Goal: Task Accomplishment & Management: Use online tool/utility

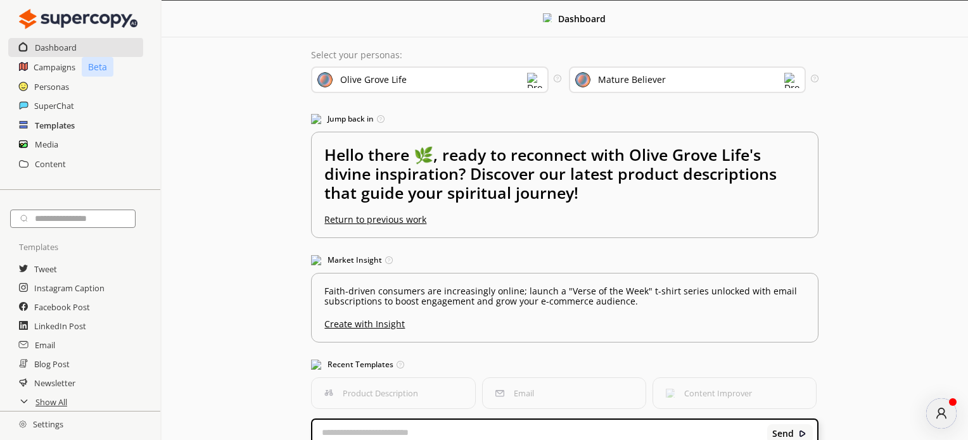
click at [51, 124] on h2 "Templates" at bounding box center [55, 125] width 40 height 19
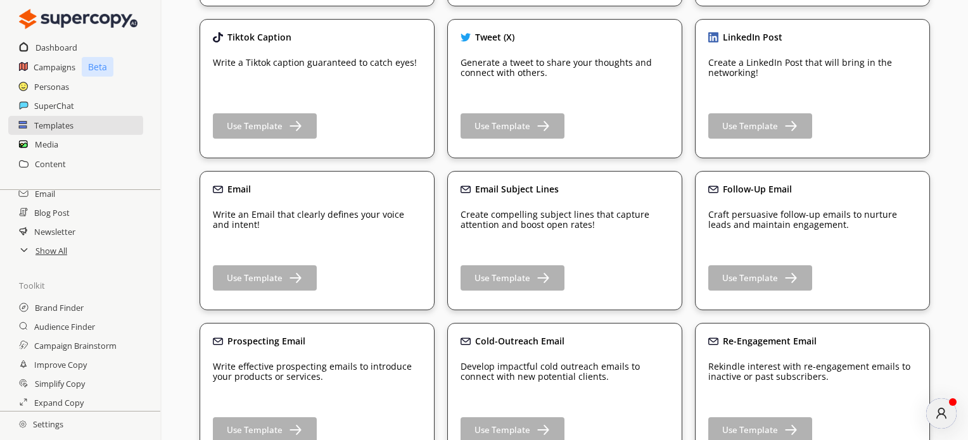
scroll to position [127, 0]
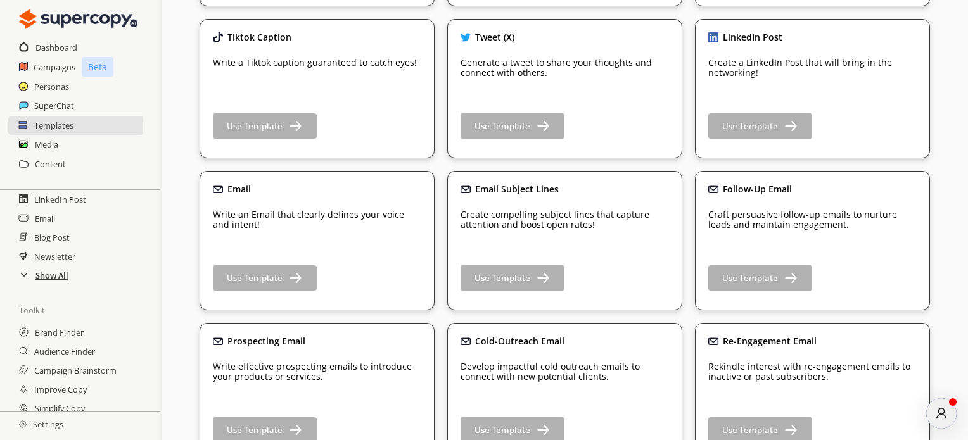
click at [53, 277] on h2 "Show All" at bounding box center [51, 275] width 33 height 19
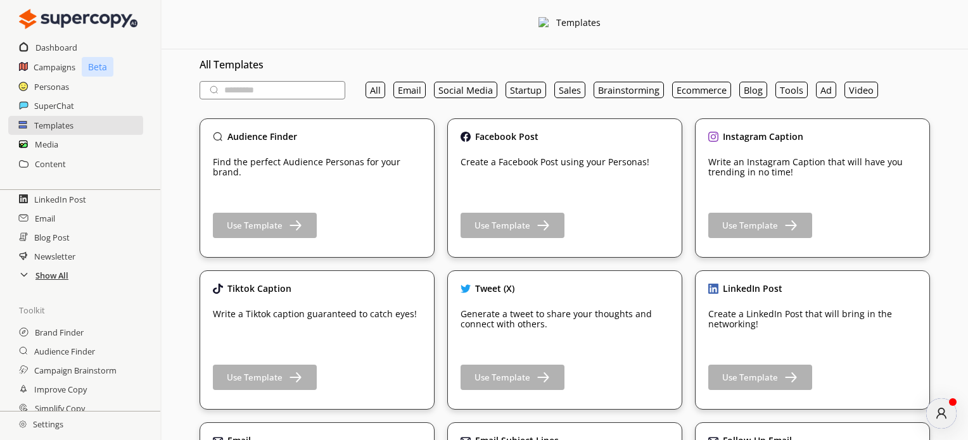
scroll to position [0, 0]
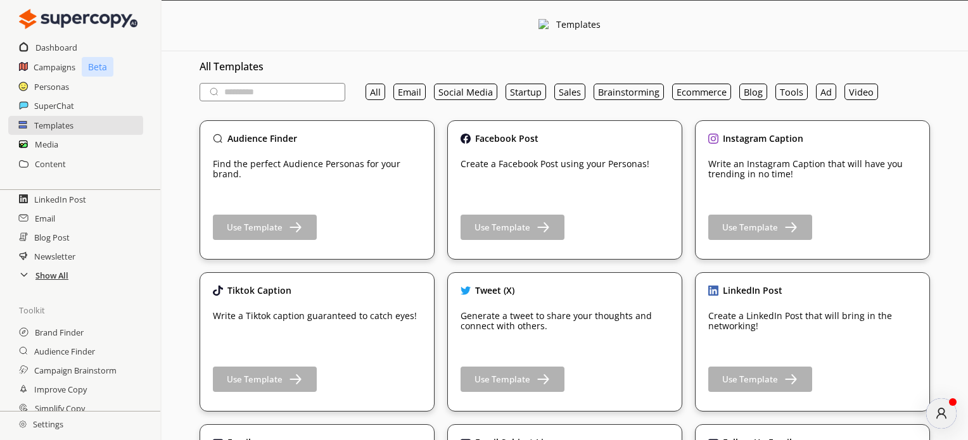
click at [48, 282] on h2 "Show All" at bounding box center [51, 275] width 33 height 19
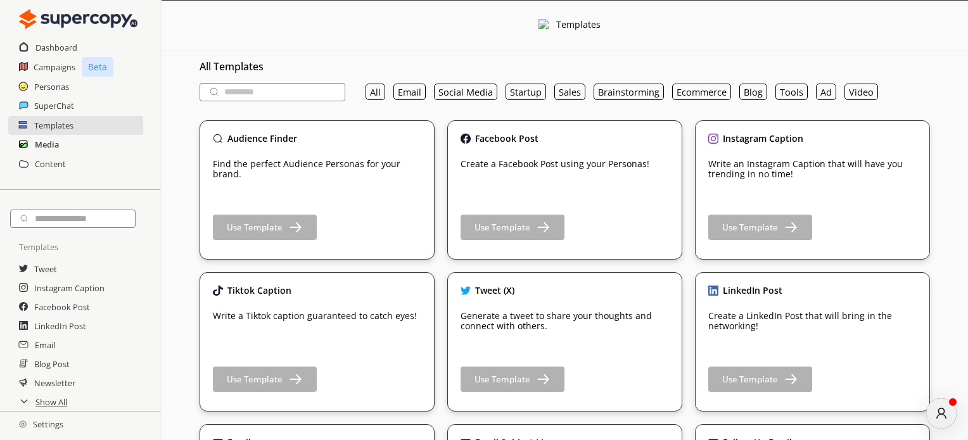
click at [54, 144] on h2 "Media" at bounding box center [47, 144] width 24 height 19
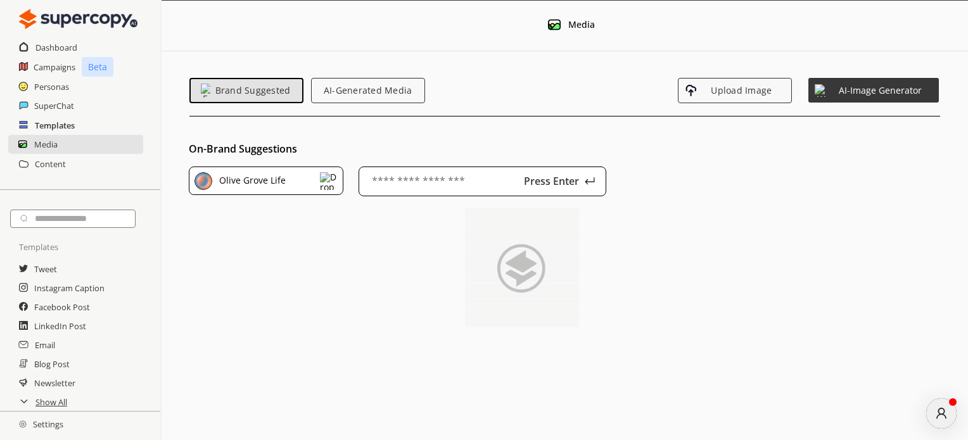
click at [54, 126] on h2 "Templates" at bounding box center [55, 125] width 40 height 19
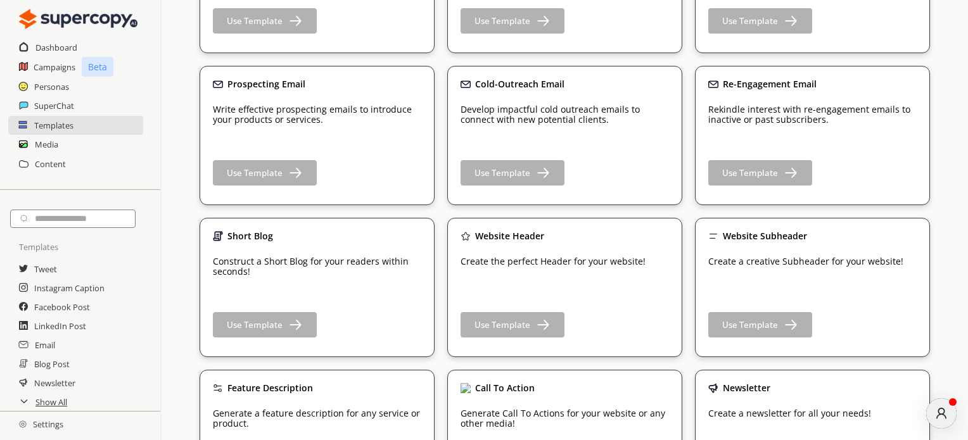
scroll to position [490, 0]
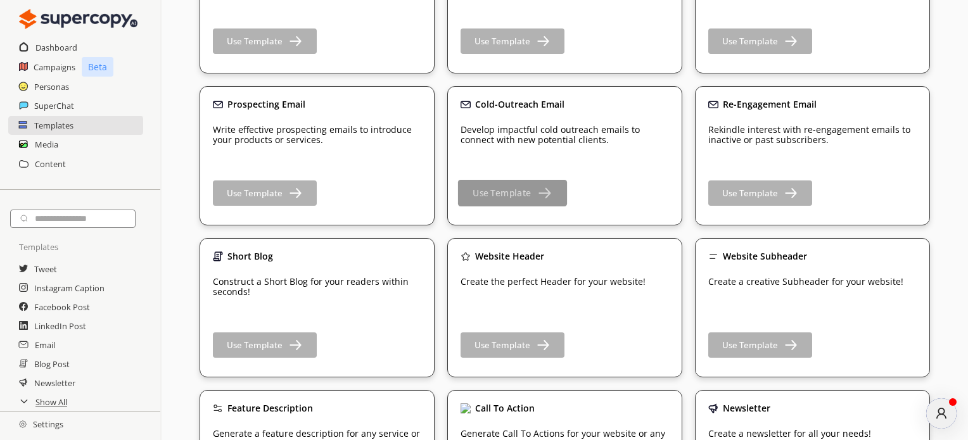
click at [520, 199] on b "Use Template" at bounding box center [501, 193] width 58 height 12
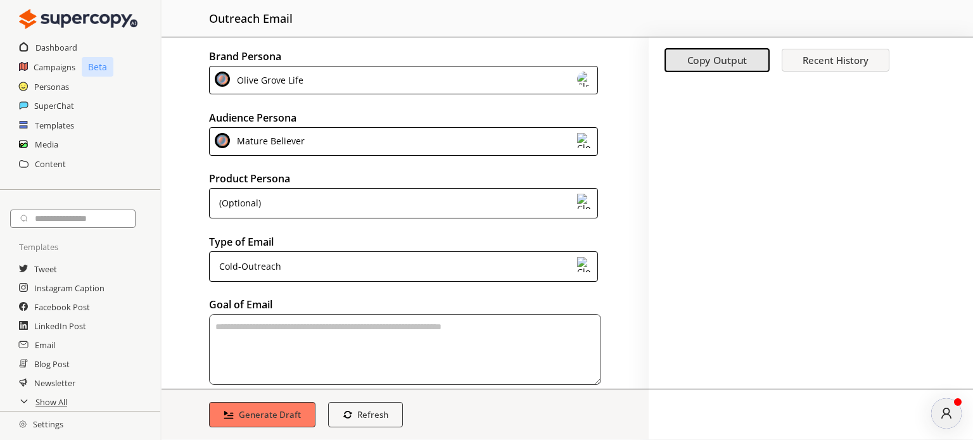
click at [581, 83] on img at bounding box center [584, 79] width 15 height 15
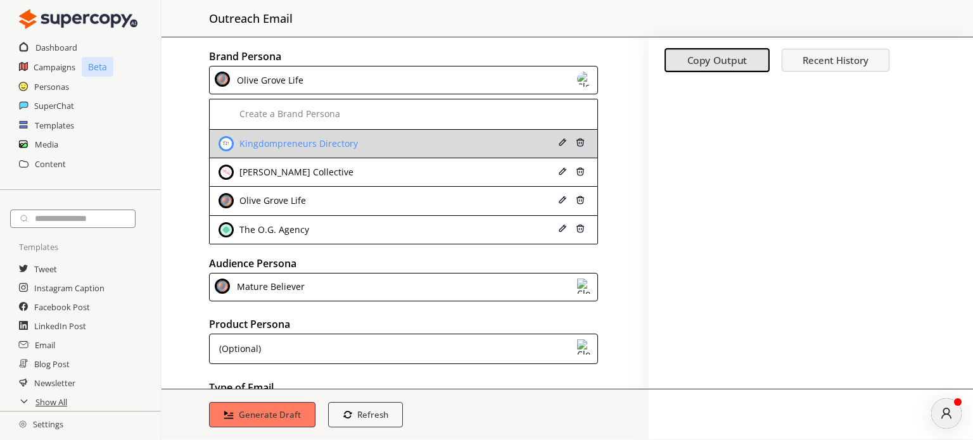
click at [481, 139] on div "Kingdompreneurs Directory" at bounding box center [369, 143] width 303 height 15
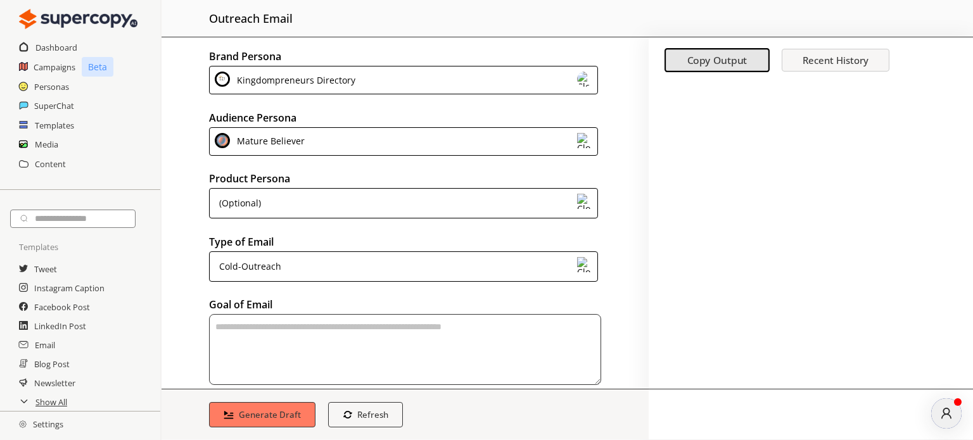
click at [577, 141] on img at bounding box center [584, 140] width 15 height 15
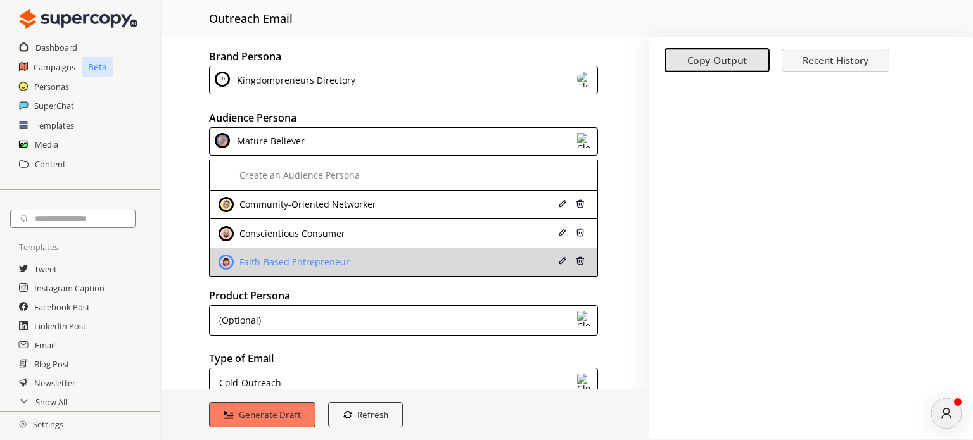
click at [515, 255] on li "Faith-Based Entrepreneur" at bounding box center [404, 262] width 388 height 28
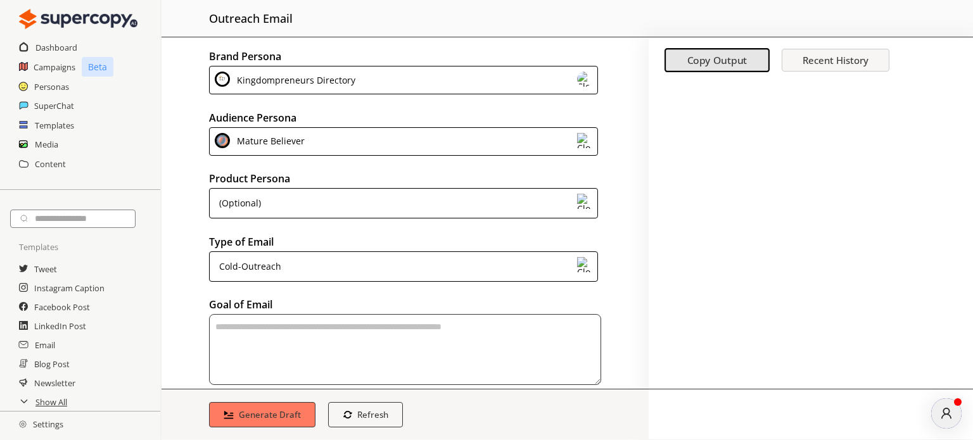
click at [168, 120] on div "Brand Persona Kingdompreneurs Directory Audience Persona Mature Believer Produc…" at bounding box center [404, 212] width 487 height 351
click at [55, 88] on h2 "Personas" at bounding box center [51, 86] width 35 height 19
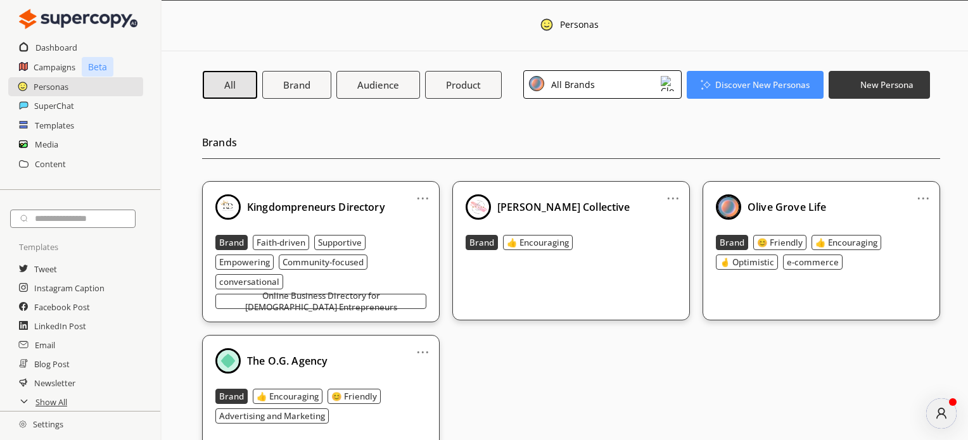
click at [325, 207] on b "Kingdompreneurs Directory" at bounding box center [316, 207] width 138 height 14
click at [426, 197] on link "..." at bounding box center [422, 193] width 13 height 10
click at [666, 198] on link "..." at bounding box center [672, 193] width 13 height 10
click at [648, 266] on li "Remove" at bounding box center [656, 266] width 73 height 23
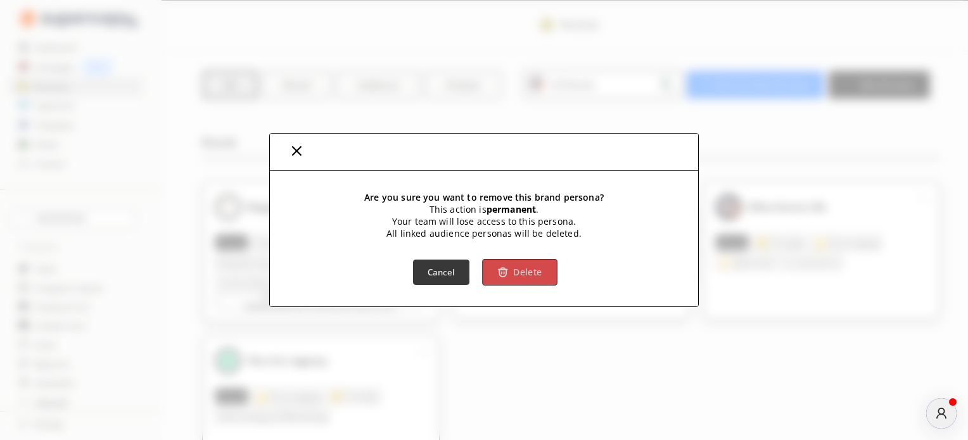
click at [515, 275] on b "Delete" at bounding box center [527, 273] width 28 height 12
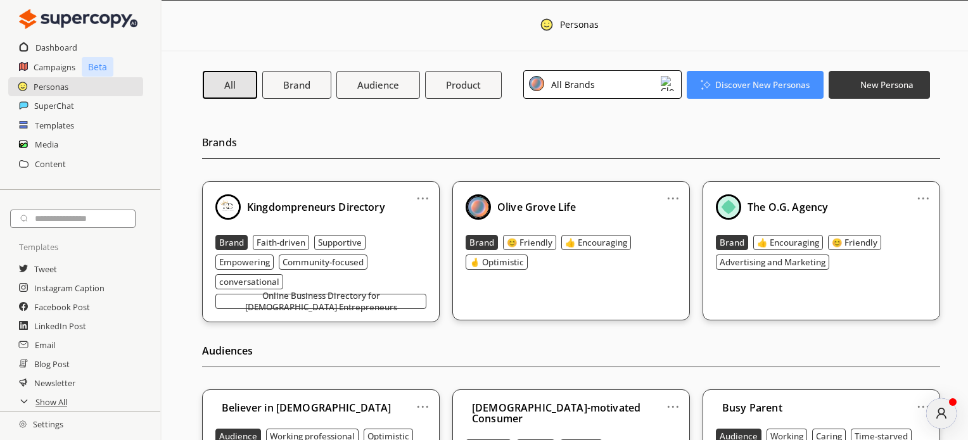
click at [417, 192] on link "..." at bounding box center [422, 193] width 13 height 10
click at [662, 83] on img at bounding box center [667, 83] width 15 height 15
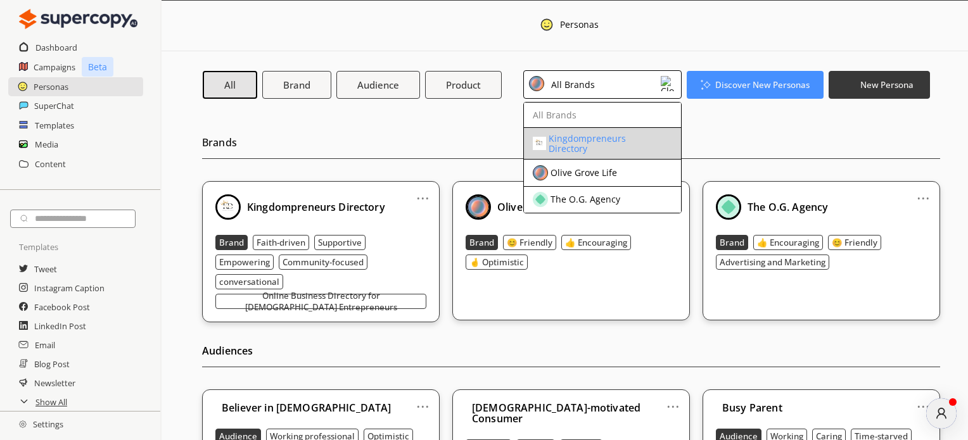
click at [598, 142] on div "Kingdompreneurs Directory" at bounding box center [599, 144] width 103 height 20
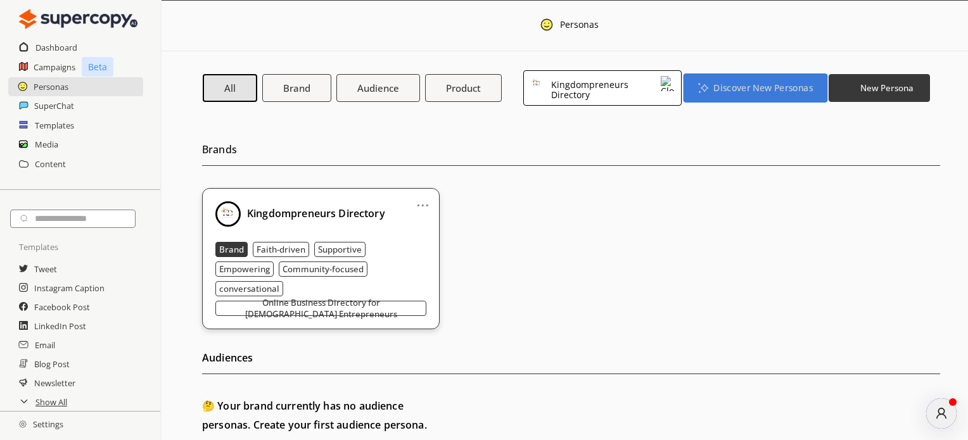
click at [728, 88] on b "Discover New Personas" at bounding box center [762, 88] width 99 height 12
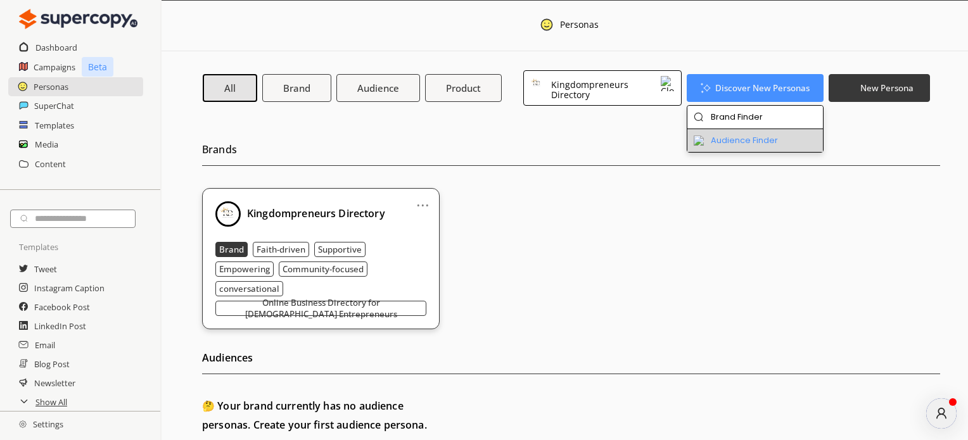
click at [730, 137] on li "Audience Finder" at bounding box center [755, 140] width 136 height 23
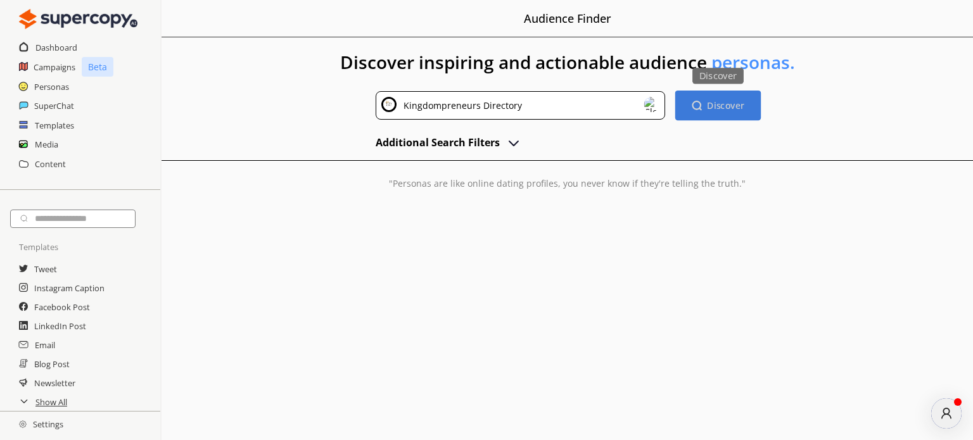
click at [722, 110] on b "Discover" at bounding box center [725, 105] width 37 height 12
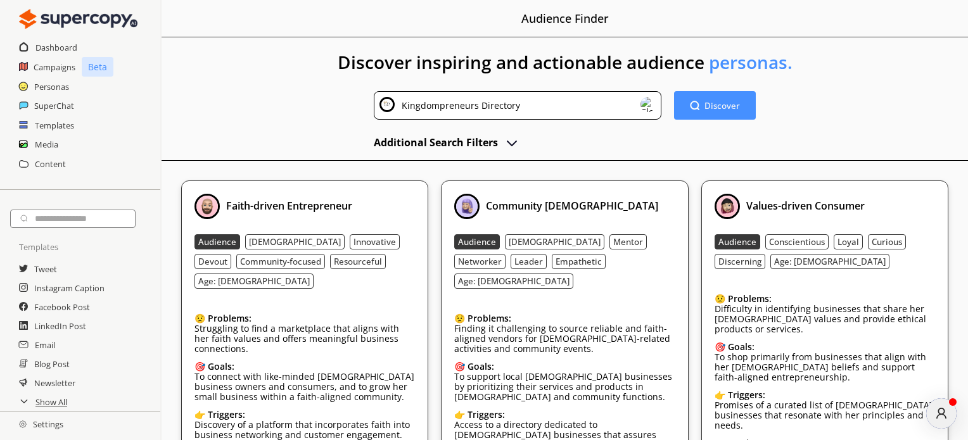
click at [499, 140] on button "Additional Search Filters" at bounding box center [447, 142] width 146 height 19
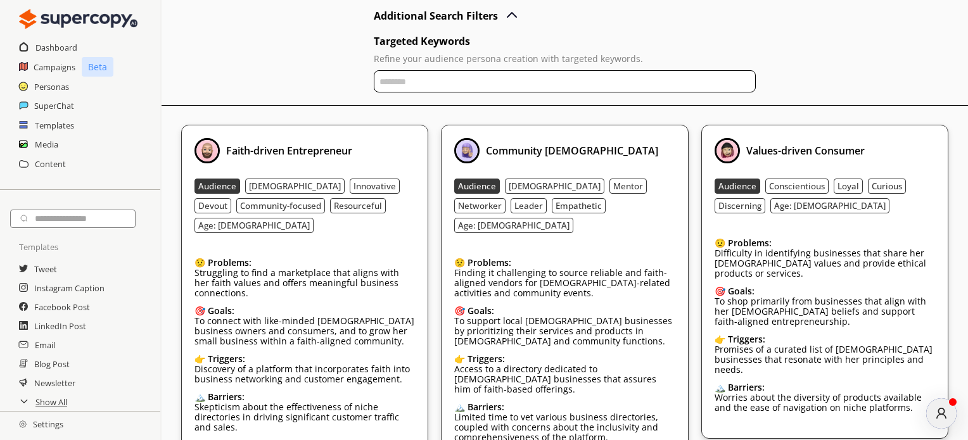
scroll to position [186, 0]
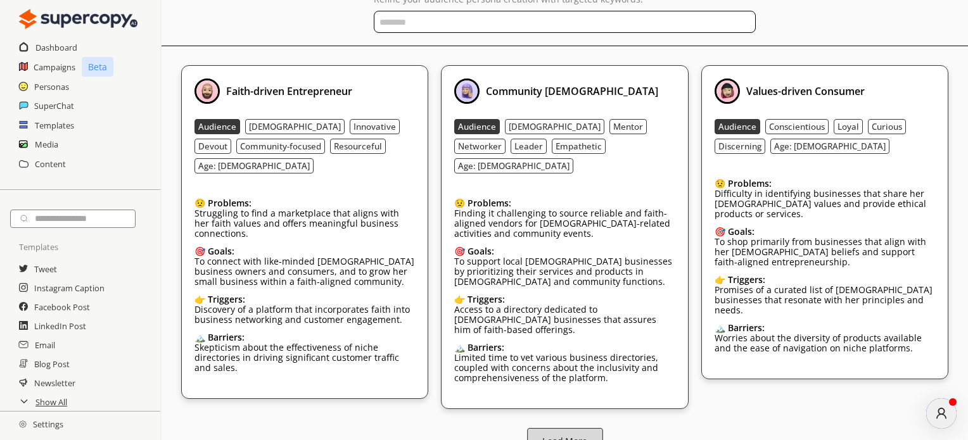
click at [550, 435] on b "Load More" at bounding box center [564, 441] width 45 height 12
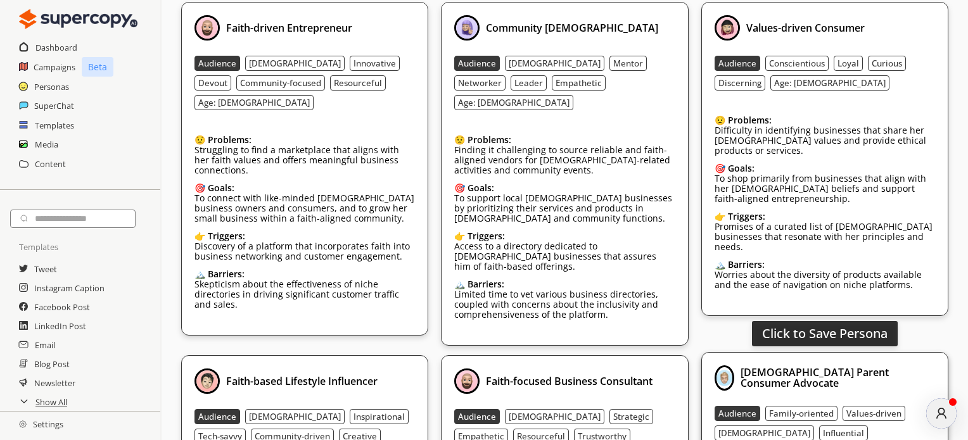
scroll to position [296, 0]
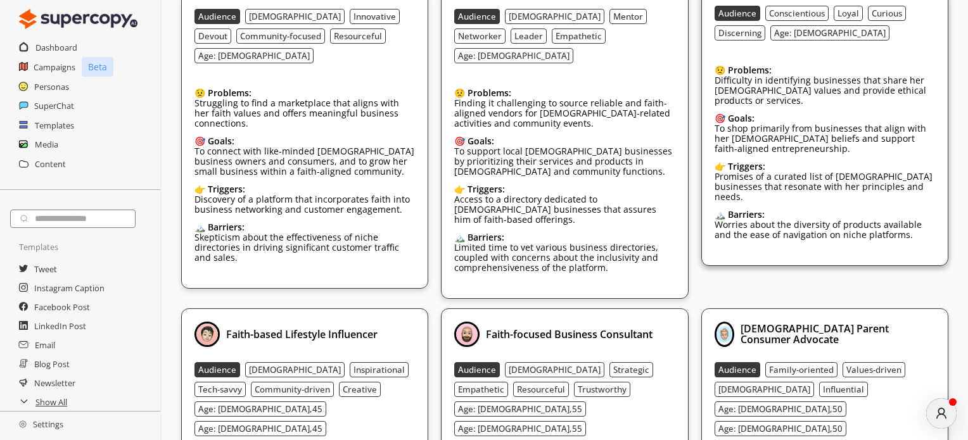
click at [809, 262] on div "Click to Save Persona Values-driven Consumer Audience Conscientious Loyal Curio…" at bounding box center [825, 127] width 248 height 344
click at [814, 248] on div "Click to Save Persona Values-driven Consumer Audience Conscientious Loyal Curio…" at bounding box center [825, 109] width 248 height 314
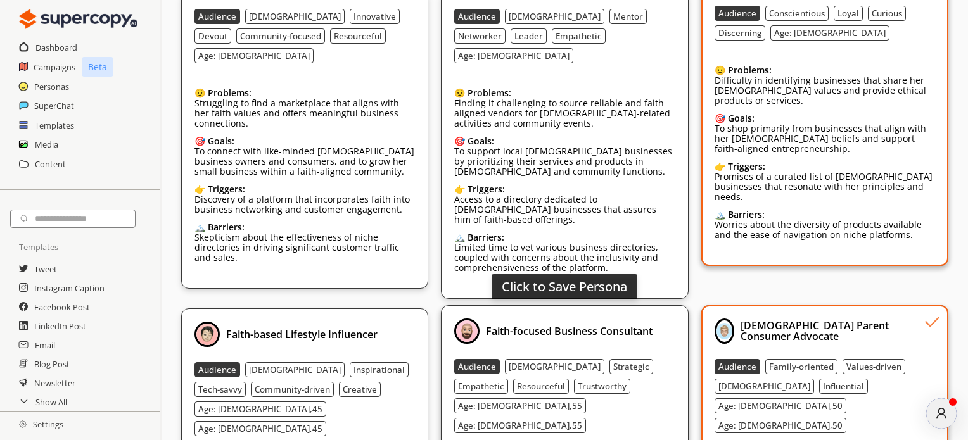
click at [604, 324] on b "Faith-focused Business Consultant" at bounding box center [569, 331] width 167 height 14
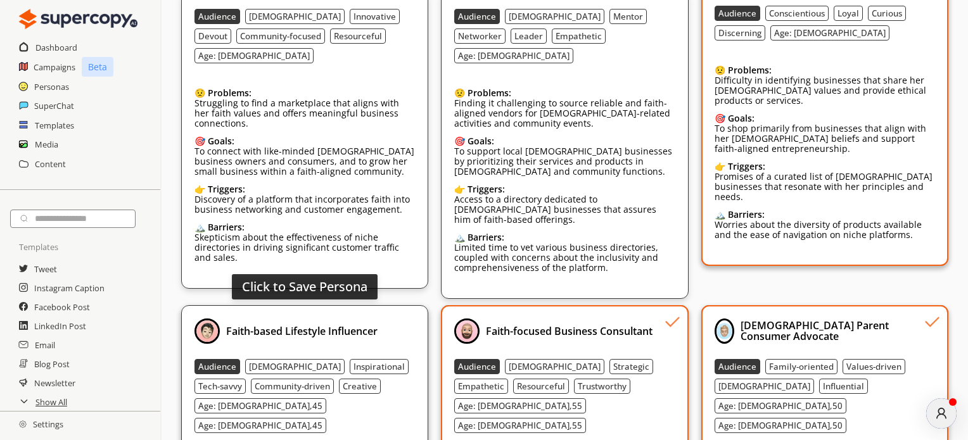
click at [365, 324] on b "Faith-based Lifestyle Influencer" at bounding box center [301, 331] width 151 height 14
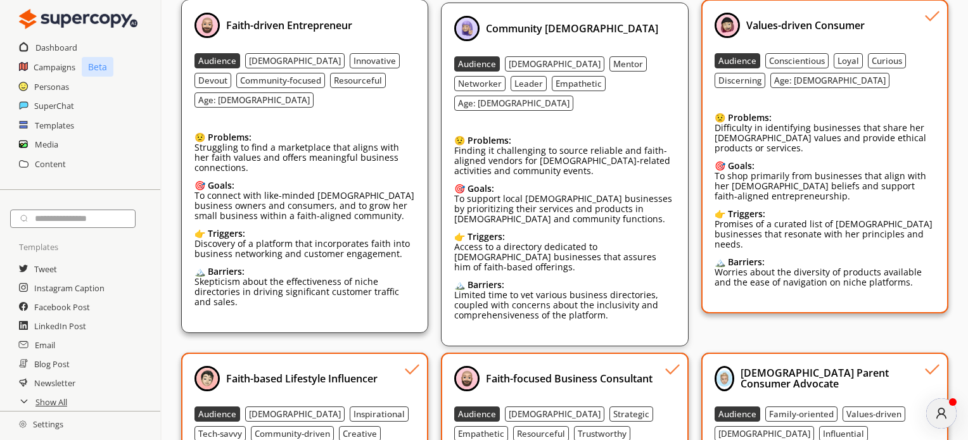
scroll to position [170, 0]
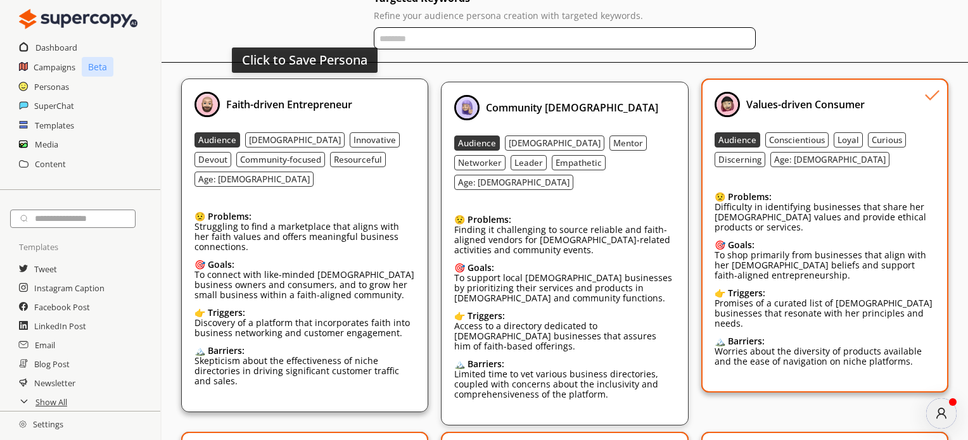
click at [378, 117] on div "Faith-driven Entrepreneur" at bounding box center [304, 104] width 221 height 25
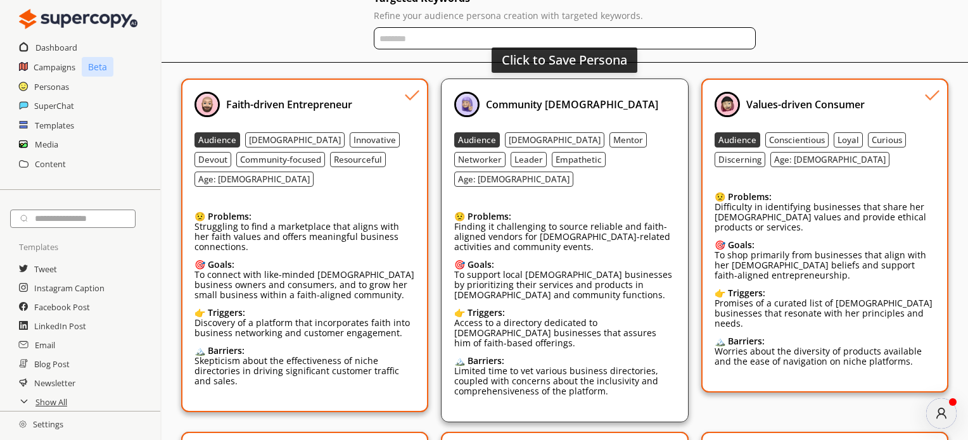
click at [603, 106] on div "Community [DEMOGRAPHIC_DATA]" at bounding box center [564, 104] width 221 height 25
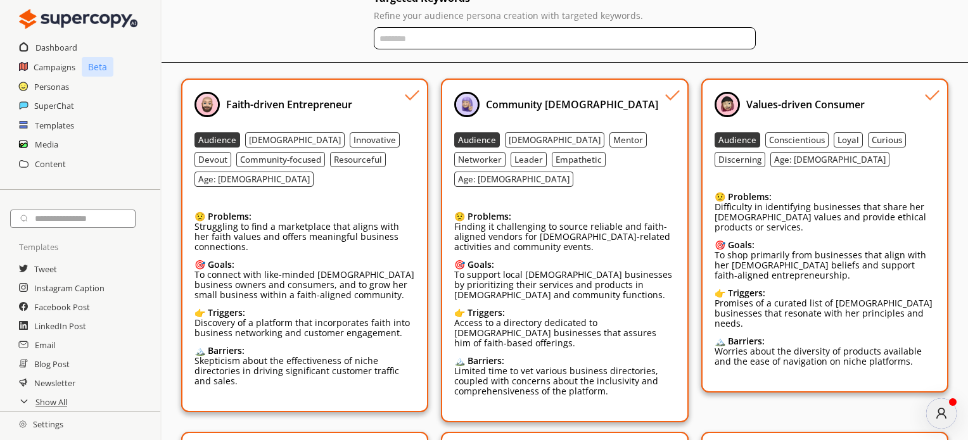
scroll to position [0, 0]
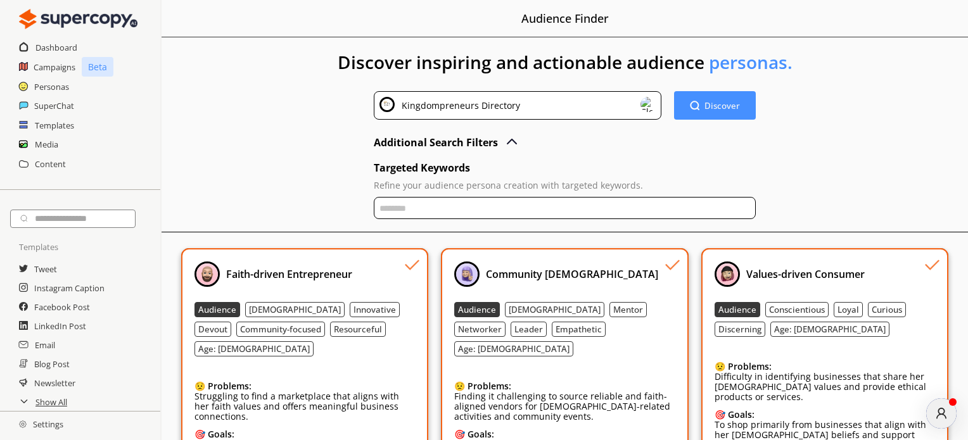
click at [401, 205] on input "text" at bounding box center [565, 208] width 382 height 22
type input "*"
click at [648, 103] on img at bounding box center [647, 104] width 15 height 15
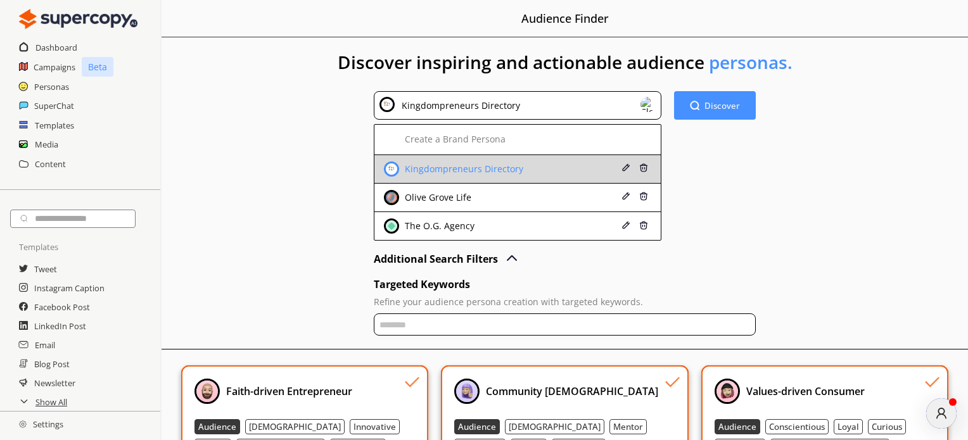
click at [479, 168] on div "Kingdompreneurs Directory" at bounding box center [462, 169] width 122 height 10
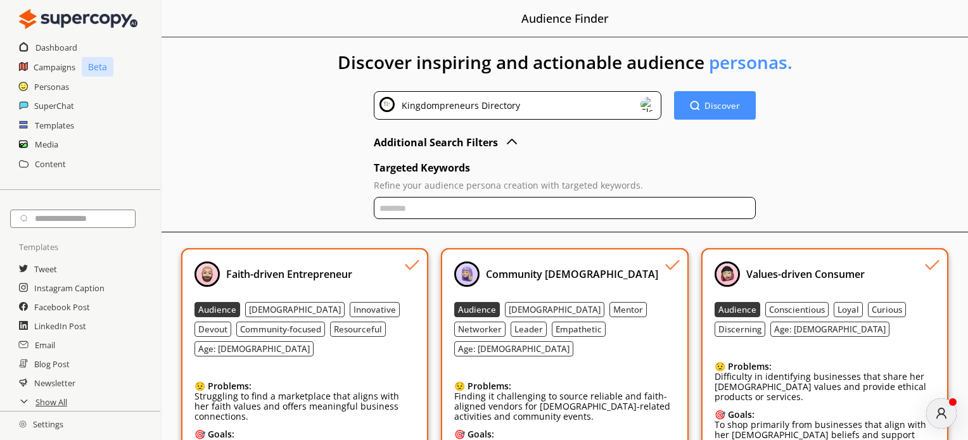
click at [414, 205] on input "text" at bounding box center [565, 208] width 382 height 22
click at [646, 107] on img at bounding box center [647, 104] width 15 height 15
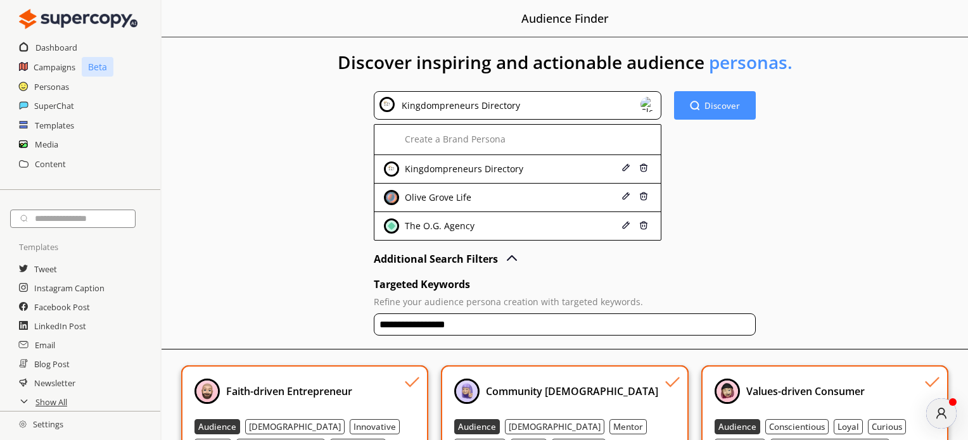
click at [646, 106] on img at bounding box center [647, 104] width 15 height 15
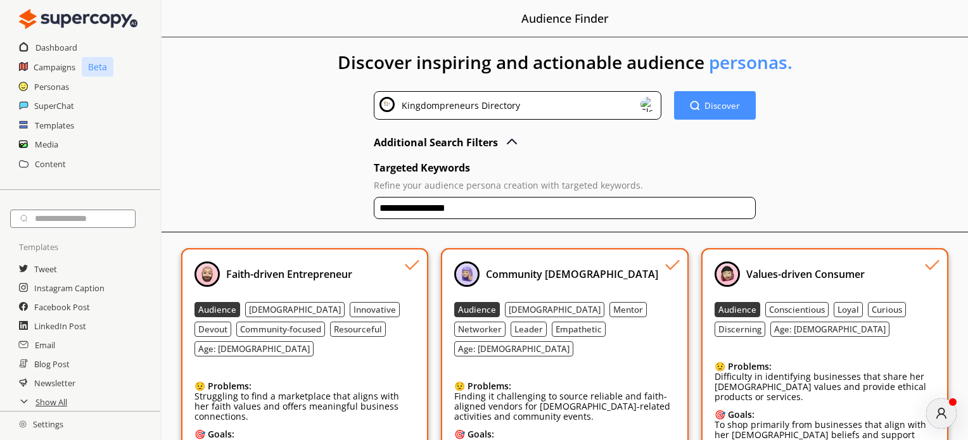
click at [491, 207] on input "**********" at bounding box center [565, 208] width 382 height 22
type input "*"
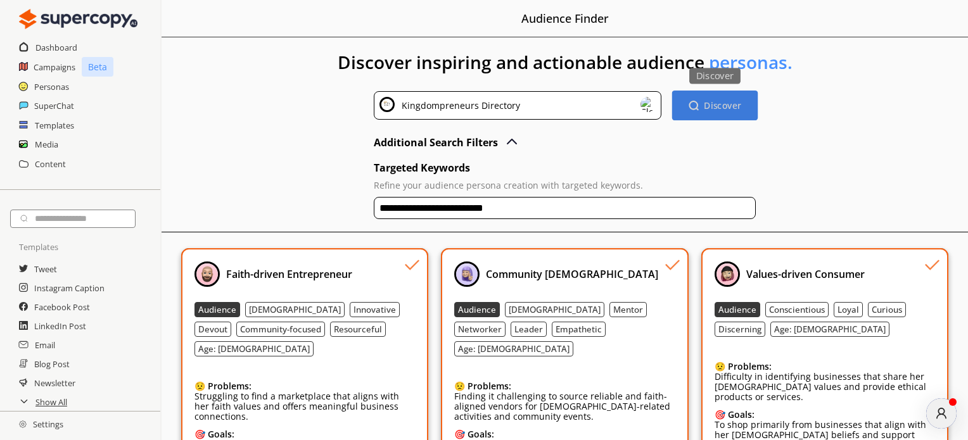
type input "**********"
click at [725, 110] on b "Discover" at bounding box center [721, 105] width 37 height 12
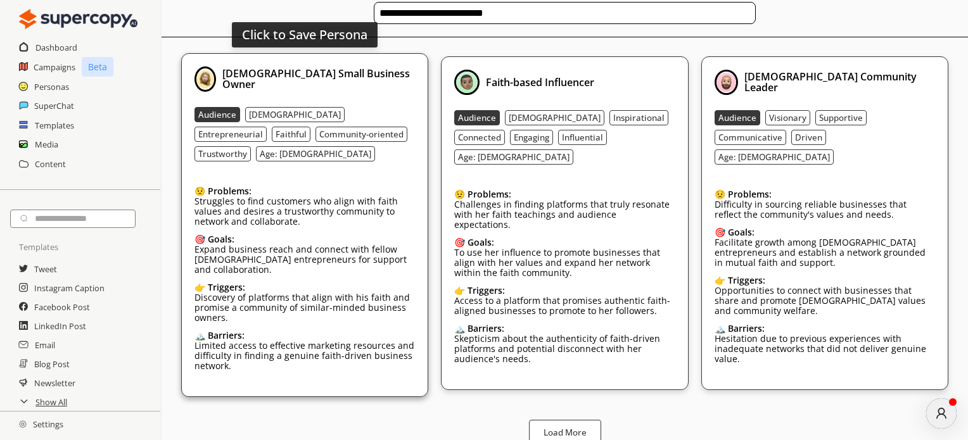
scroll to position [196, 0]
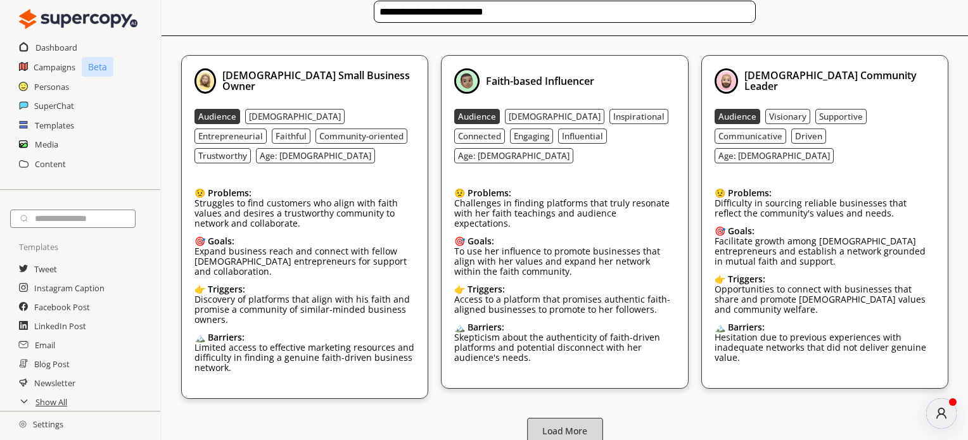
click at [561, 425] on b "Load More" at bounding box center [564, 431] width 45 height 12
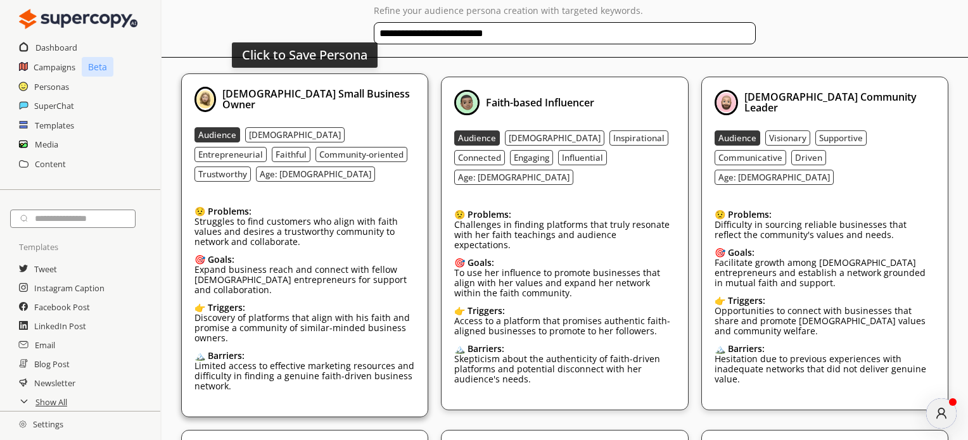
scroll to position [154, 0]
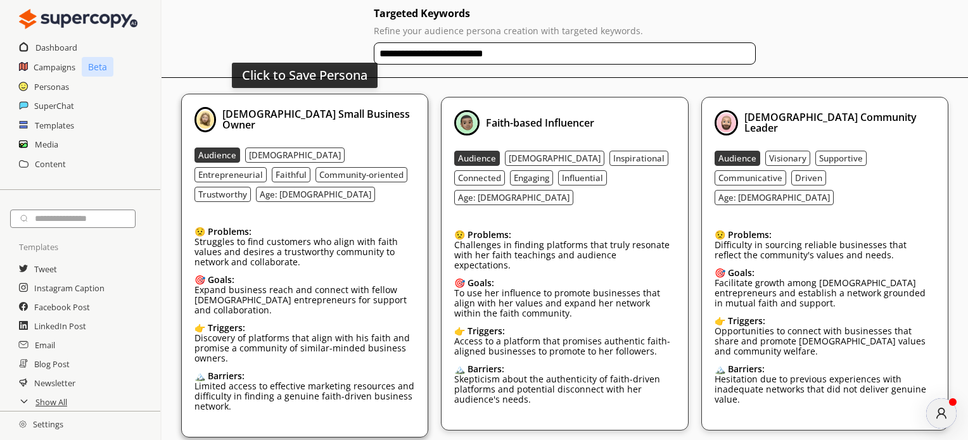
click at [314, 103] on div "Click to Save Persona Christian Small Business Owner Audience Male Entrepreneur…" at bounding box center [305, 266] width 248 height 344
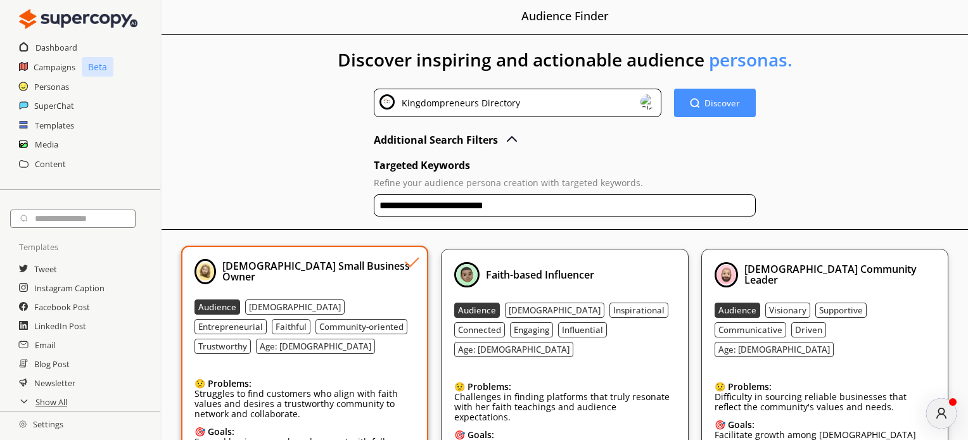
scroll to position [0, 0]
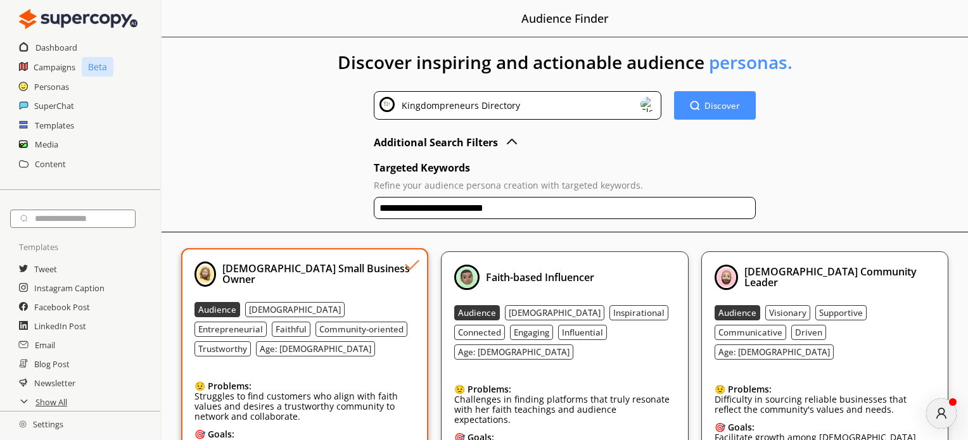
click at [49, 89] on h2 "Personas" at bounding box center [51, 86] width 35 height 19
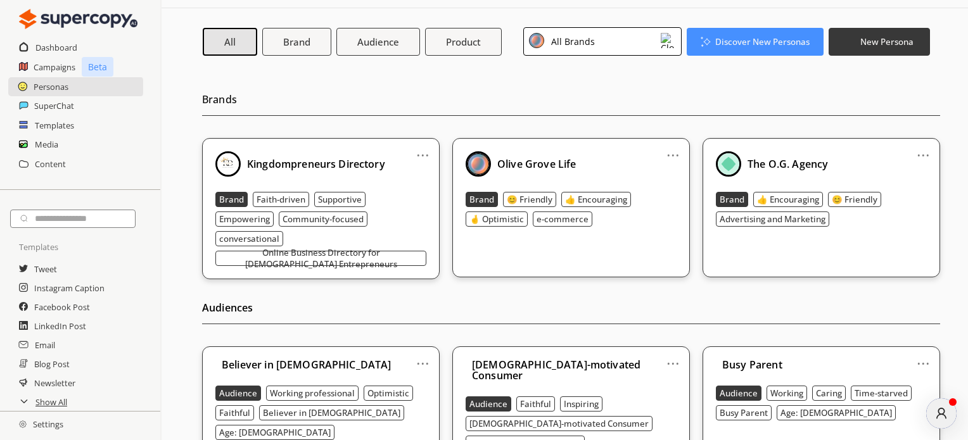
scroll to position [63, 0]
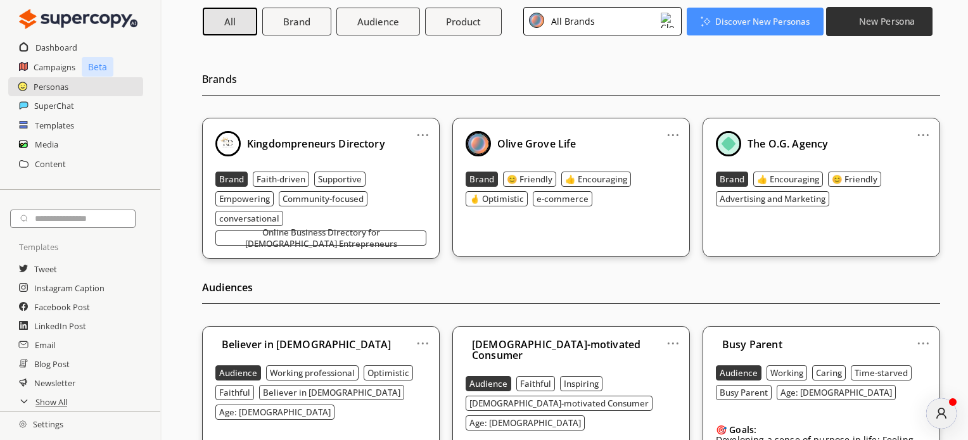
click at [879, 22] on b "New Persona" at bounding box center [887, 21] width 56 height 12
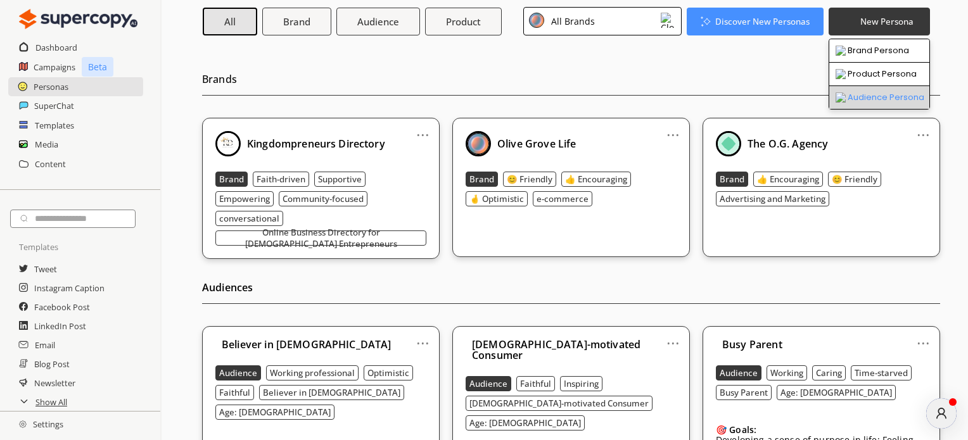
click at [871, 96] on li "Audience Persona" at bounding box center [879, 97] width 100 height 23
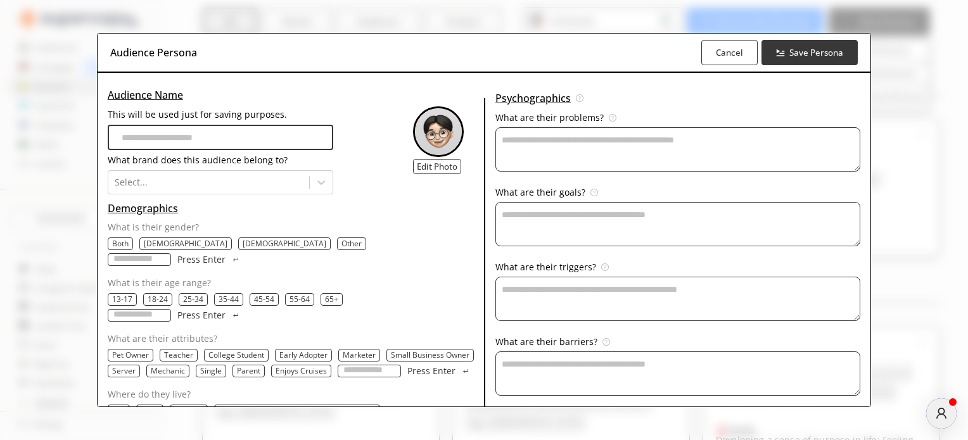
click at [127, 137] on input "This will be used just for saving purposes." at bounding box center [221, 137] width 226 height 25
click at [144, 182] on div at bounding box center [209, 182] width 189 height 13
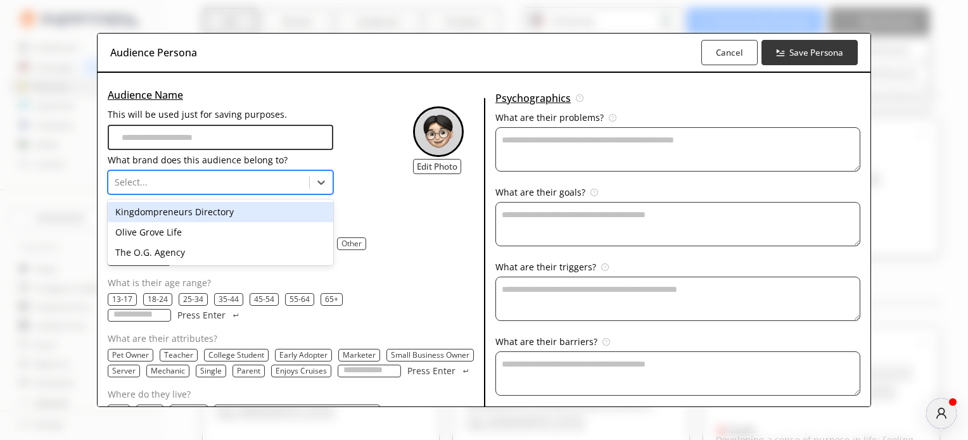
click at [149, 211] on div "Kingdompreneurs Directory" at bounding box center [221, 212] width 226 height 20
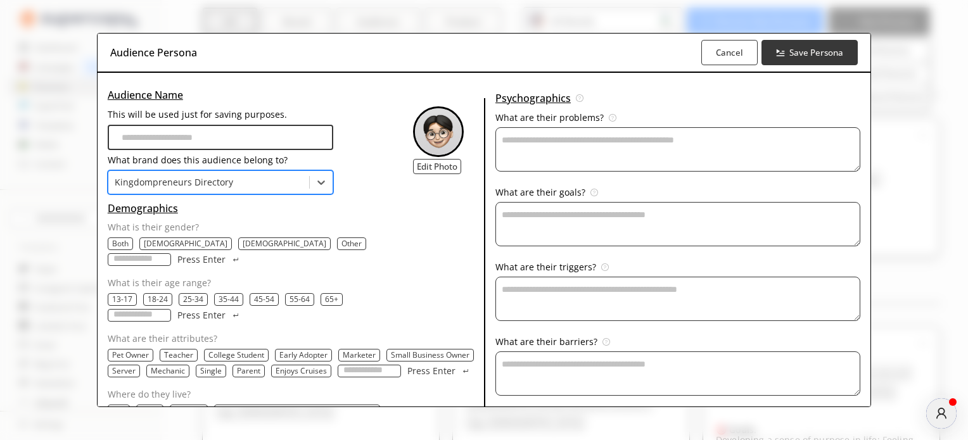
click at [117, 243] on p "Both" at bounding box center [120, 244] width 16 height 10
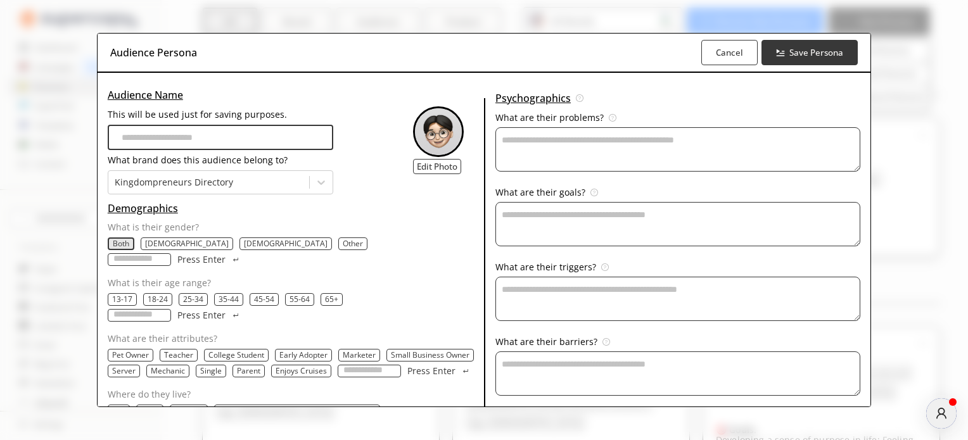
click at [254, 294] on p "45-54" at bounding box center [264, 299] width 20 height 10
click at [429, 350] on p "Small Business Owner" at bounding box center [430, 355] width 79 height 10
click at [185, 406] on p "Suburbs" at bounding box center [188, 411] width 29 height 10
click at [505, 152] on textarea "This will be used just for saving purposes." at bounding box center [677, 149] width 365 height 44
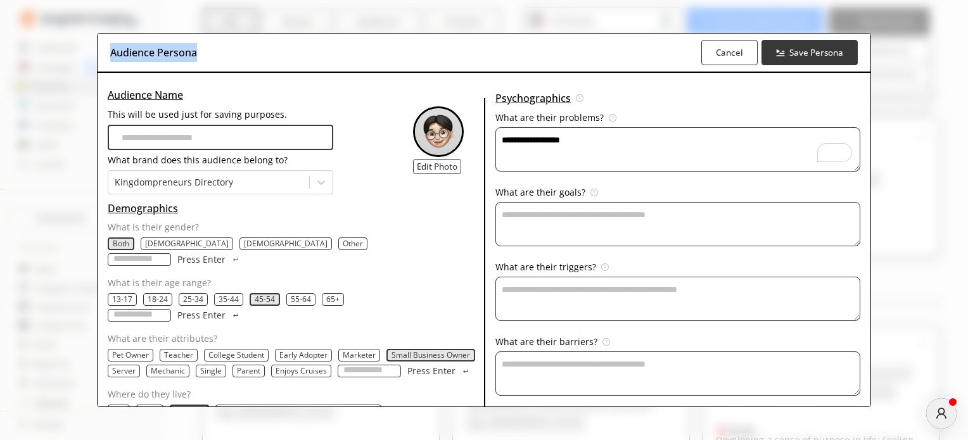
drag, startPoint x: 206, startPoint y: 53, endPoint x: 105, endPoint y: 52, distance: 100.7
click at [105, 52] on div "Audience Persona Cancel Save Persona" at bounding box center [484, 53] width 772 height 39
copy h3 "Audience Persona"
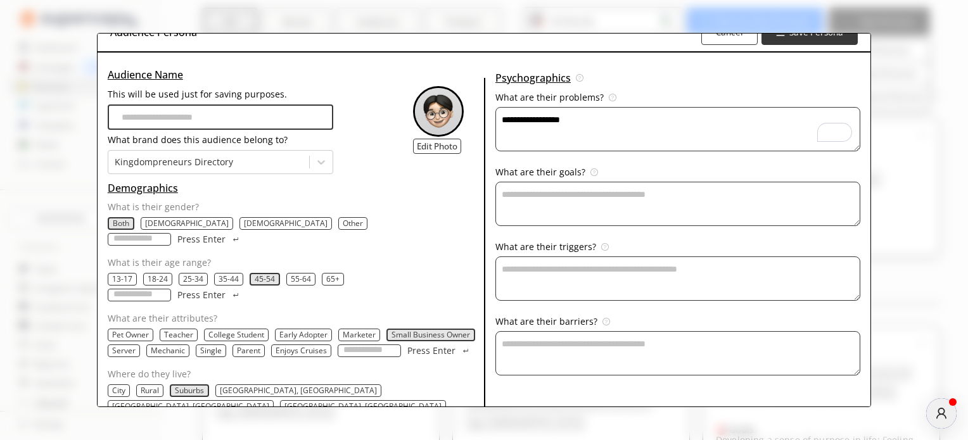
drag, startPoint x: 499, startPoint y: 120, endPoint x: 585, endPoint y: 120, distance: 86.1
click at [585, 120] on textarea "**********" at bounding box center [677, 129] width 365 height 44
paste textarea "**********"
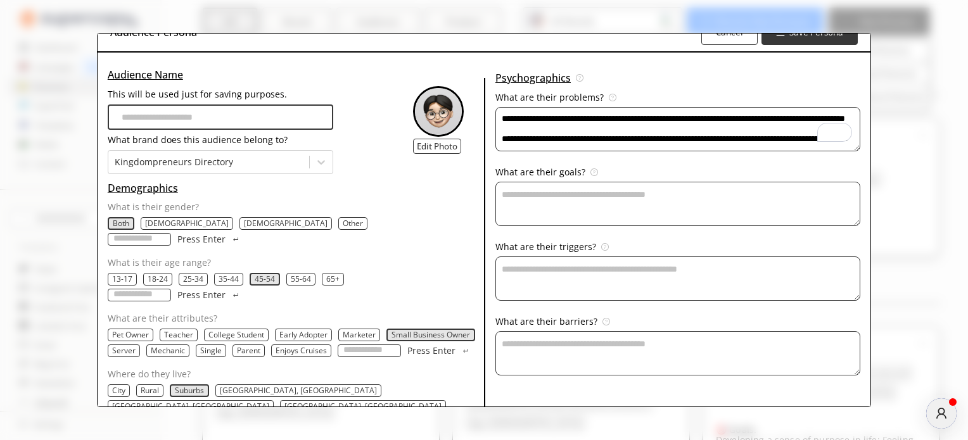
scroll to position [106, 0]
type textarea "**********"
click at [507, 188] on textarea "This will be used just for saving purposes." at bounding box center [677, 204] width 365 height 44
paste textarea "**********"
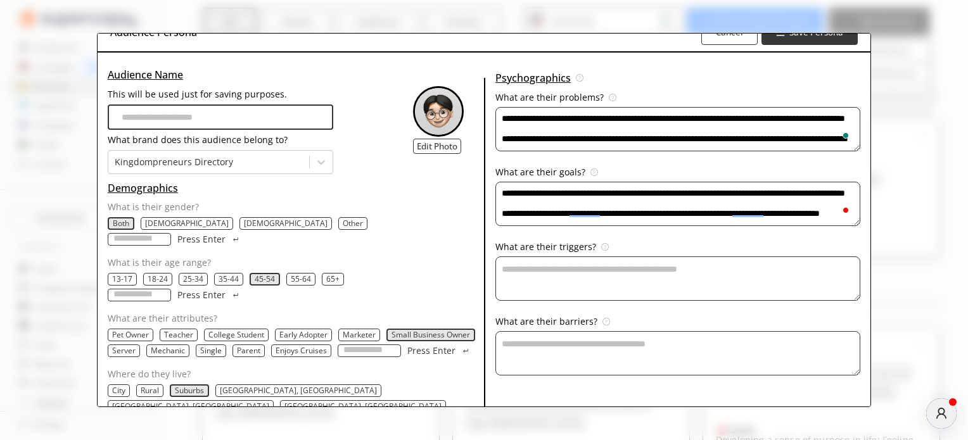
type textarea "**********"
click at [508, 269] on textarea "This will be used just for saving purposes." at bounding box center [677, 278] width 365 height 44
paste textarea "**********"
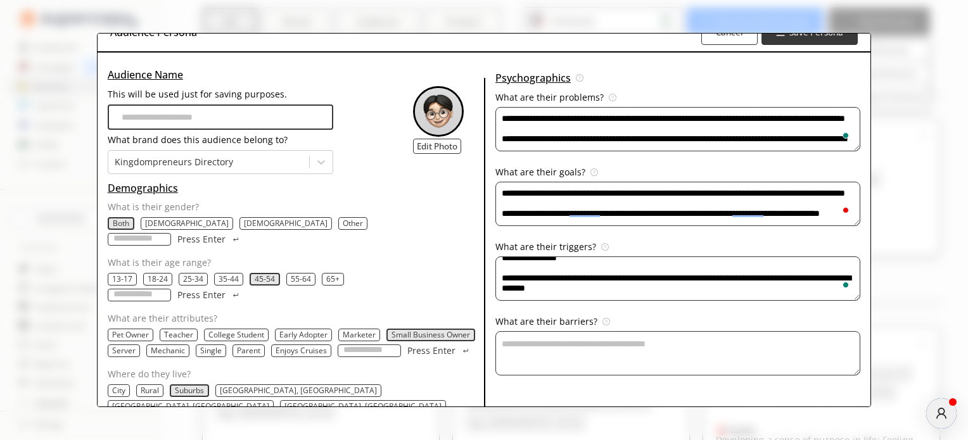
scroll to position [96, 0]
type textarea "**********"
click at [499, 341] on textarea "This will be used just for saving purposes." at bounding box center [677, 353] width 365 height 44
paste textarea "**********"
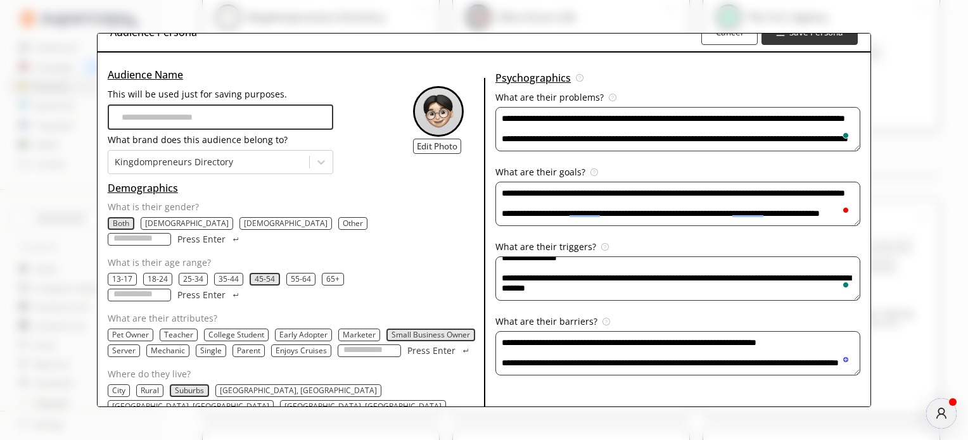
scroll to position [253, 0]
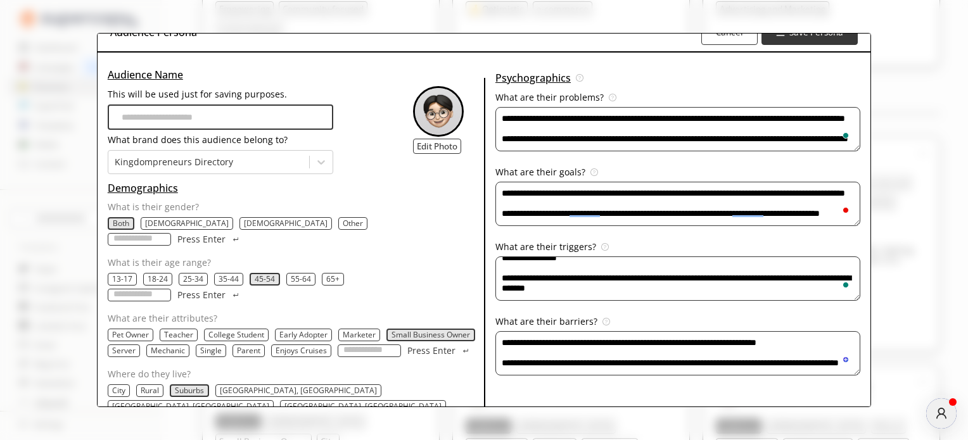
type textarea "**********"
click at [139, 117] on input "This will be used just for saving purposes." at bounding box center [221, 116] width 226 height 25
paste input "**********"
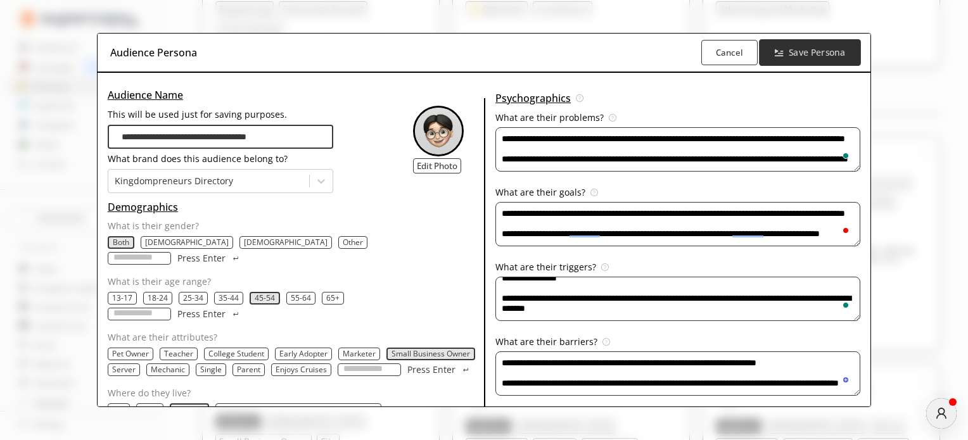
type input "**********"
click at [795, 51] on b "Save Persona" at bounding box center [816, 53] width 56 height 12
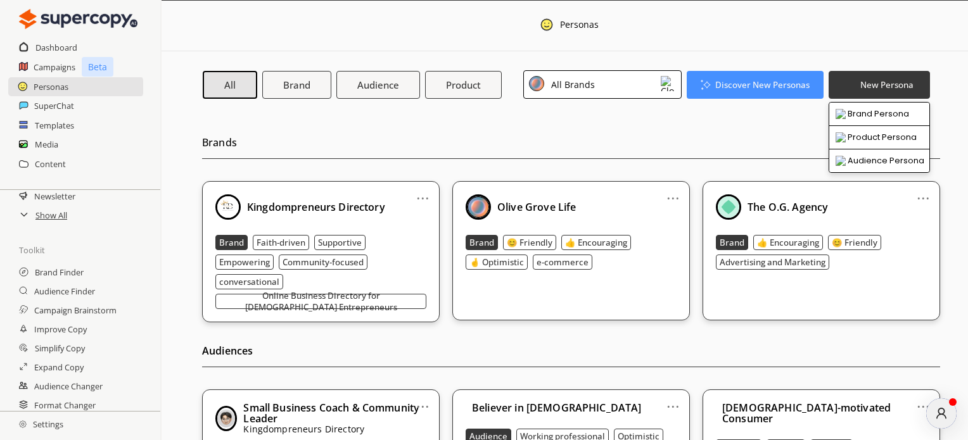
scroll to position [190, 0]
click at [43, 215] on h2 "Show All" at bounding box center [51, 212] width 33 height 19
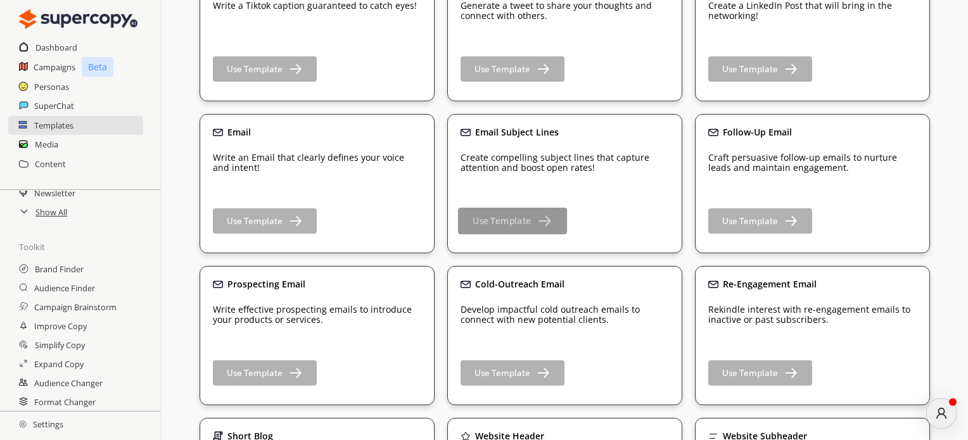
scroll to position [380, 0]
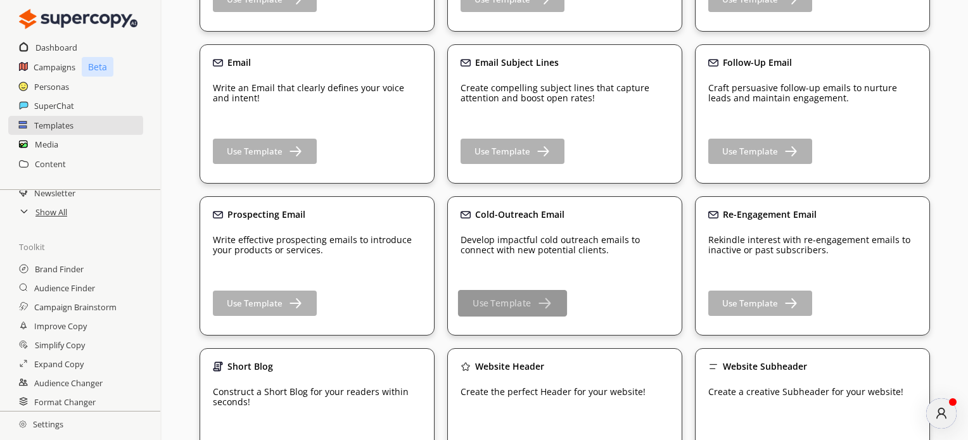
click at [526, 303] on b "Use Template" at bounding box center [501, 304] width 58 height 12
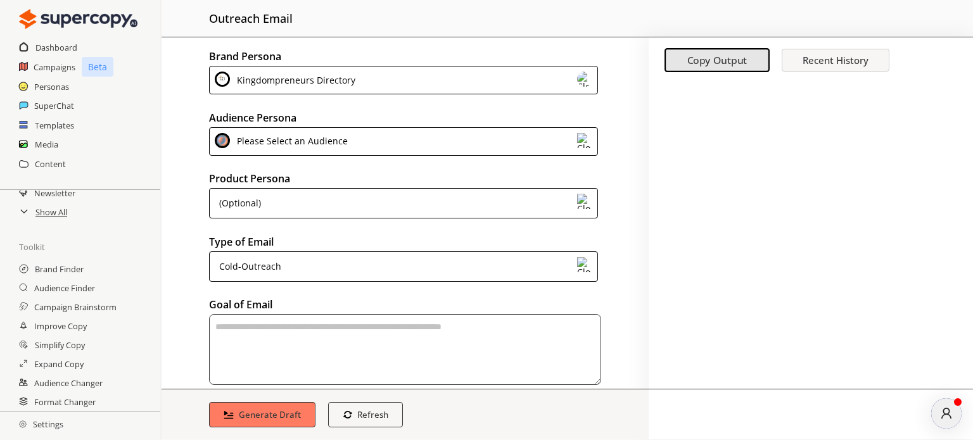
click at [367, 143] on div "Please Select an Audience" at bounding box center [403, 141] width 389 height 28
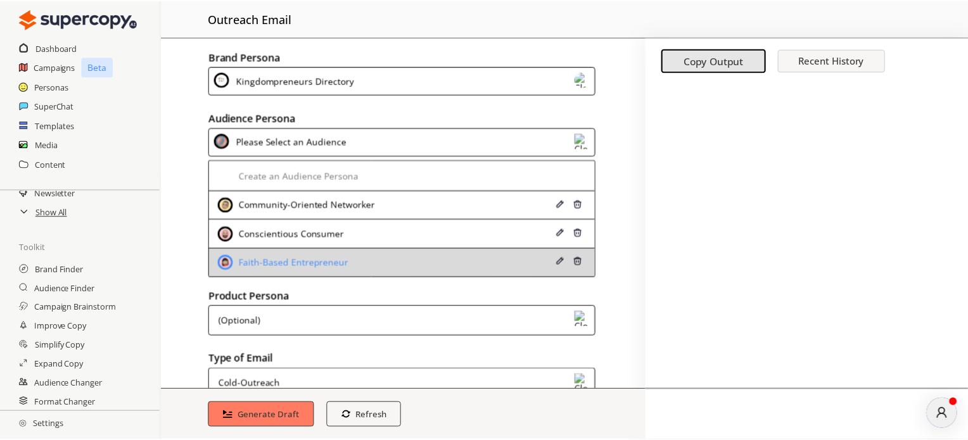
scroll to position [63, 0]
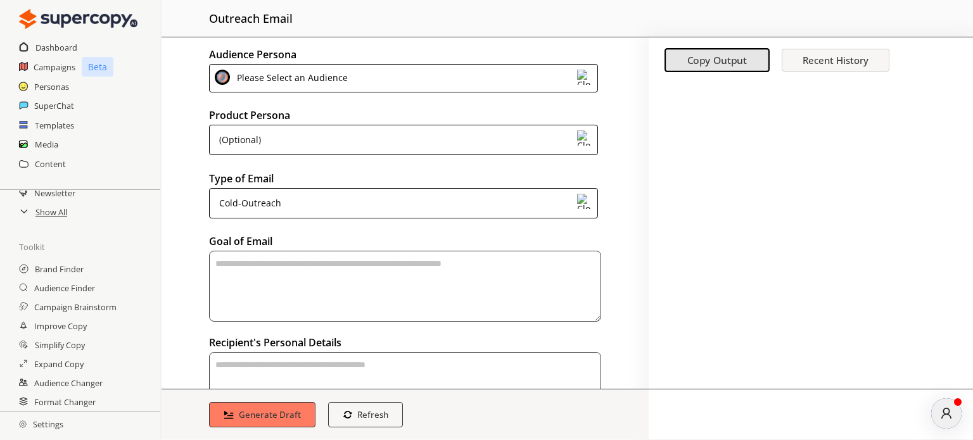
click at [173, 125] on div "Brand Persona Kingdompreneurs Directory Audience Persona Please Select an Audie…" at bounding box center [404, 212] width 487 height 351
click at [53, 85] on h2 "Personas" at bounding box center [51, 86] width 35 height 19
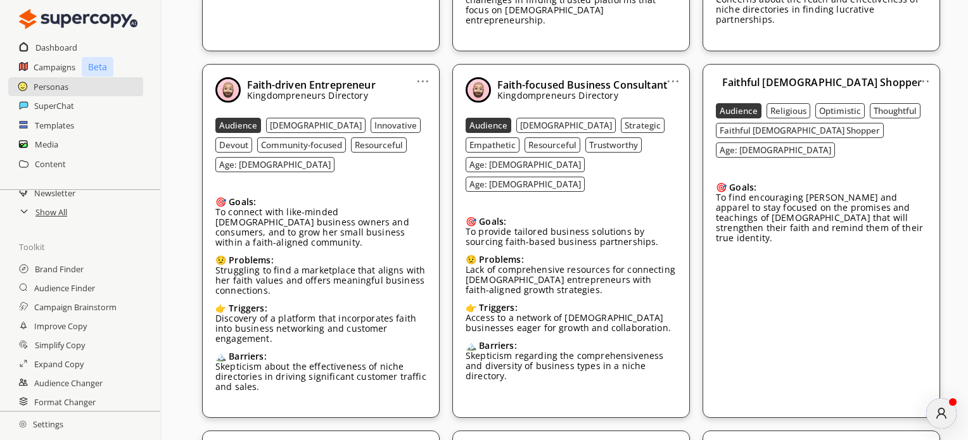
scroll to position [1710, 0]
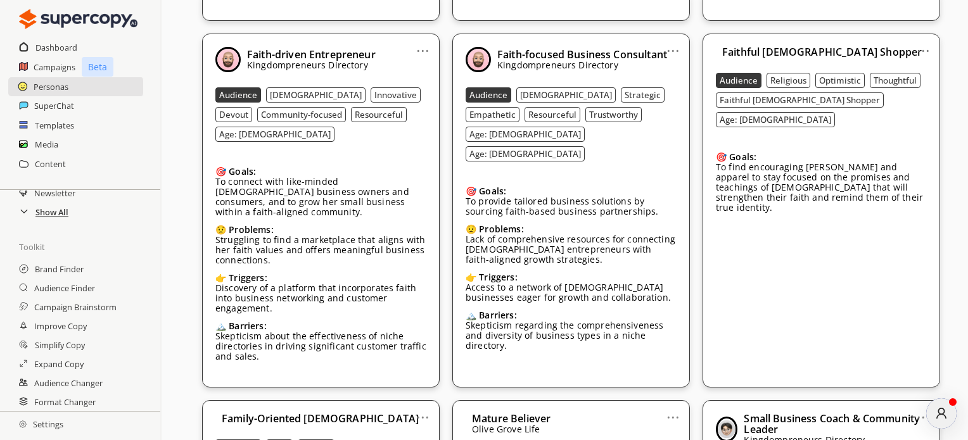
click at [48, 217] on h2 "Show All" at bounding box center [51, 212] width 33 height 19
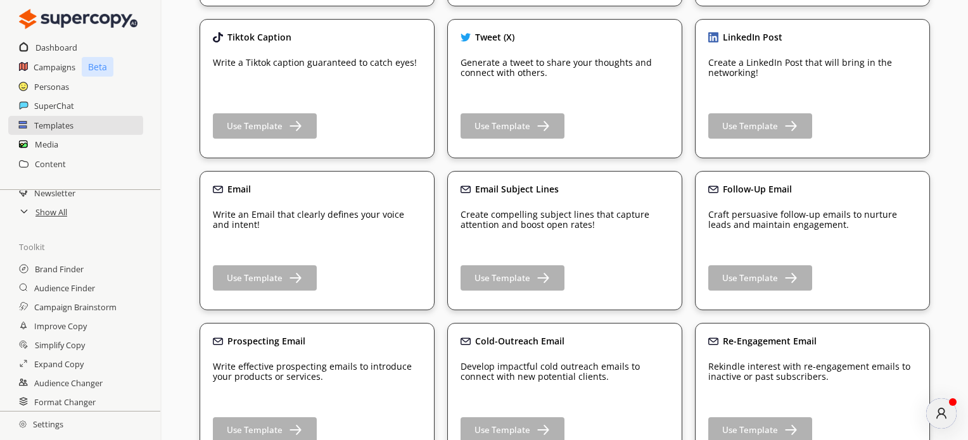
scroll to position [317, 0]
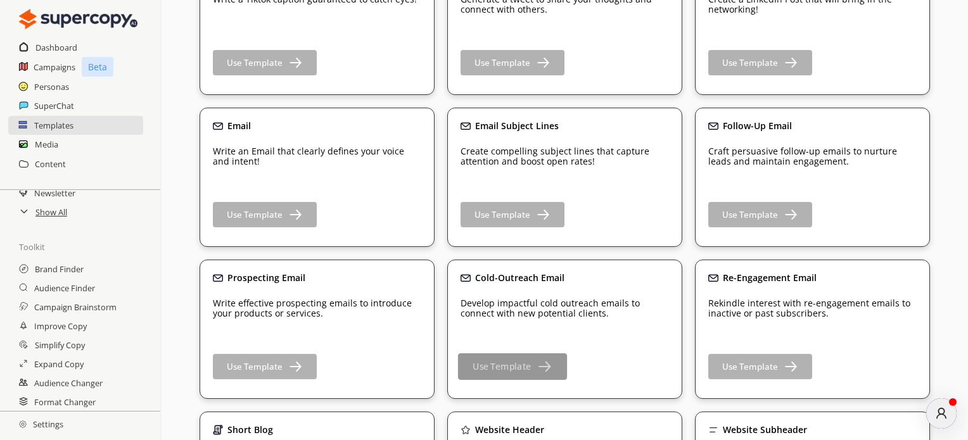
click at [509, 362] on b "Use Template" at bounding box center [501, 367] width 58 height 12
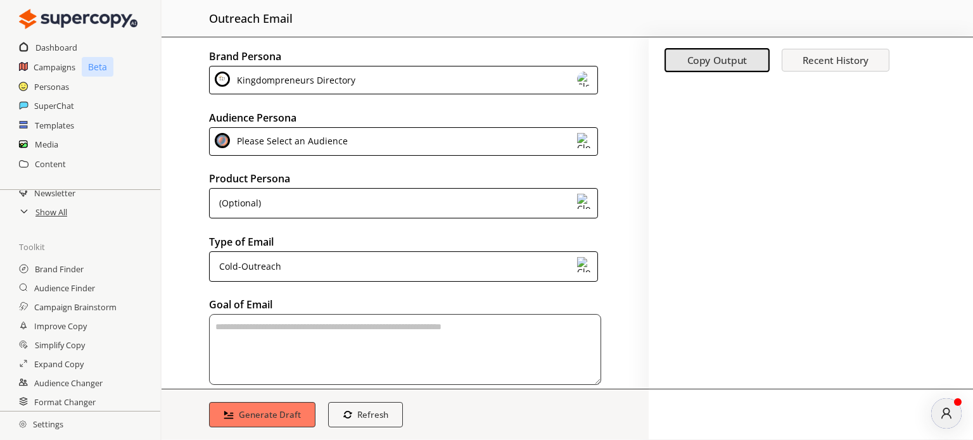
click at [527, 136] on div "Please Select an Audience" at bounding box center [403, 141] width 389 height 28
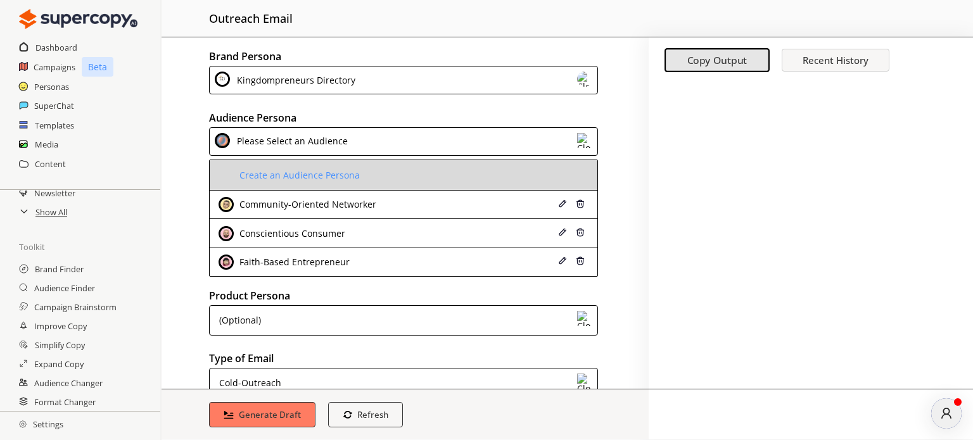
click at [235, 170] on span at bounding box center [235, 175] width 3 height 10
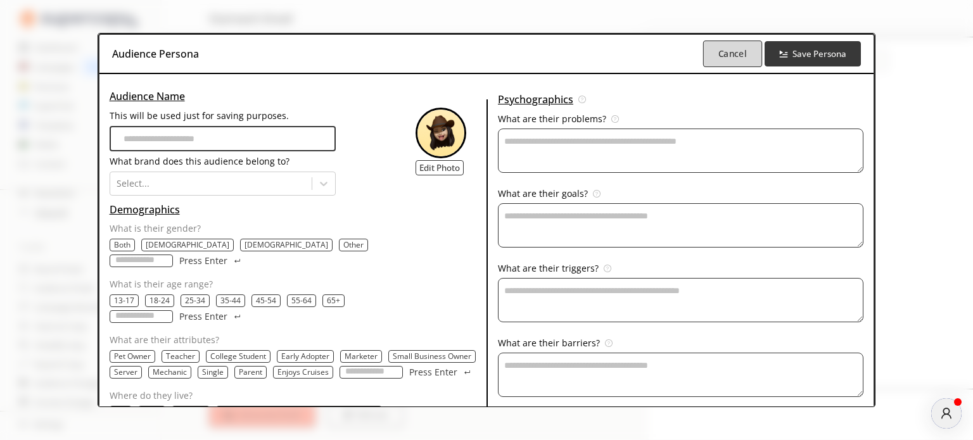
click at [707, 47] on button "Cancel" at bounding box center [732, 54] width 59 height 27
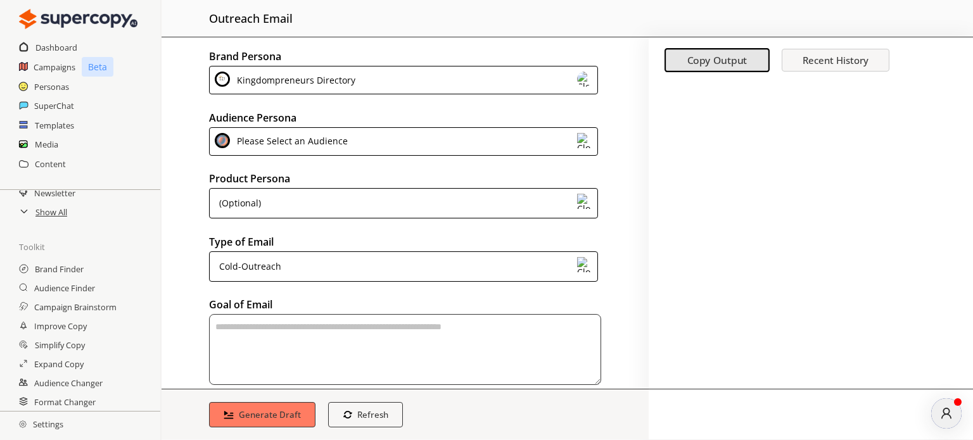
click at [291, 196] on div "(Optional)" at bounding box center [403, 203] width 389 height 30
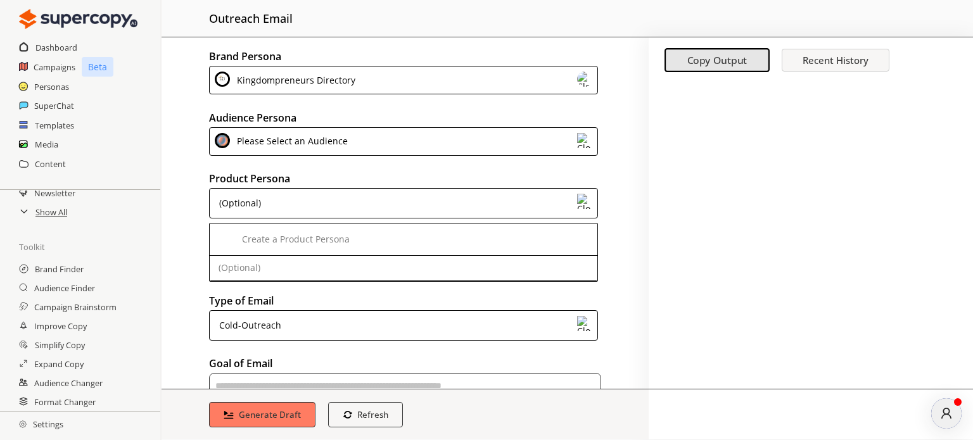
click at [291, 196] on div "(Optional)" at bounding box center [403, 203] width 389 height 30
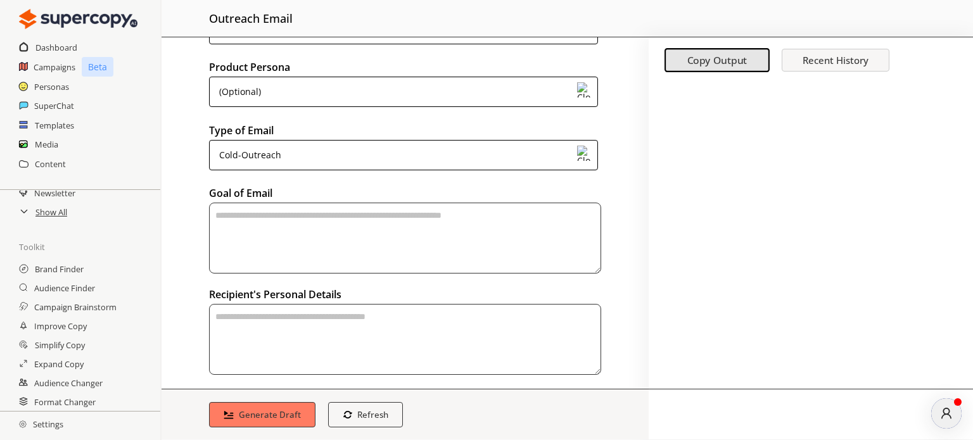
scroll to position [127, 0]
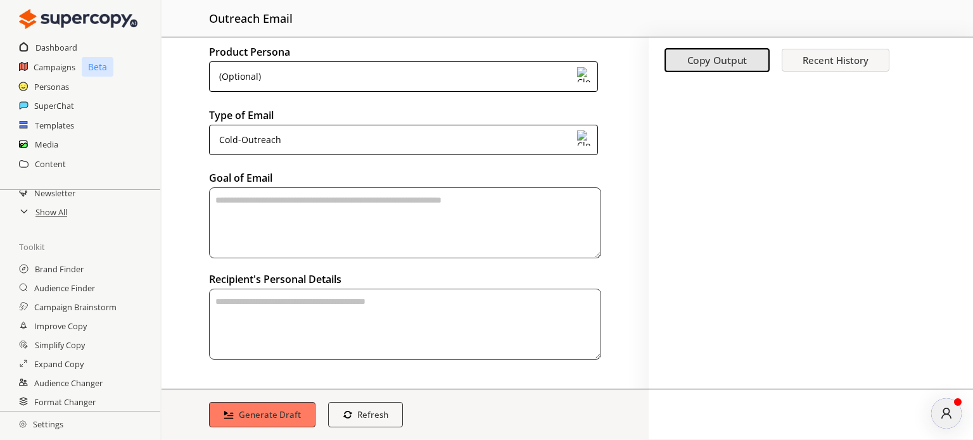
click at [249, 205] on textarea "textarea-textarea" at bounding box center [405, 222] width 392 height 71
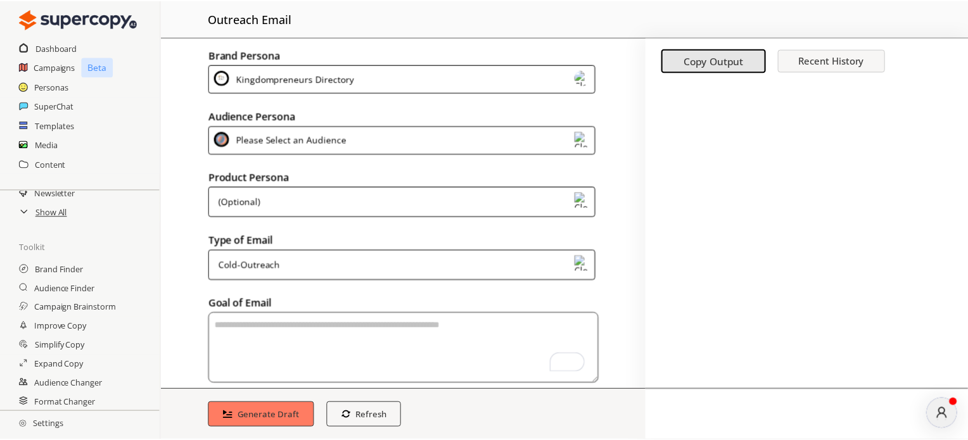
scroll to position [0, 0]
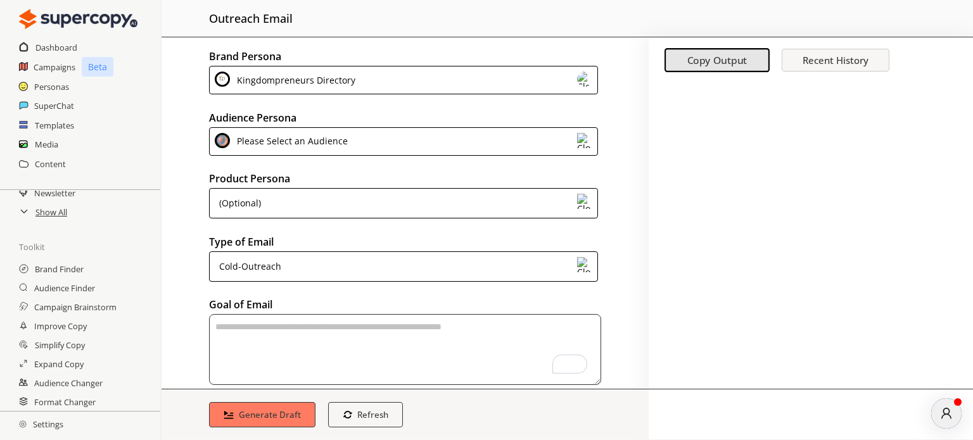
click at [299, 137] on div "Please Select an Audience" at bounding box center [289, 141] width 115 height 17
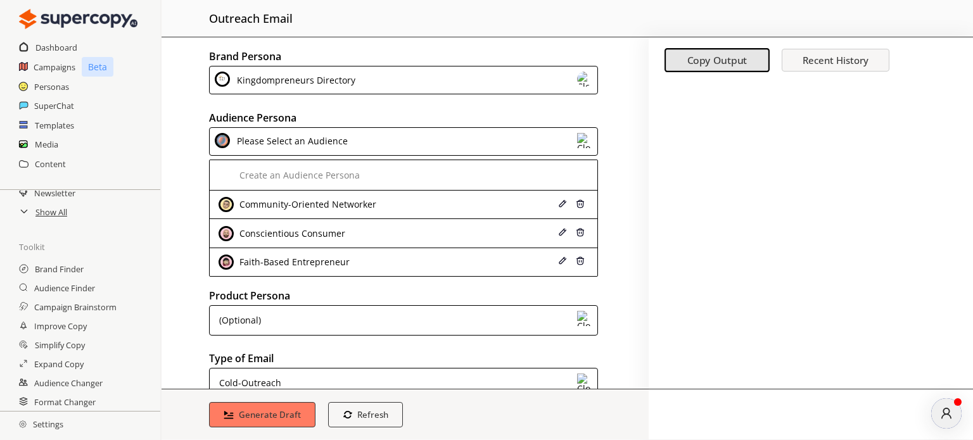
click at [368, 144] on div "Please Select an Audience" at bounding box center [403, 141] width 389 height 28
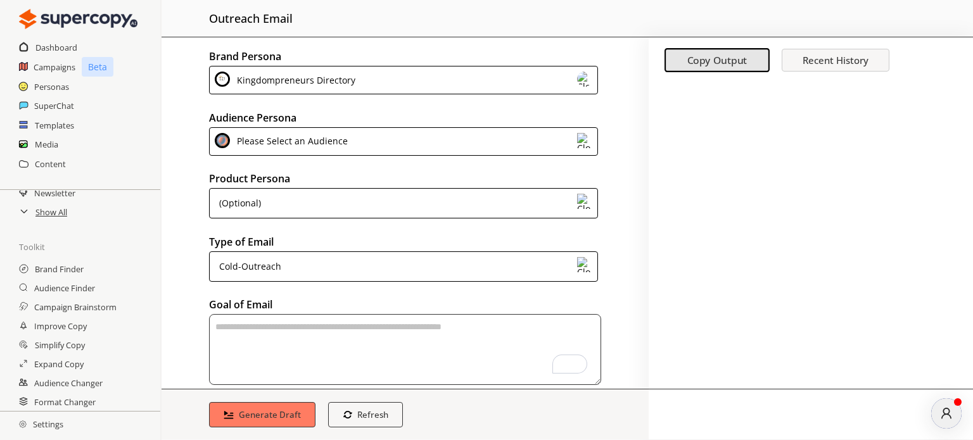
click at [347, 199] on div "(Optional)" at bounding box center [403, 203] width 389 height 30
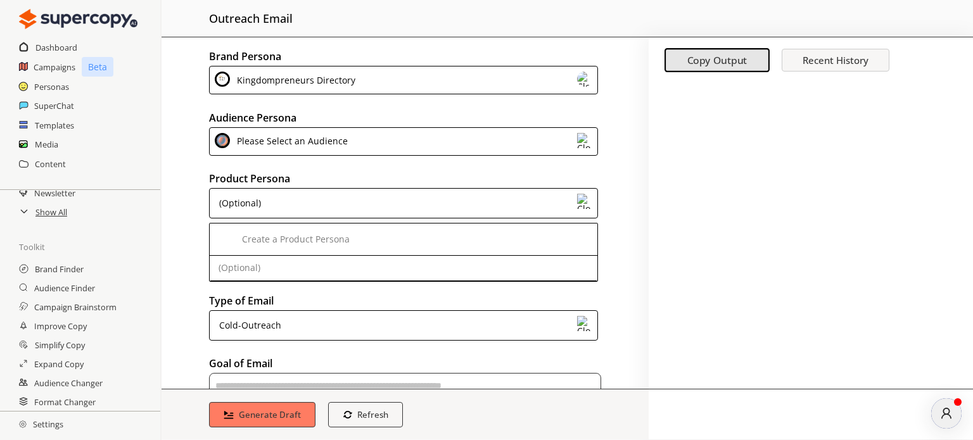
click at [346, 198] on div "(Optional)" at bounding box center [403, 203] width 389 height 30
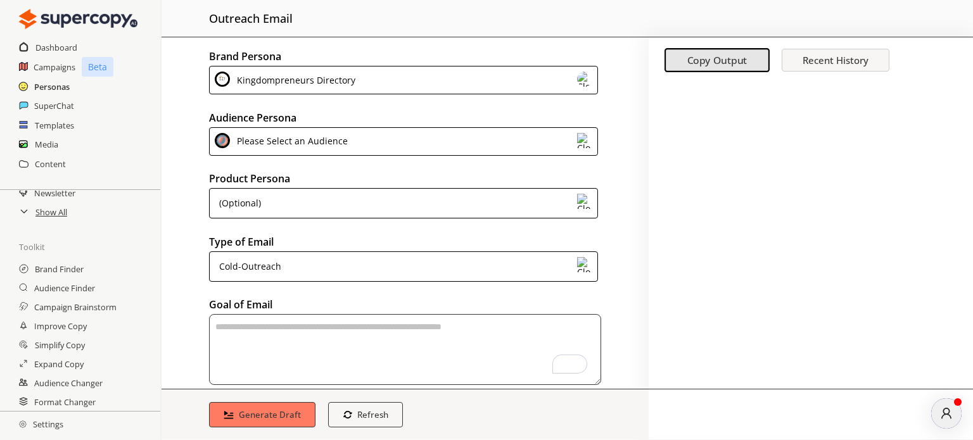
click at [57, 88] on h2 "Personas" at bounding box center [51, 86] width 35 height 19
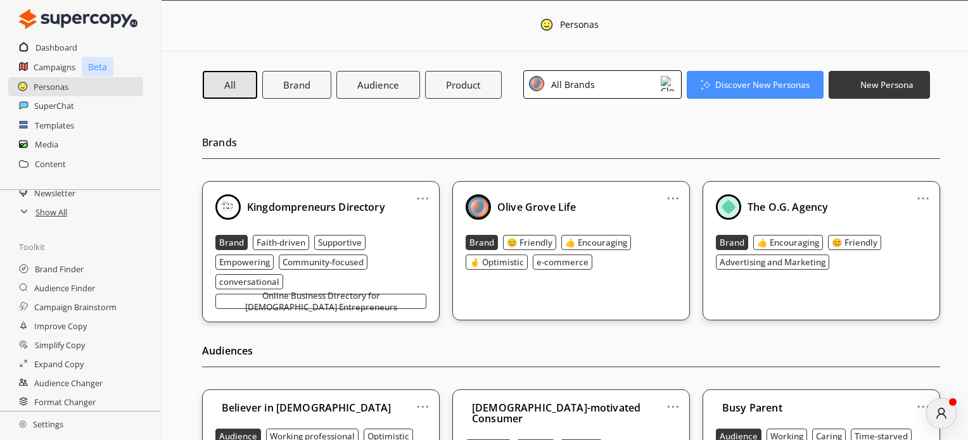
click at [421, 197] on link "..." at bounding box center [422, 193] width 13 height 10
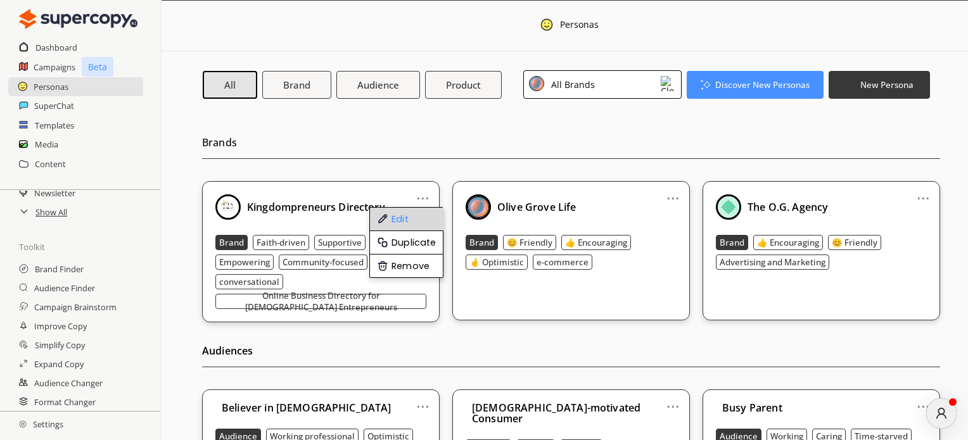
click at [403, 218] on li "Edit" at bounding box center [406, 219] width 73 height 23
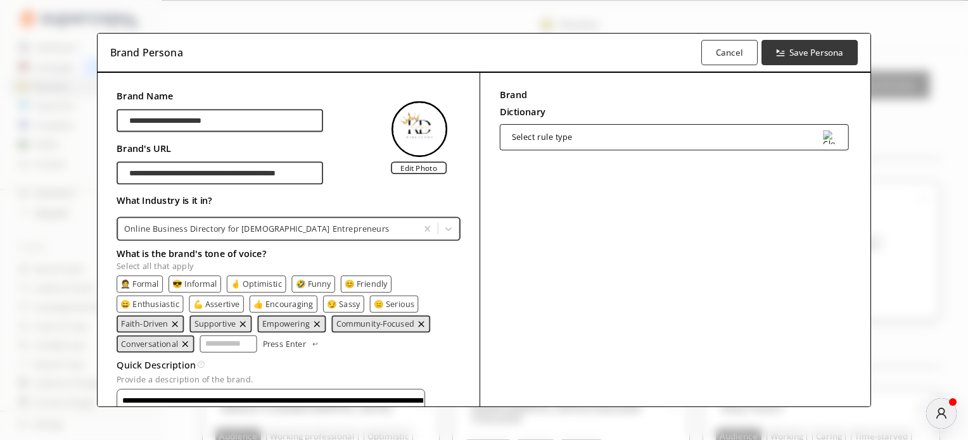
click at [590, 139] on div "Select rule type" at bounding box center [674, 137] width 349 height 26
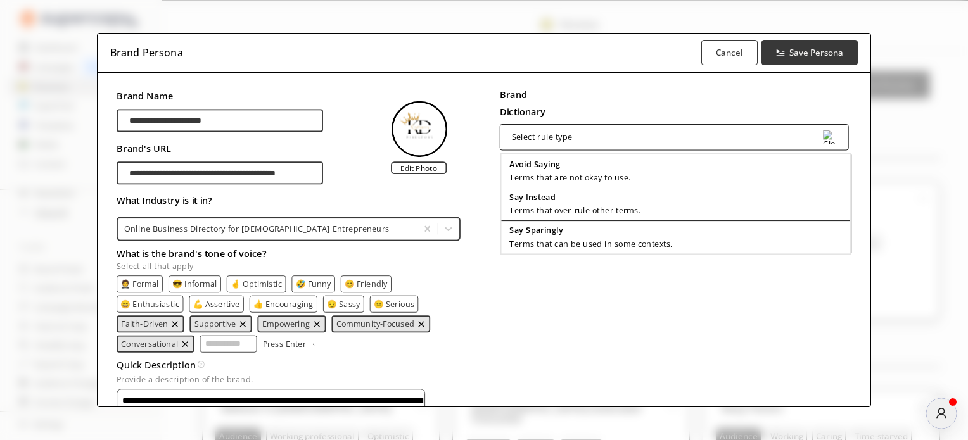
click at [568, 88] on div "Brand Dictionary Define key brand-specific terms and language for consistent me…" at bounding box center [675, 103] width 351 height 34
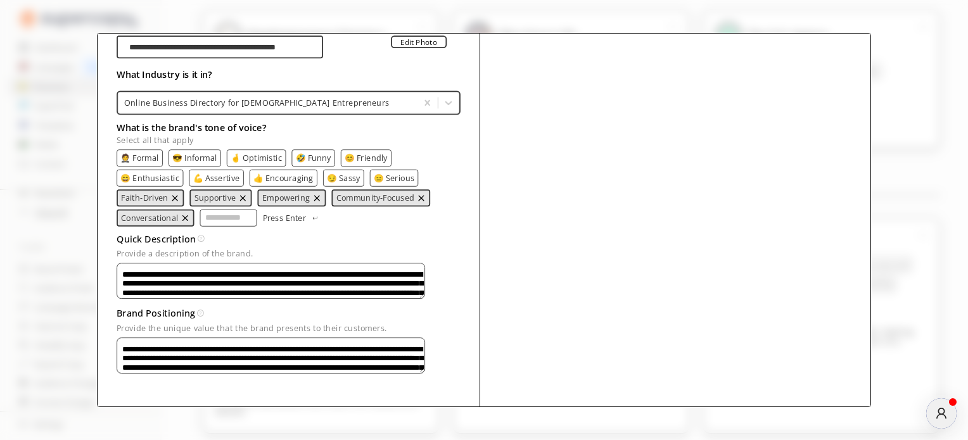
scroll to position [190, 0]
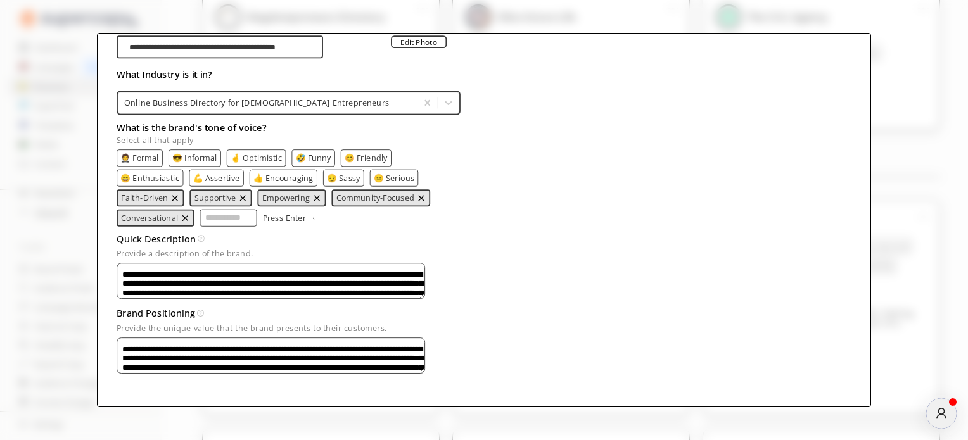
click at [426, 324] on p "Provide the unique value that the brand presents to their customers." at bounding box center [289, 328] width 344 height 9
click at [425, 299] on textarea "**********" at bounding box center [271, 281] width 308 height 36
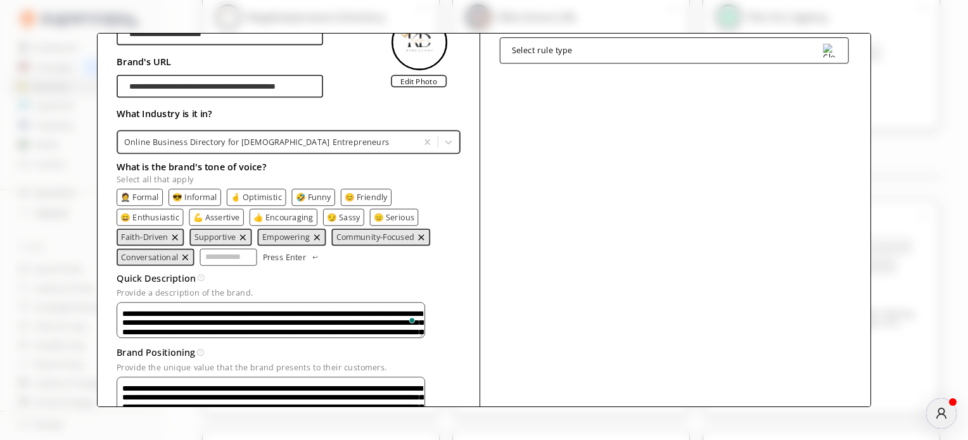
scroll to position [0, 0]
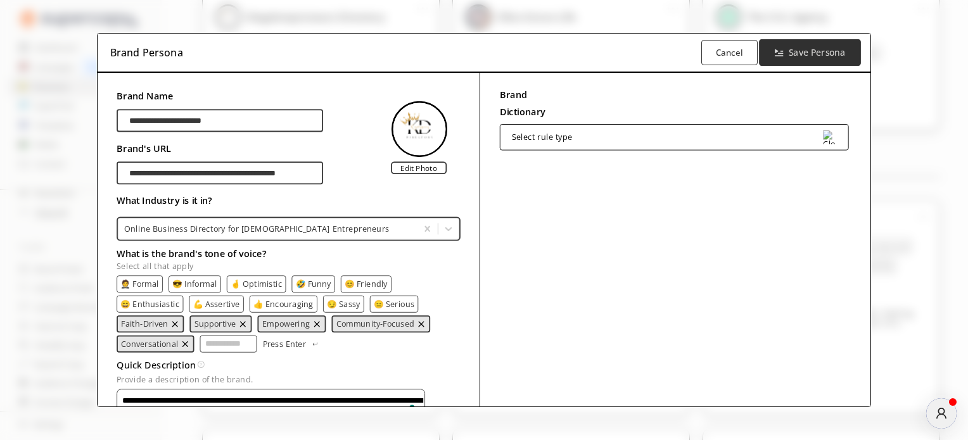
click at [800, 52] on b "Save Persona" at bounding box center [816, 53] width 56 height 12
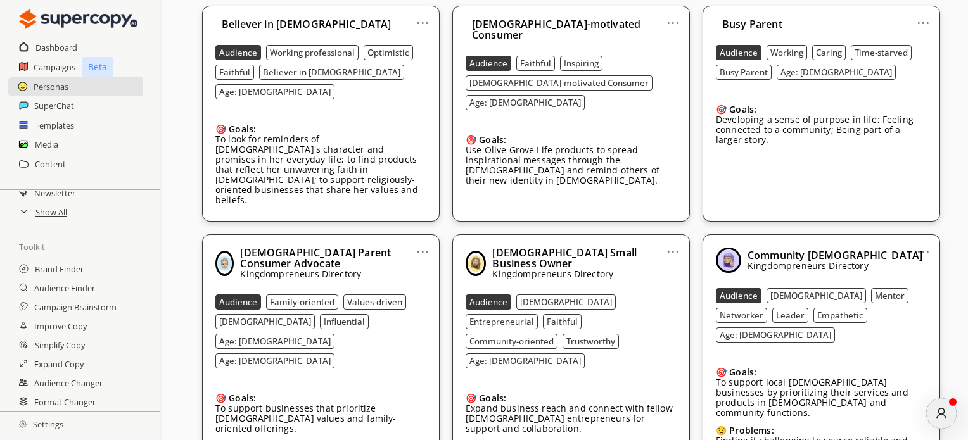
scroll to position [443, 0]
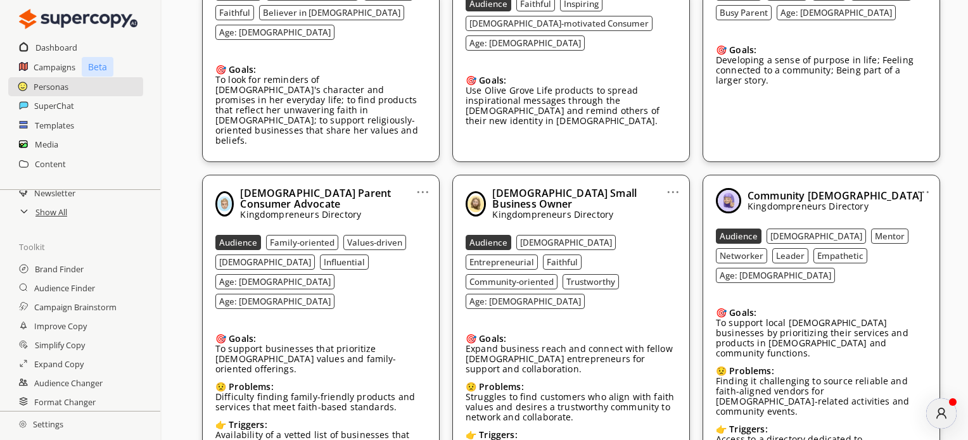
click at [422, 182] on link "..." at bounding box center [422, 187] width 13 height 10
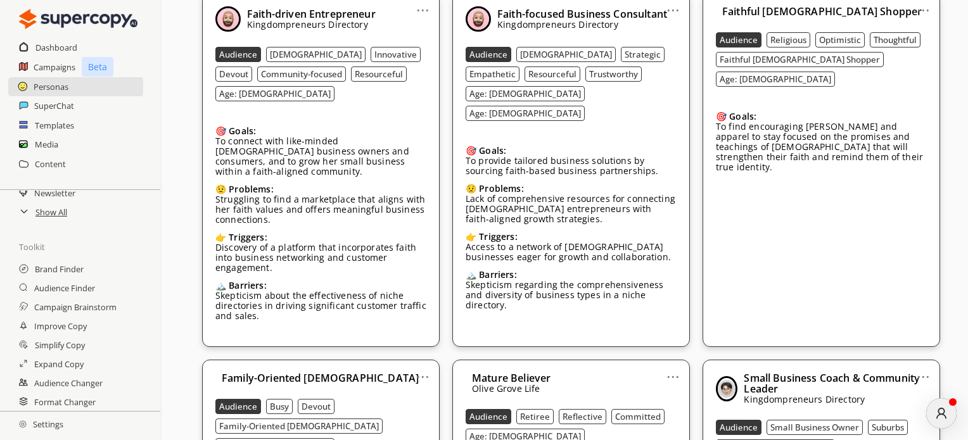
scroll to position [1773, 0]
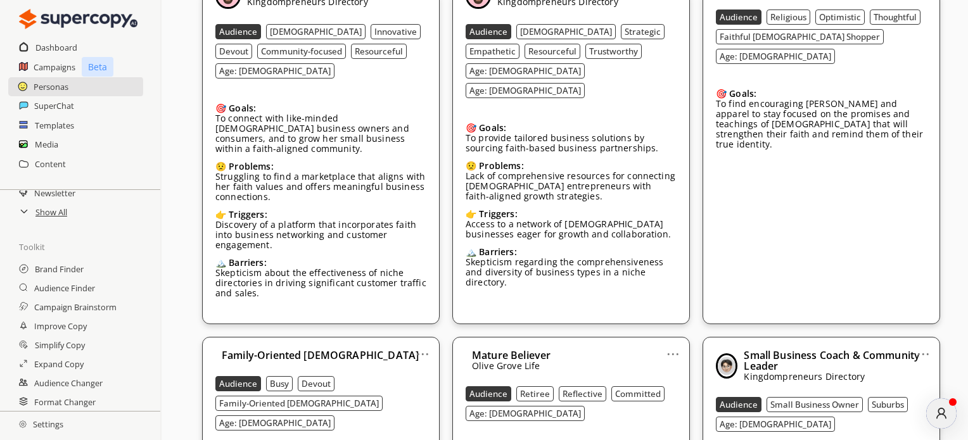
click at [926, 344] on link "..." at bounding box center [922, 349] width 13 height 10
click at [896, 363] on li "Edit" at bounding box center [906, 374] width 73 height 23
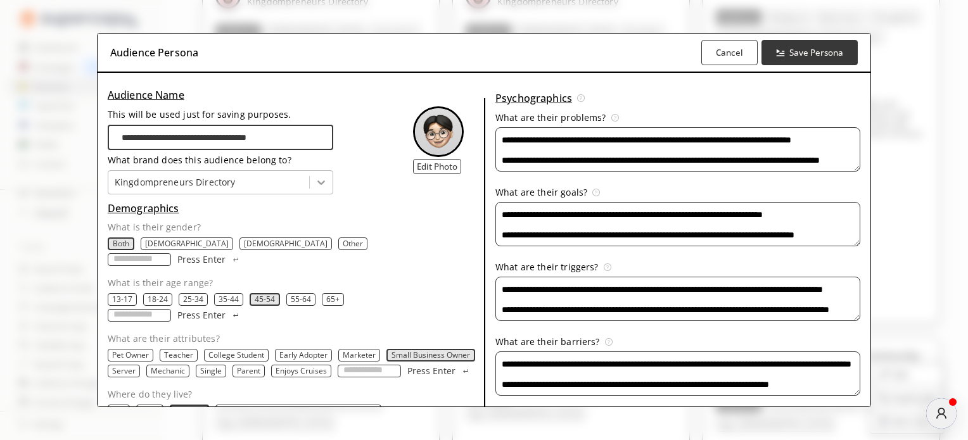
click at [317, 180] on icon at bounding box center [321, 182] width 8 height 4
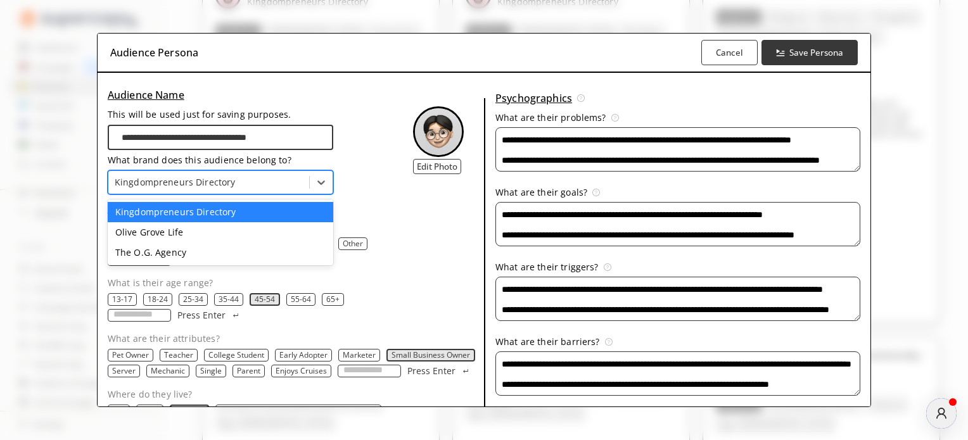
click at [194, 208] on div "Kingdompreneurs Directory" at bounding box center [221, 212] width 226 height 20
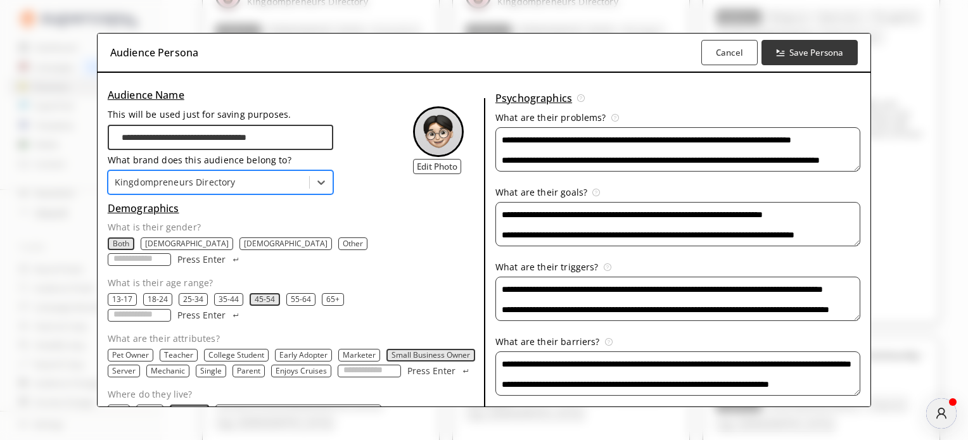
click at [380, 199] on h3 "Demographics" at bounding box center [296, 208] width 376 height 19
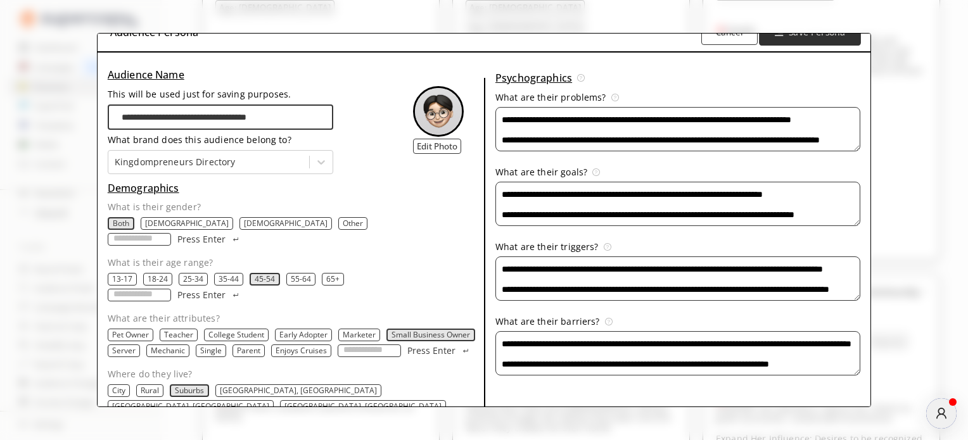
scroll to position [0, 0]
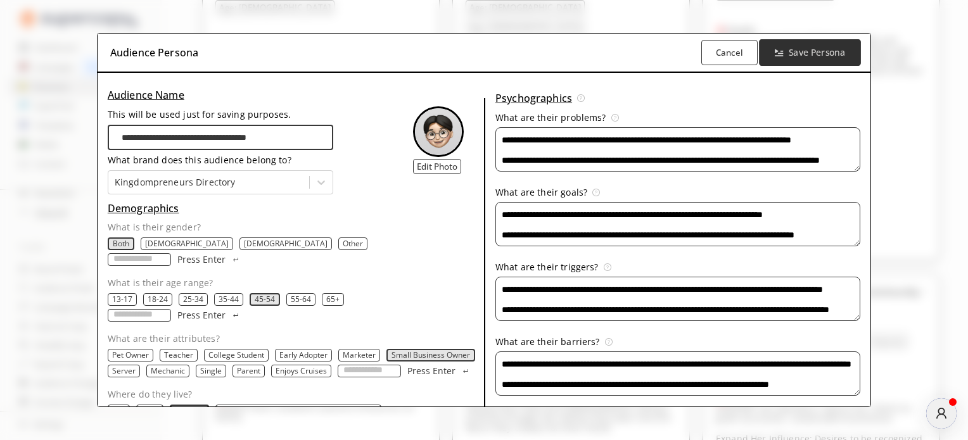
click at [810, 54] on b "Save Persona" at bounding box center [816, 53] width 56 height 12
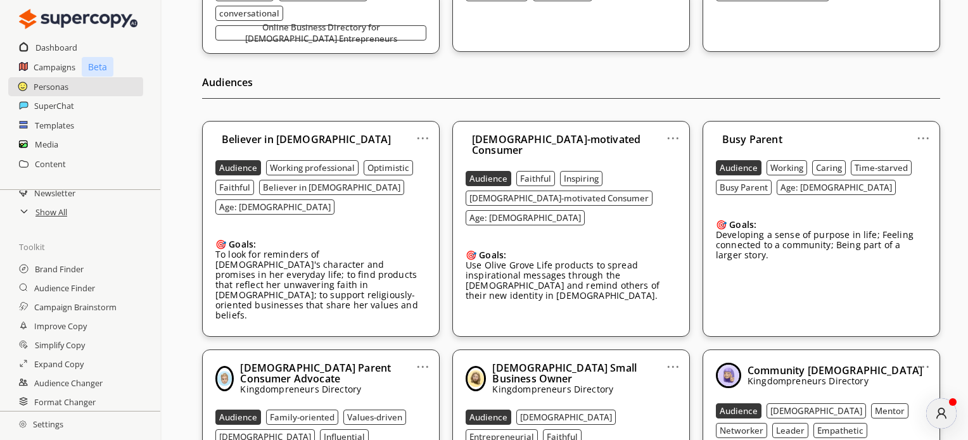
scroll to position [253, 0]
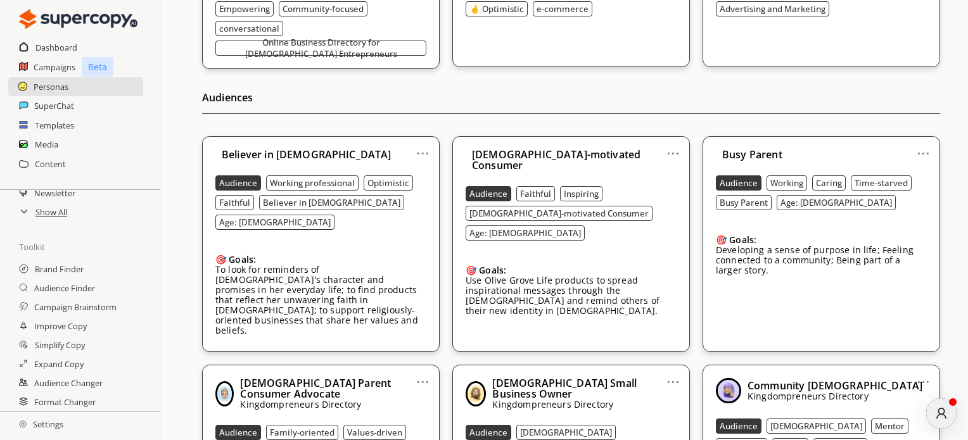
click at [921, 372] on link "..." at bounding box center [922, 377] width 13 height 10
click at [851, 378] on div "Community Pastor Kingdompreneurs Directory" at bounding box center [821, 390] width 211 height 25
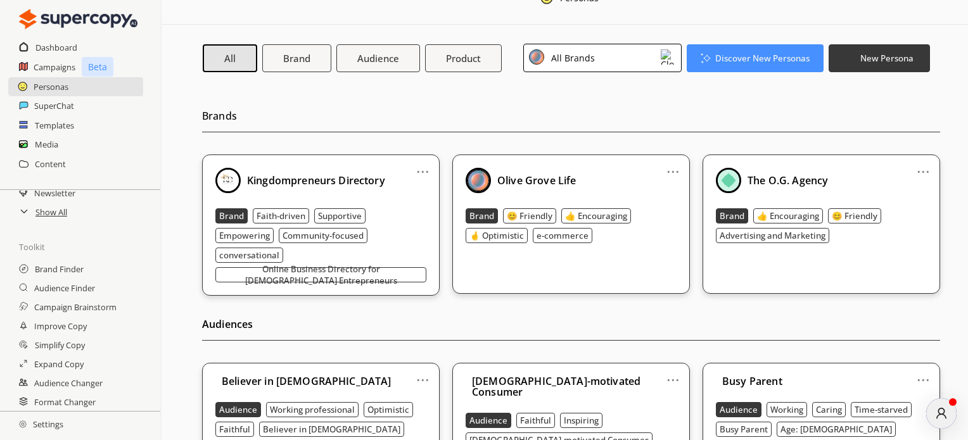
scroll to position [0, 0]
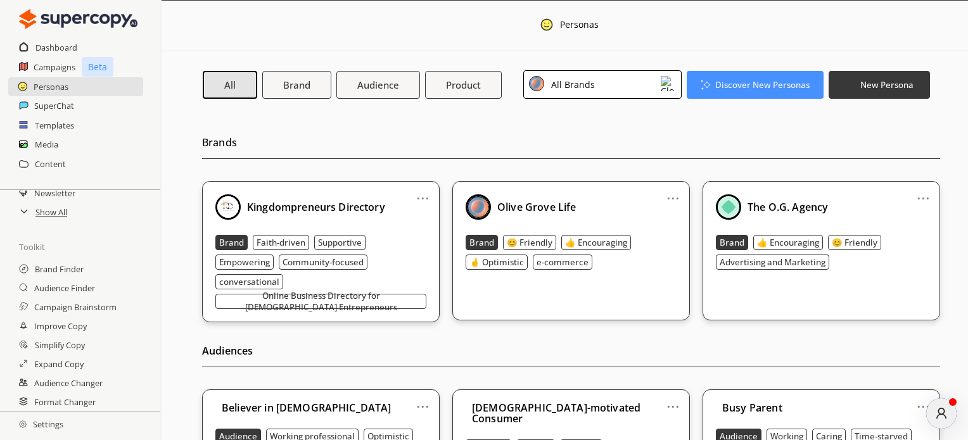
click at [355, 294] on div "... Kingdompreneurs Directory Brand Faith-driven Supportive Empowering Communit…" at bounding box center [320, 251] width 237 height 141
click at [422, 198] on link "..." at bounding box center [422, 193] width 13 height 10
click at [379, 87] on b "Audience" at bounding box center [378, 84] width 44 height 13
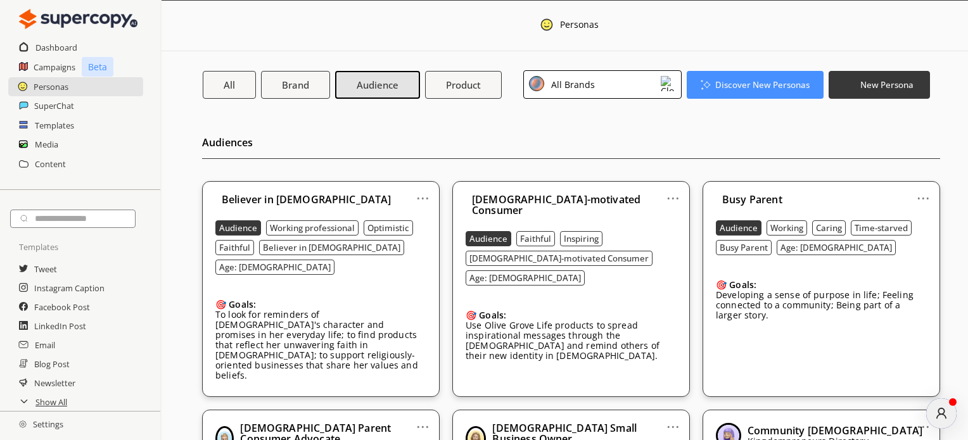
click at [942, 413] on icon "atlas-message-author-avatar" at bounding box center [941, 414] width 14 height 14
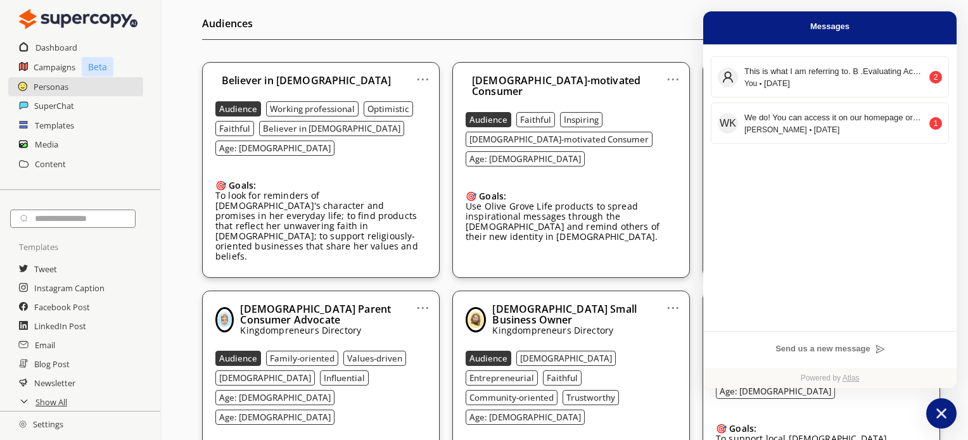
scroll to position [190, 0]
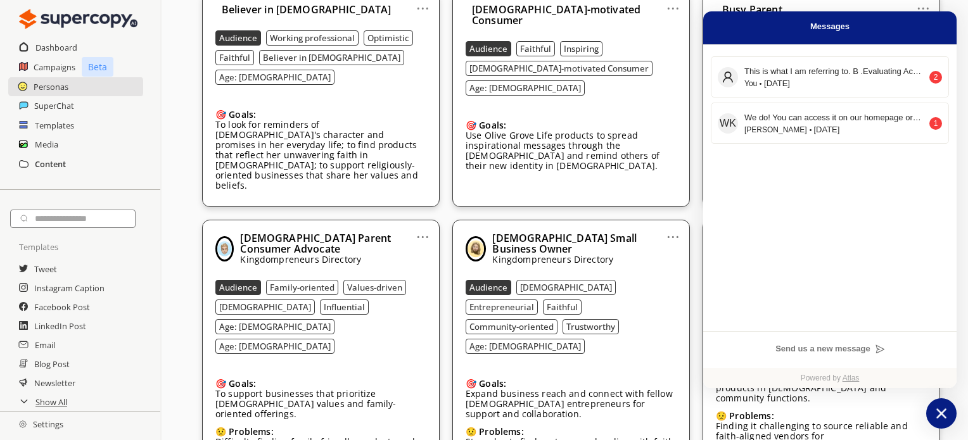
click at [52, 167] on h2 "Content" at bounding box center [50, 163] width 31 height 19
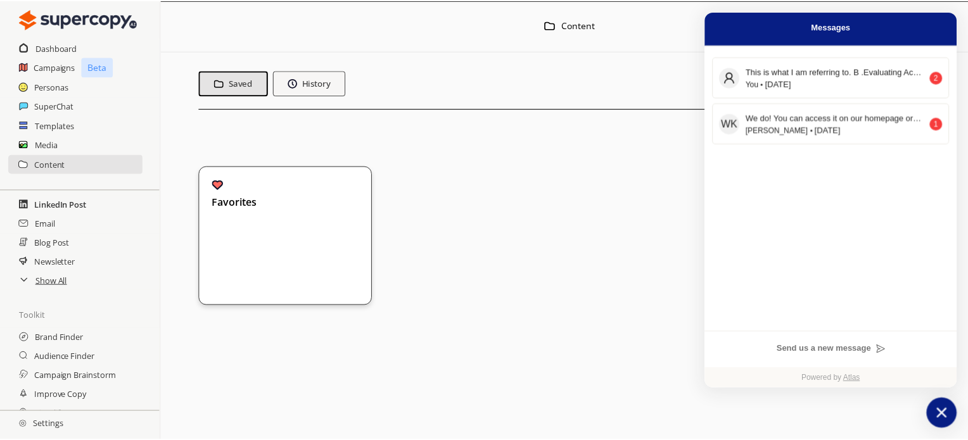
scroll to position [127, 0]
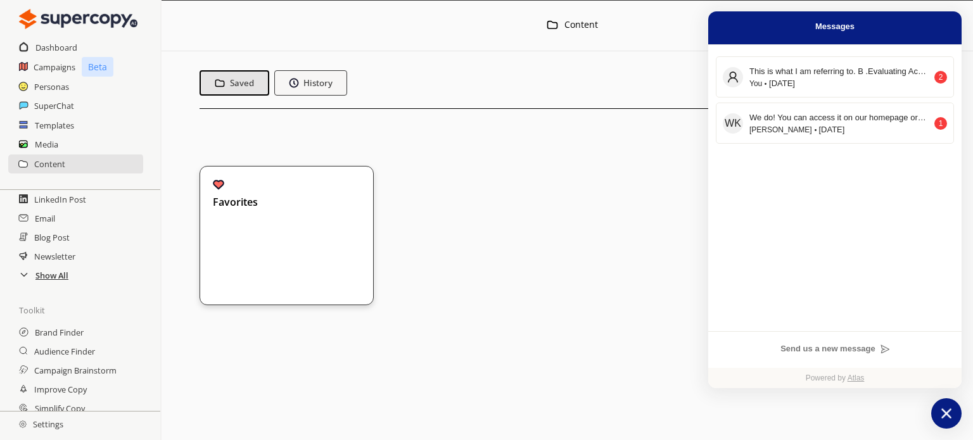
click at [46, 277] on h2 "Show All" at bounding box center [51, 275] width 33 height 19
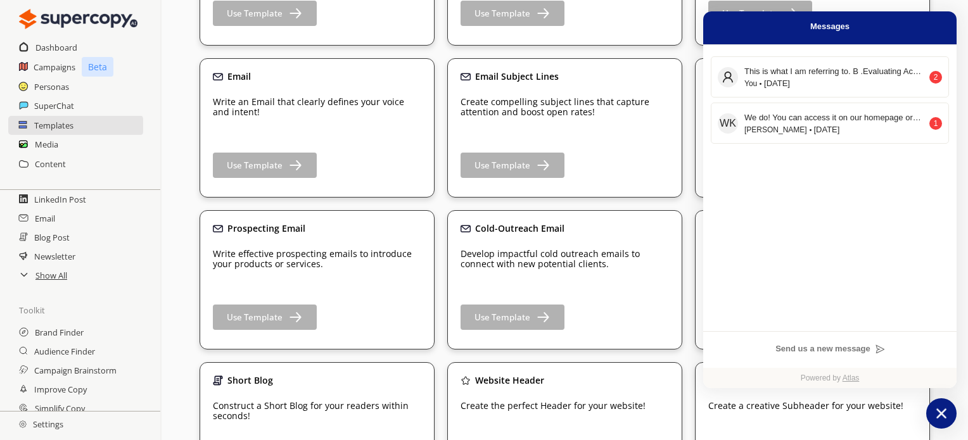
scroll to position [380, 0]
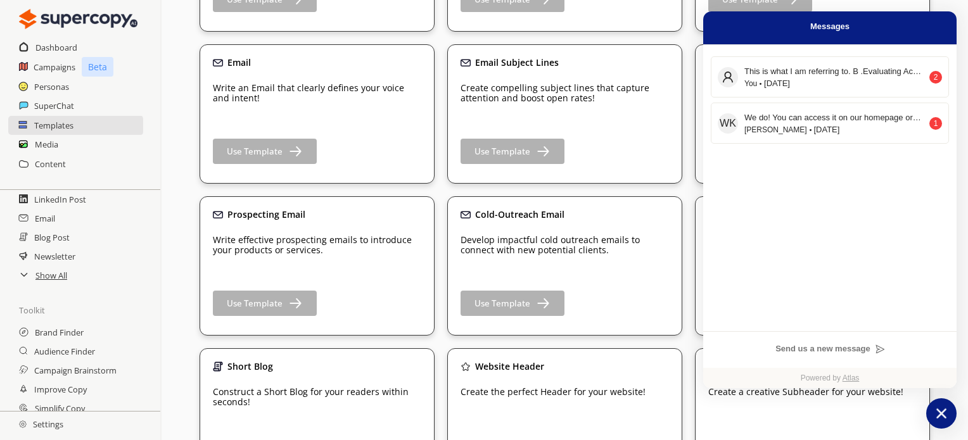
click at [529, 316] on div "Cold-Outreach Email Develop impactful cold outreach emails to connect with new …" at bounding box center [564, 265] width 235 height 139
click at [528, 305] on b "Use Template" at bounding box center [501, 304] width 58 height 12
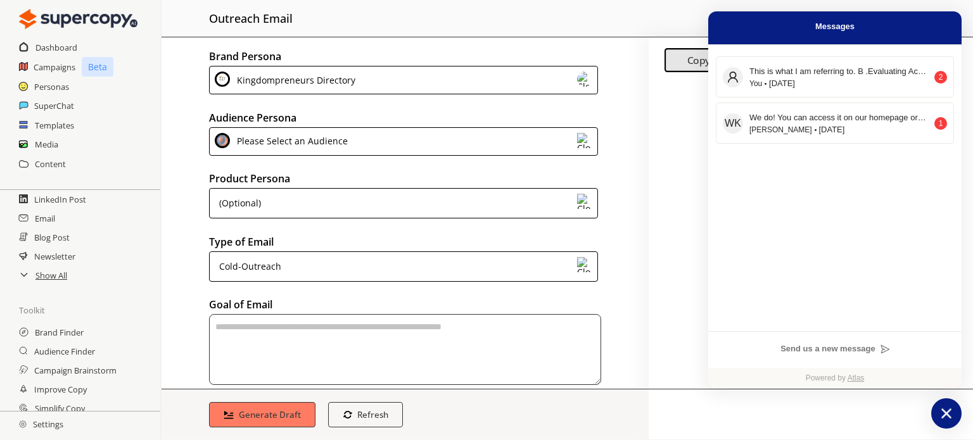
click at [497, 205] on div "(Optional)" at bounding box center [403, 203] width 389 height 30
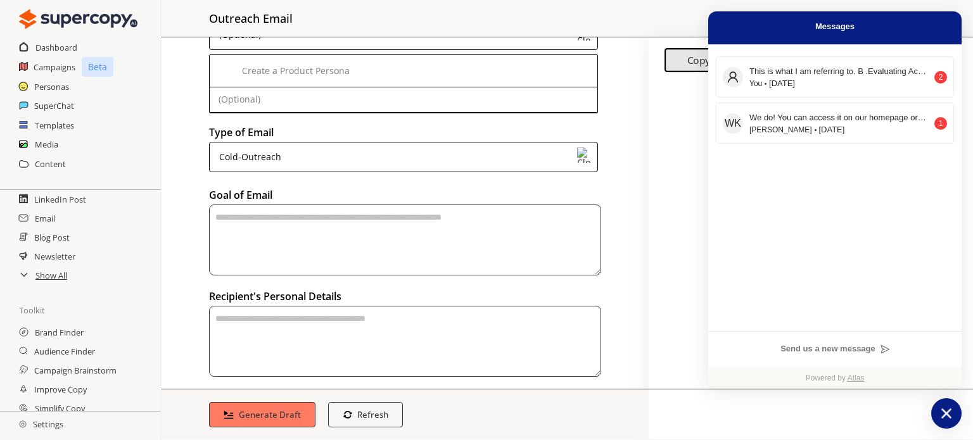
scroll to position [190, 0]
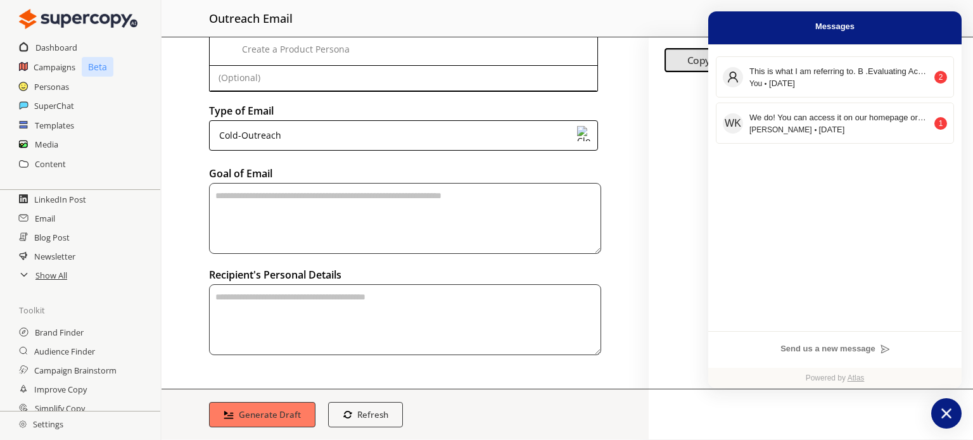
click at [217, 192] on textarea "textarea-textarea" at bounding box center [405, 218] width 392 height 71
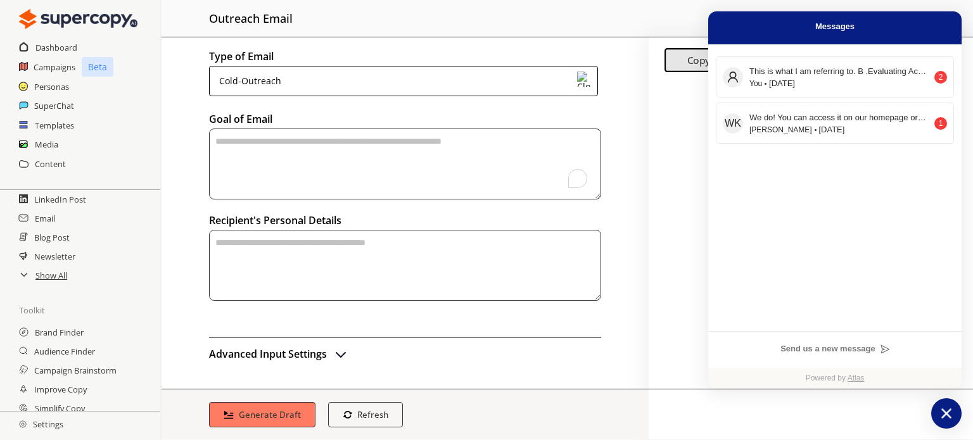
scroll to position [182, 0]
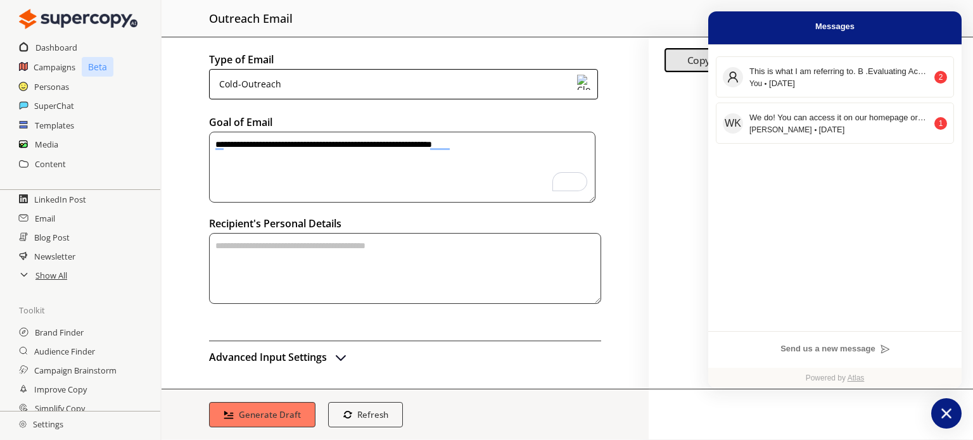
type textarea "**********"
click at [225, 247] on textarea "textarea-textarea" at bounding box center [405, 268] width 392 height 71
type textarea "*"
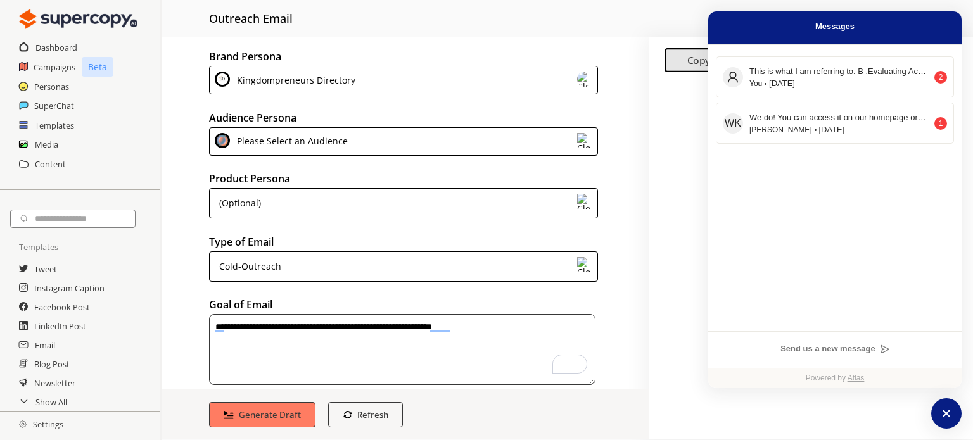
scroll to position [182, 0]
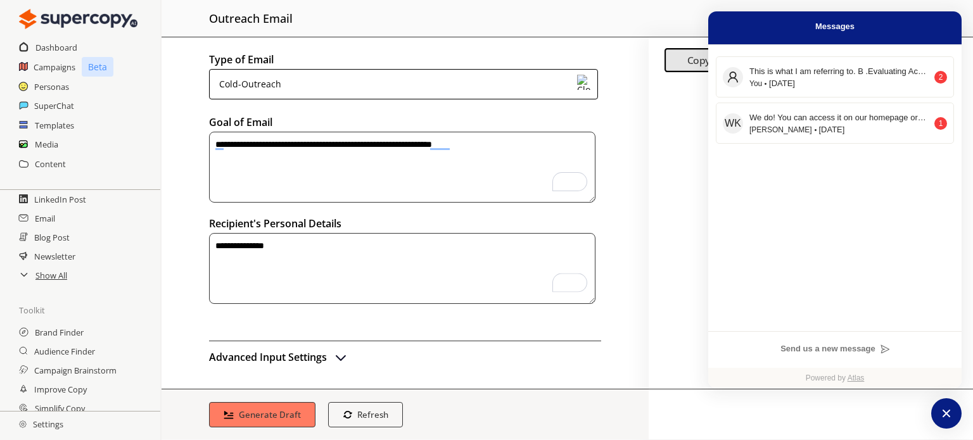
click at [300, 252] on textarea "**********" at bounding box center [402, 268] width 386 height 71
click at [296, 247] on textarea "**********" at bounding box center [402, 268] width 386 height 71
type textarea "**********"
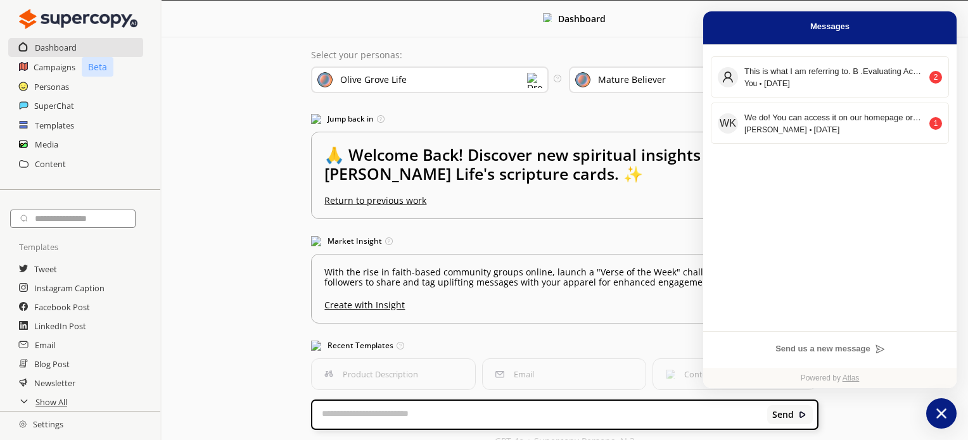
click at [939, 410] on icon "atlas-launcher" at bounding box center [941, 414] width 18 height 18
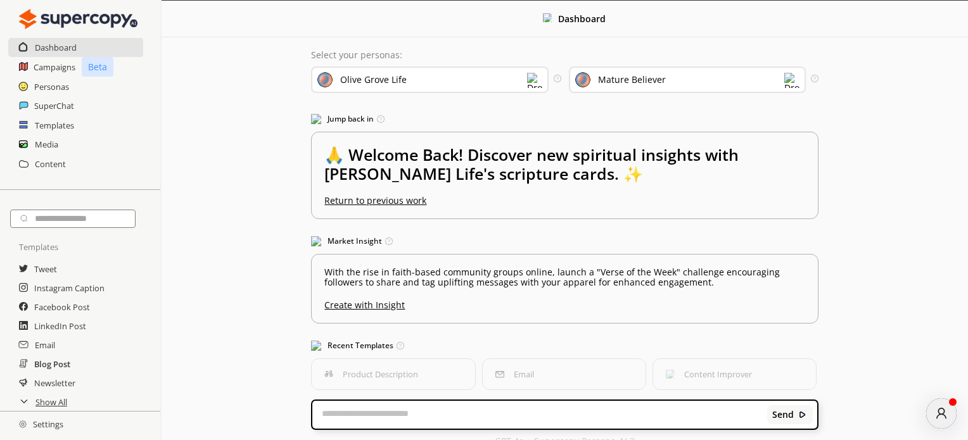
scroll to position [127, 0]
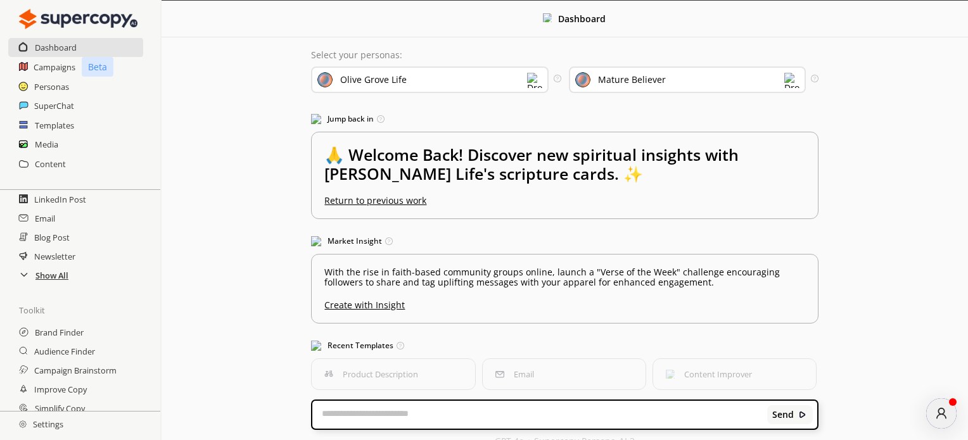
click at [51, 285] on h2 "Show All" at bounding box center [51, 275] width 33 height 19
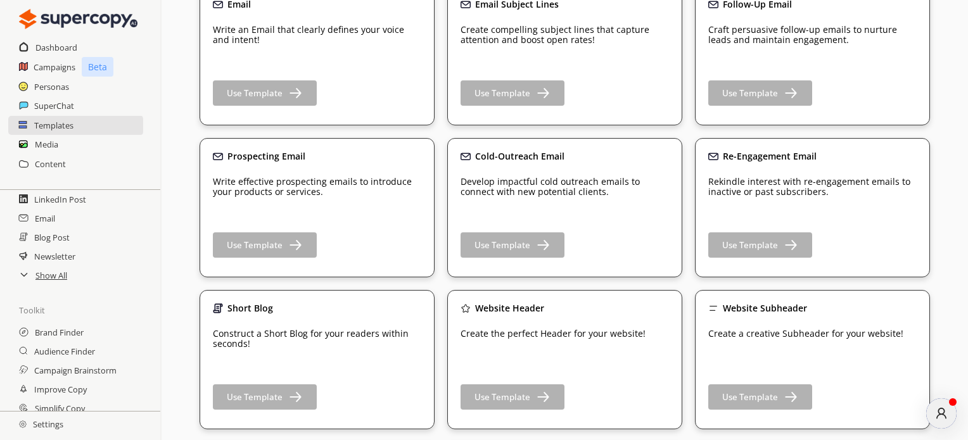
scroll to position [443, 0]
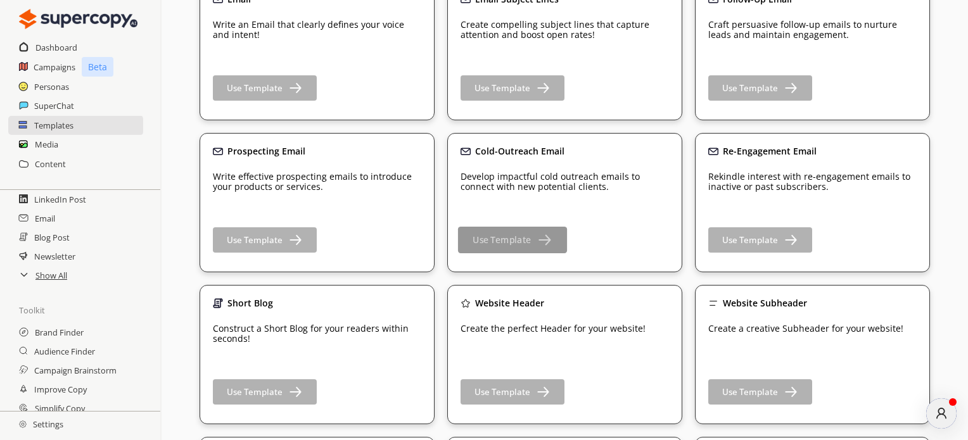
click at [517, 241] on b "Use Template" at bounding box center [501, 240] width 58 height 12
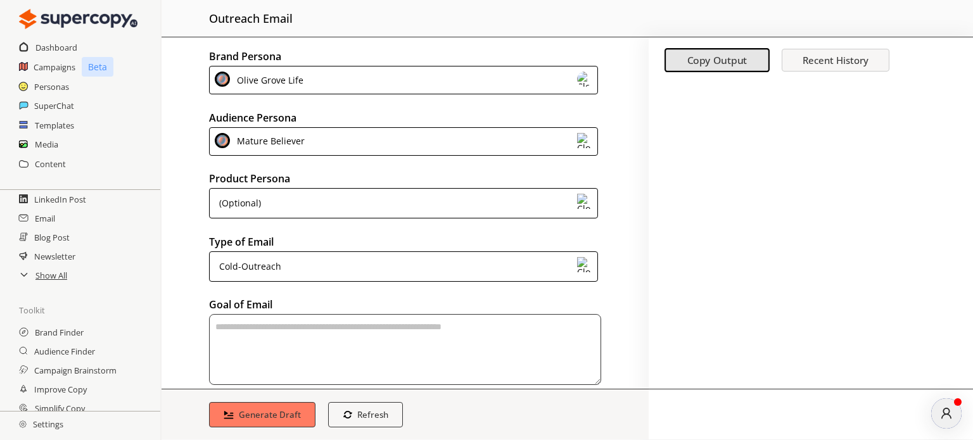
click at [577, 85] on span at bounding box center [584, 79] width 15 height 15
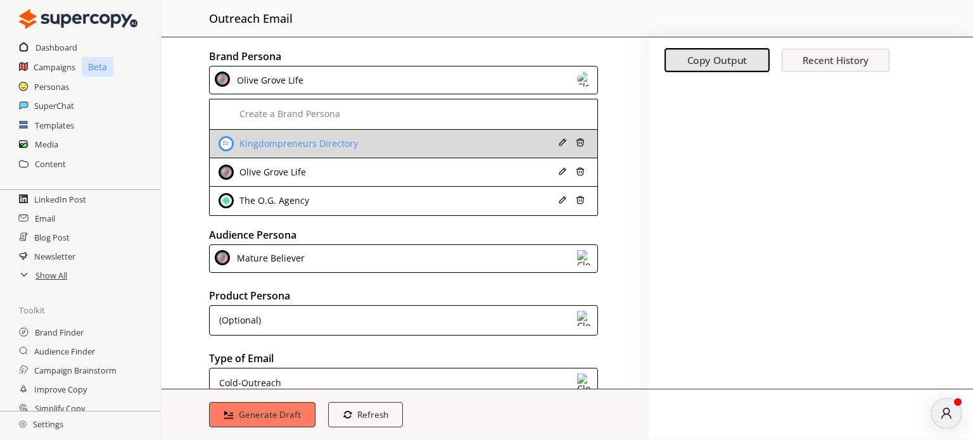
click at [522, 149] on li "Kingdompreneurs Directory" at bounding box center [404, 144] width 388 height 28
click at [329, 146] on div "Kingdompreneurs Directory" at bounding box center [297, 144] width 122 height 10
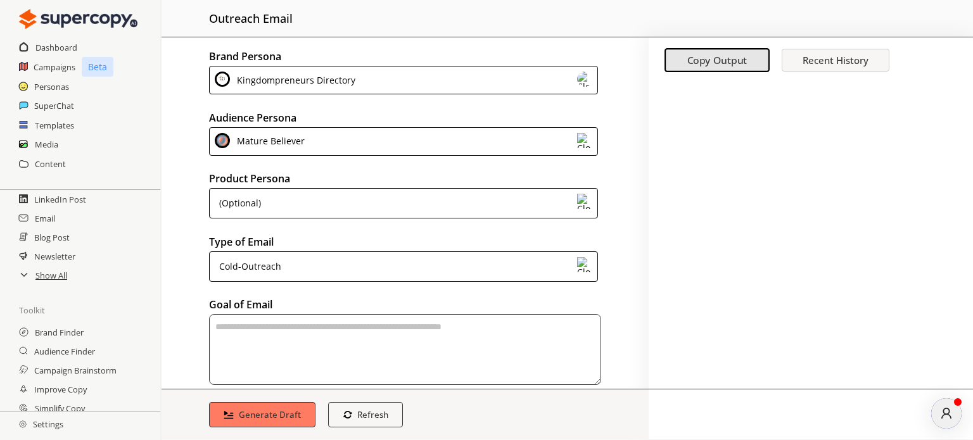
click at [338, 149] on div "Mature Believer" at bounding box center [403, 141] width 389 height 28
click at [61, 87] on h2 "Personas" at bounding box center [51, 86] width 35 height 19
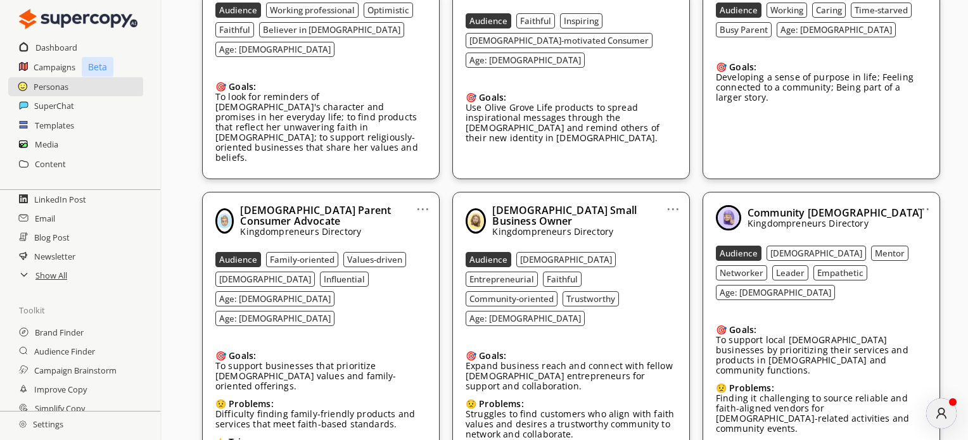
scroll to position [443, 0]
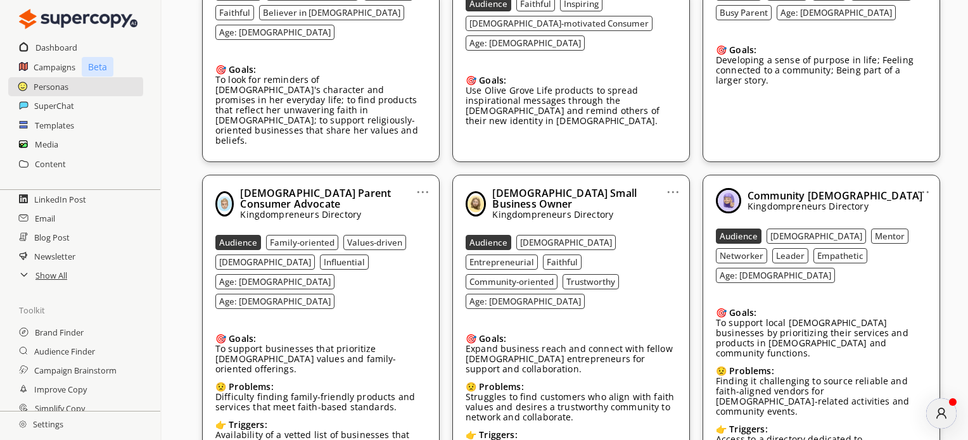
click at [419, 182] on link "..." at bounding box center [422, 187] width 13 height 10
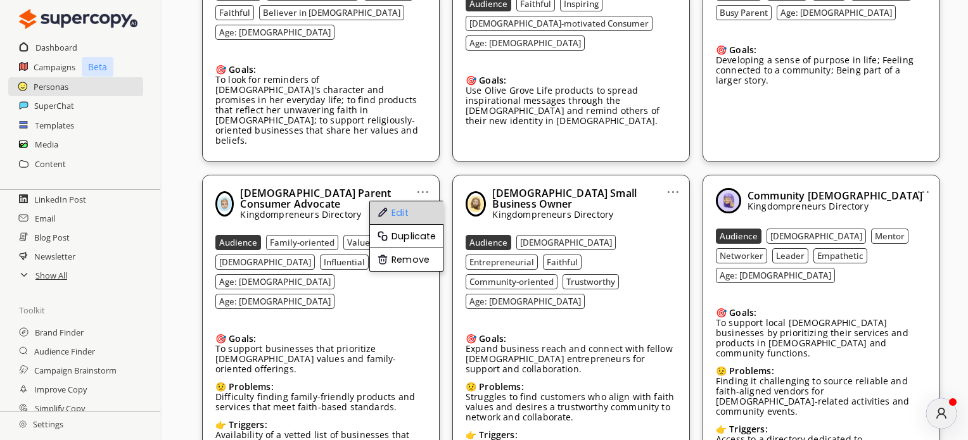
click at [407, 201] on li "Edit" at bounding box center [406, 212] width 73 height 23
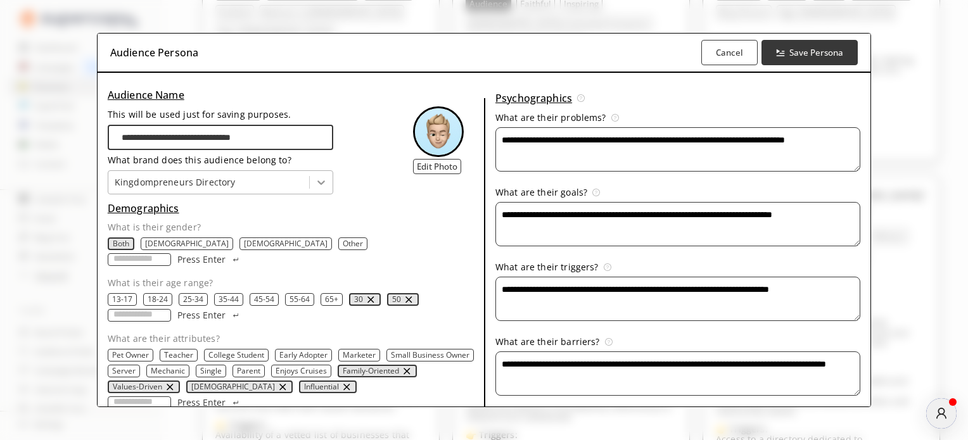
click at [316, 187] on icon at bounding box center [321, 182] width 13 height 13
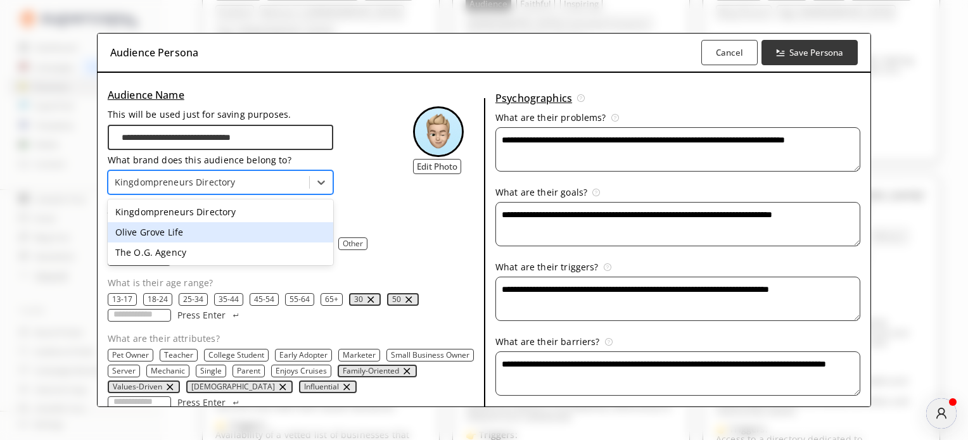
click at [296, 232] on div "Olive Grove Life" at bounding box center [221, 232] width 226 height 20
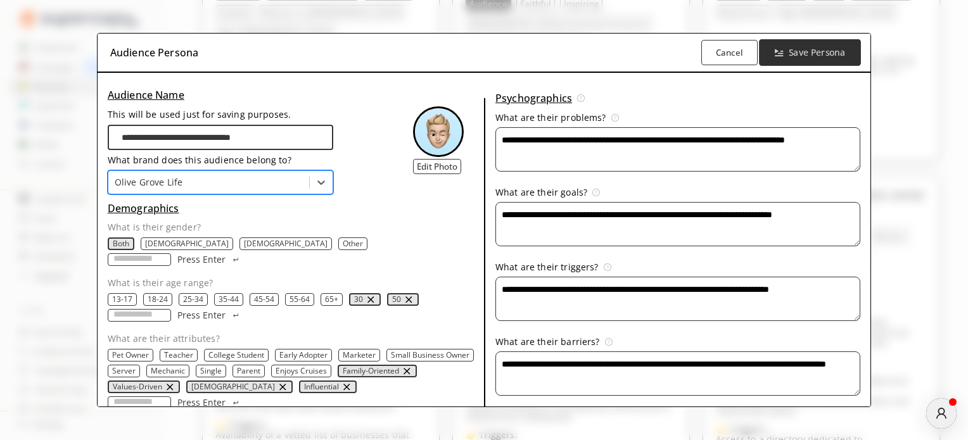
click at [803, 56] on b "Save Persona" at bounding box center [816, 53] width 56 height 12
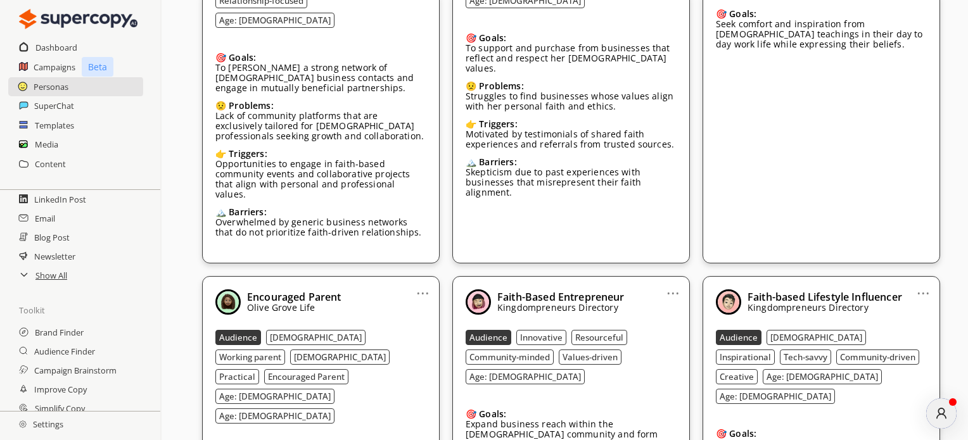
scroll to position [1140, 0]
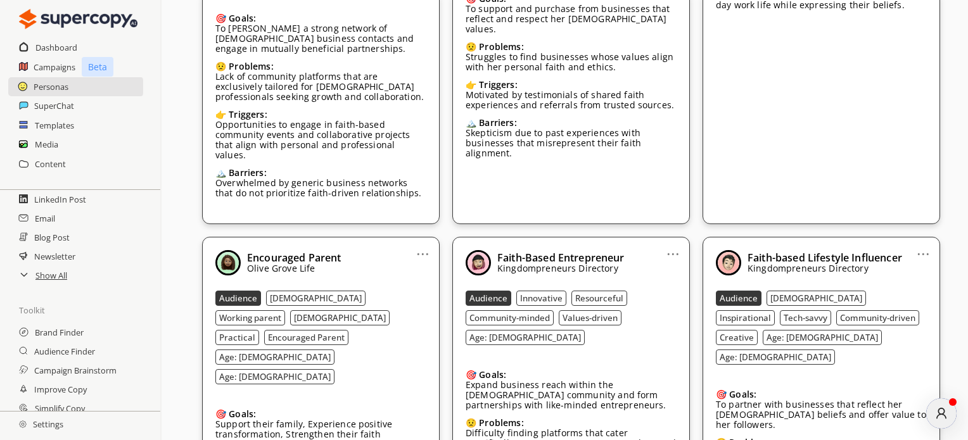
click at [924, 244] on link "..." at bounding box center [922, 249] width 13 height 10
click at [908, 263] on li "Edit" at bounding box center [906, 274] width 73 height 23
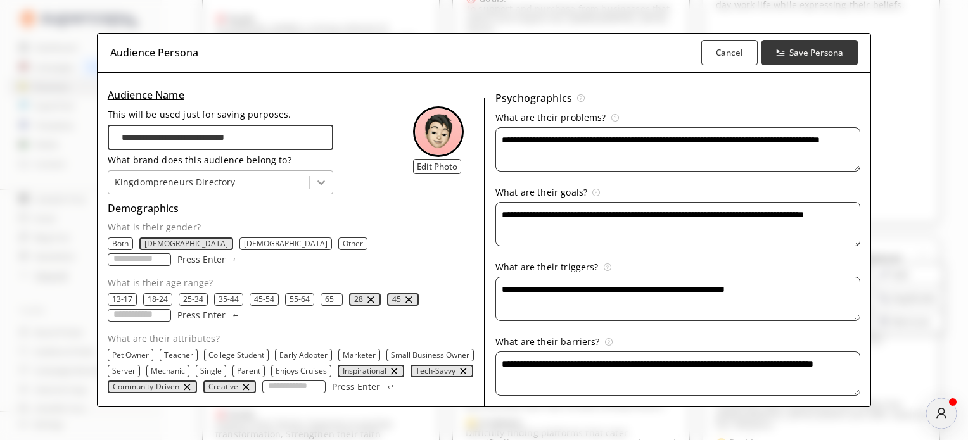
click at [312, 181] on div at bounding box center [321, 182] width 23 height 23
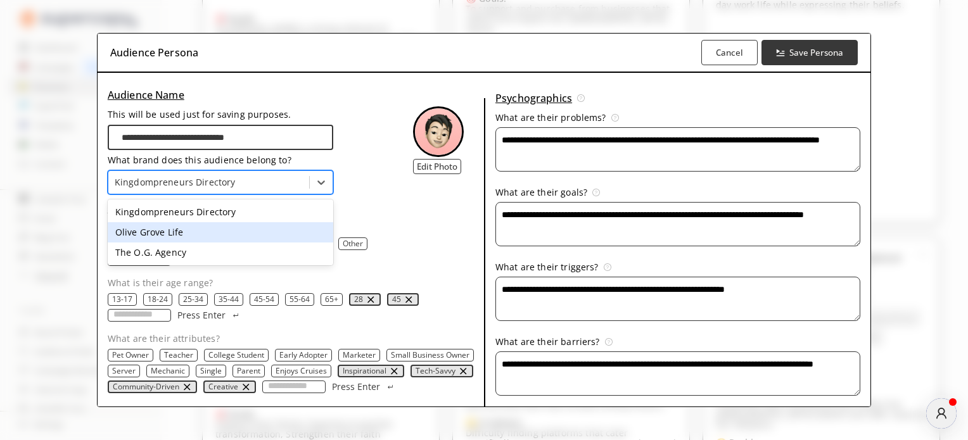
click at [239, 227] on div "Olive Grove Life" at bounding box center [221, 232] width 226 height 20
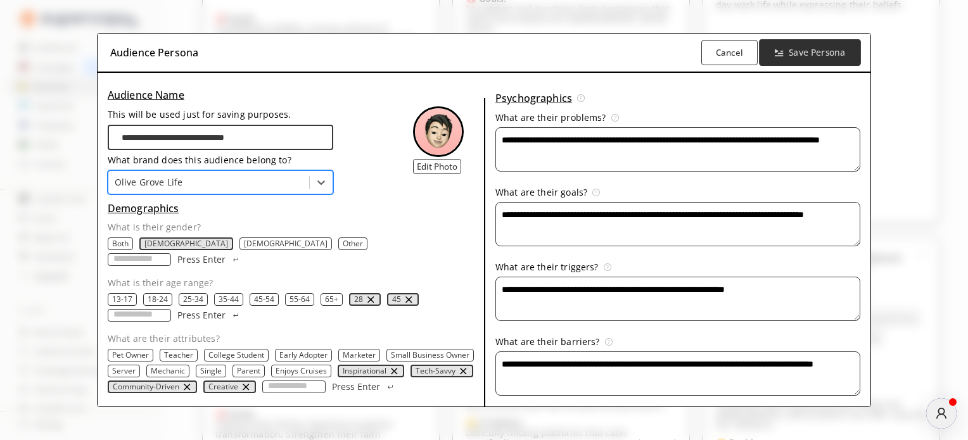
click at [819, 55] on b "Save Persona" at bounding box center [816, 53] width 56 height 12
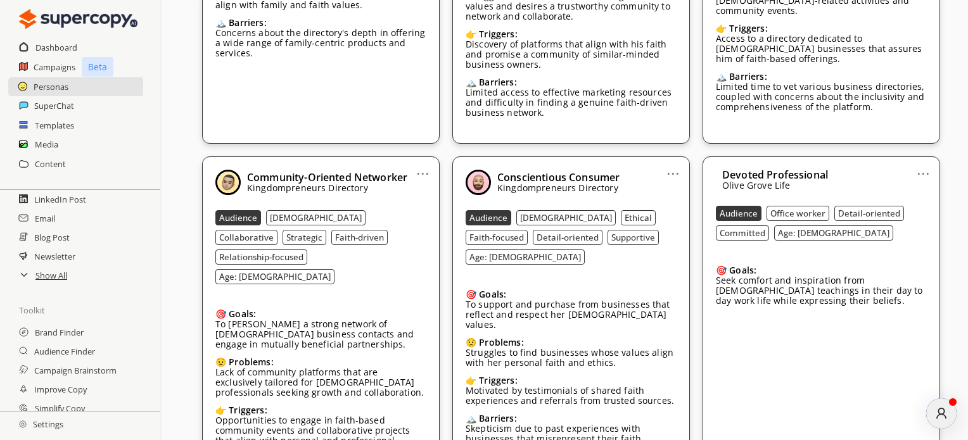
scroll to position [823, 0]
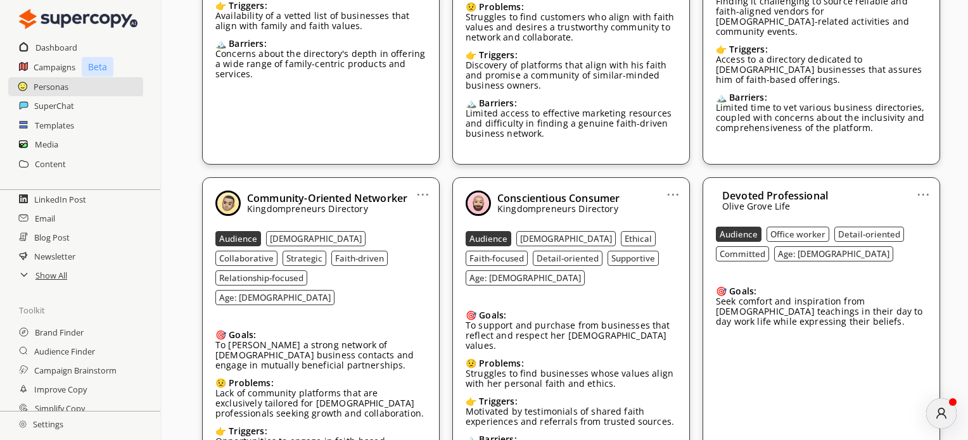
click at [422, 184] on link "..." at bounding box center [422, 189] width 13 height 10
click at [419, 204] on li "Edit" at bounding box center [406, 215] width 73 height 23
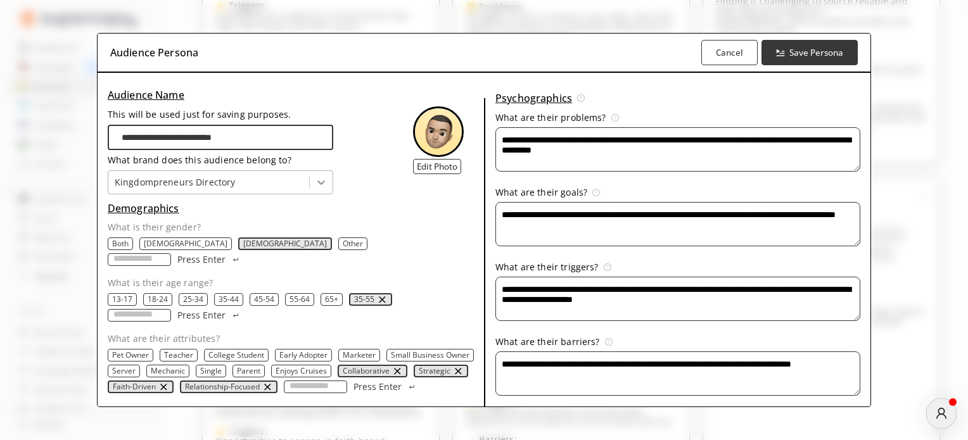
click at [312, 179] on div at bounding box center [321, 182] width 23 height 23
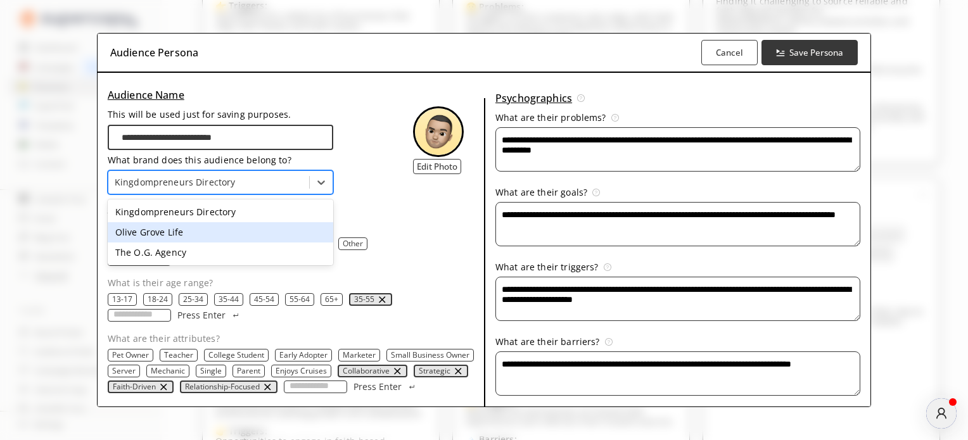
click at [295, 231] on div "Olive Grove Life" at bounding box center [221, 232] width 226 height 20
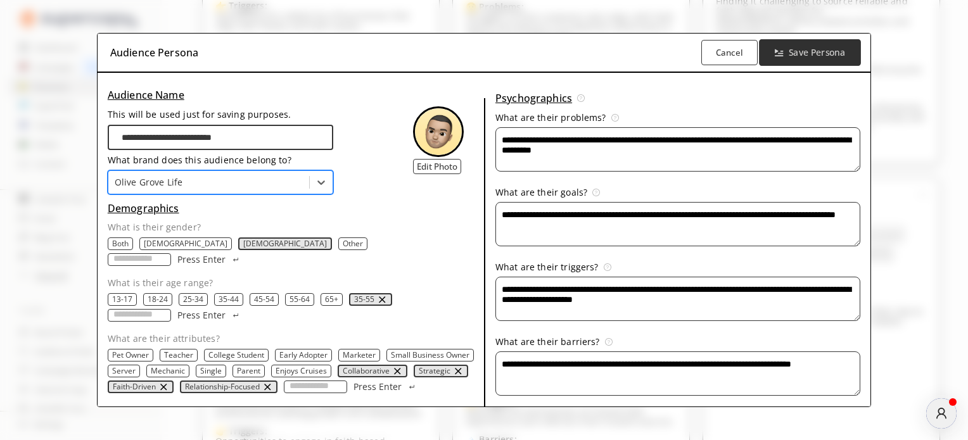
click at [813, 55] on b "Save Persona" at bounding box center [816, 53] width 56 height 12
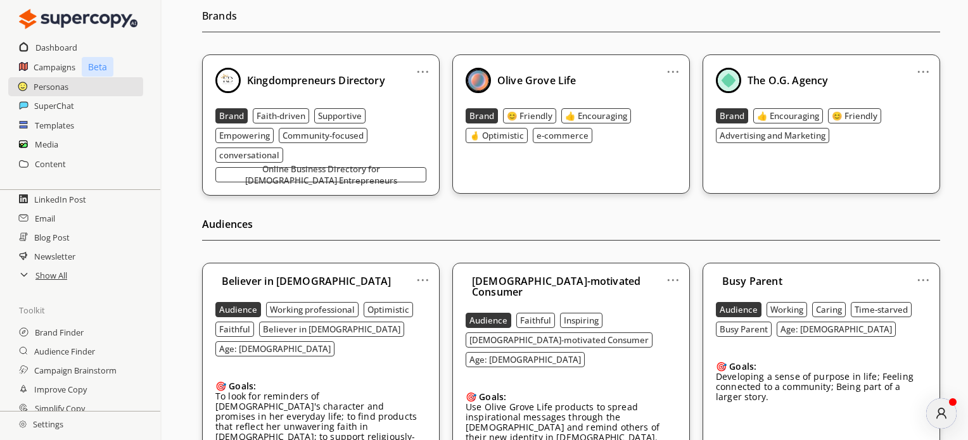
scroll to position [0, 0]
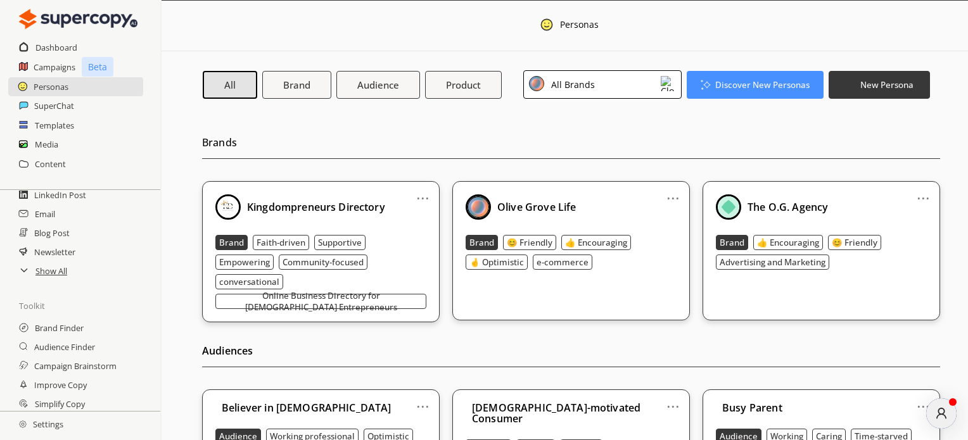
scroll to position [190, 0]
click at [46, 212] on h2 "Show All" at bounding box center [51, 212] width 33 height 19
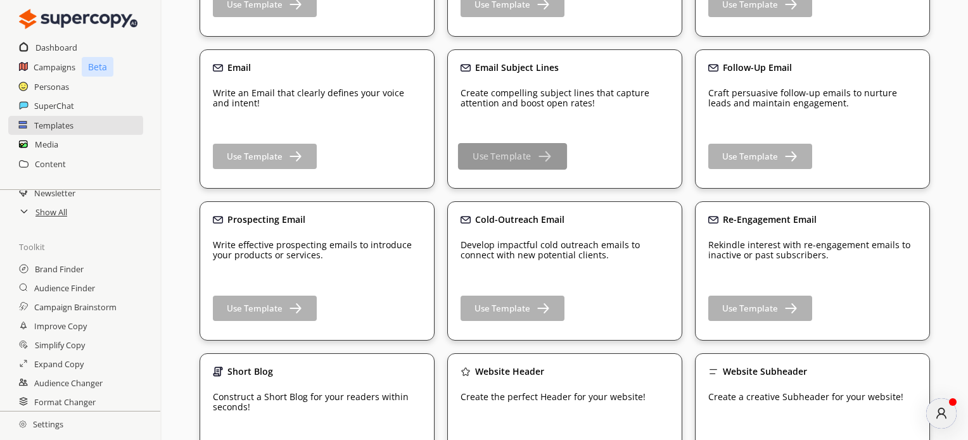
scroll to position [380, 0]
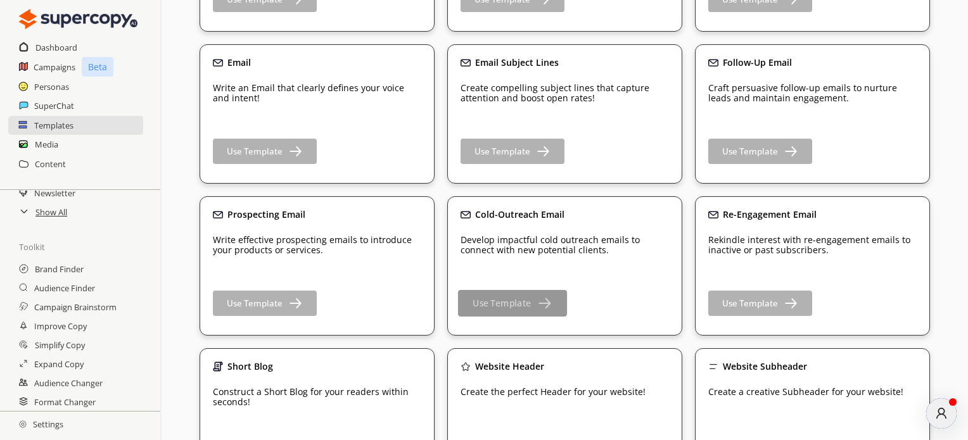
click at [532, 297] on button "Use Template" at bounding box center [512, 303] width 109 height 27
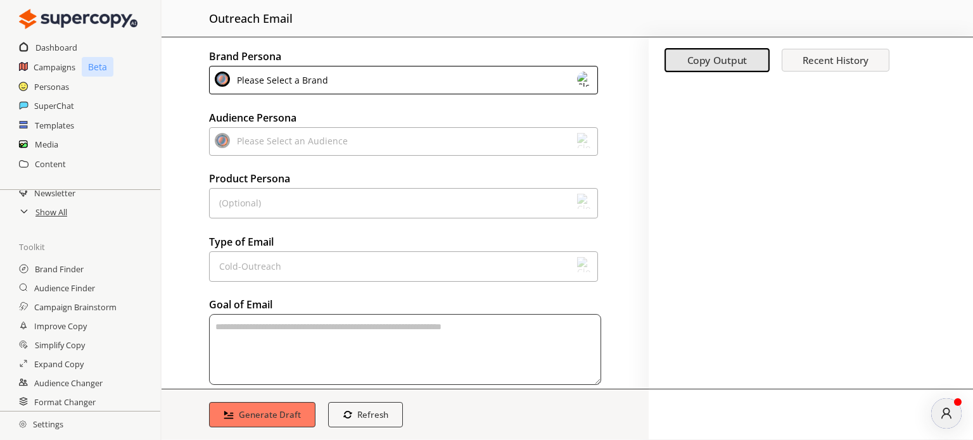
click at [446, 89] on div "Please Select a Brand" at bounding box center [403, 80] width 389 height 28
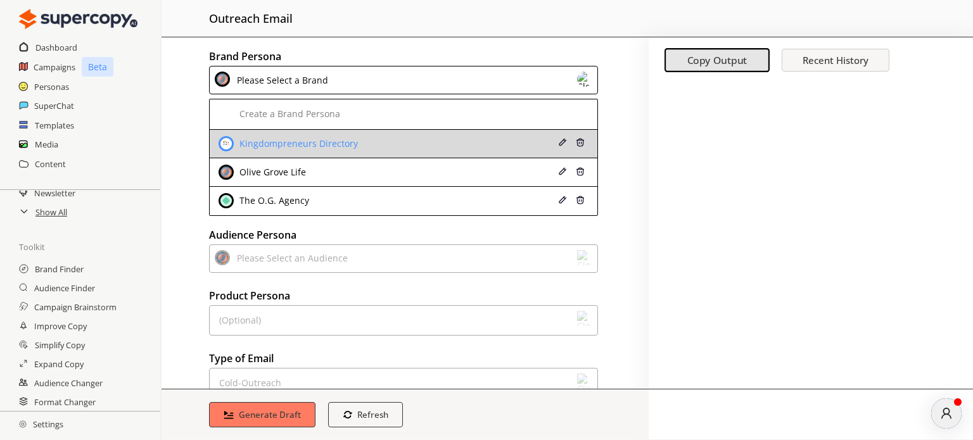
click at [434, 137] on div "Kingdompreneurs Directory" at bounding box center [369, 143] width 303 height 15
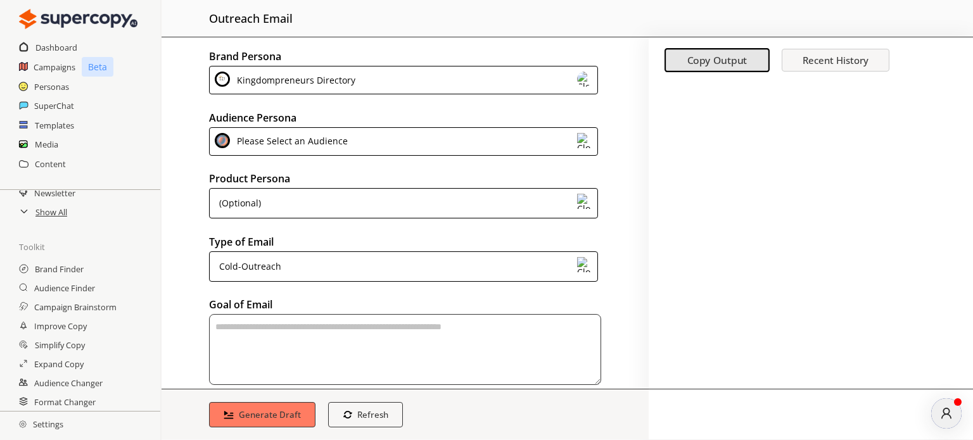
click at [434, 137] on div "Please Select an Audience" at bounding box center [403, 141] width 389 height 28
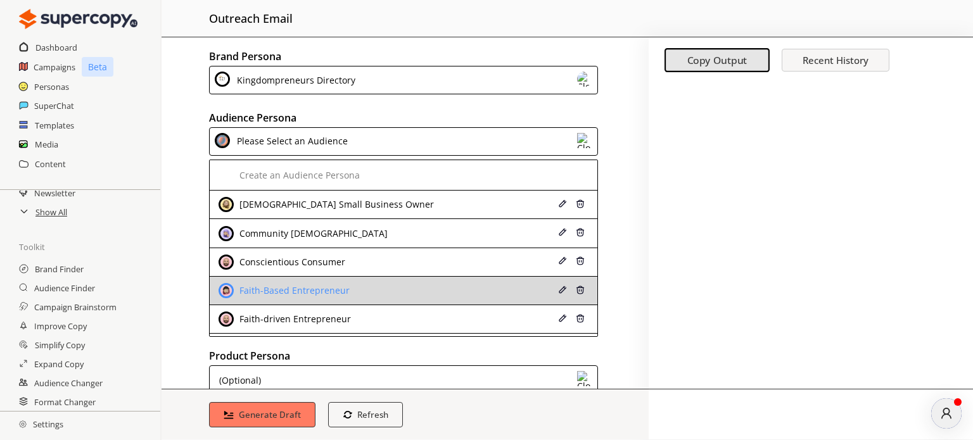
click at [558, 286] on img at bounding box center [562, 290] width 9 height 9
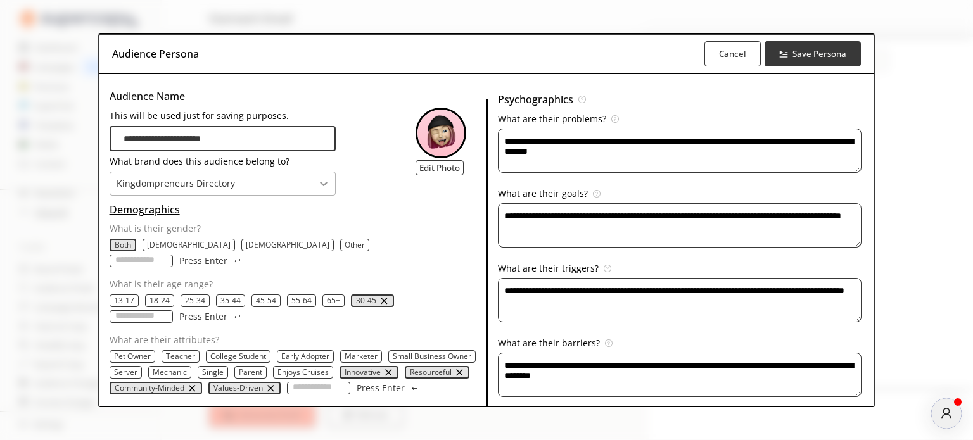
click at [322, 189] on icon at bounding box center [323, 183] width 13 height 13
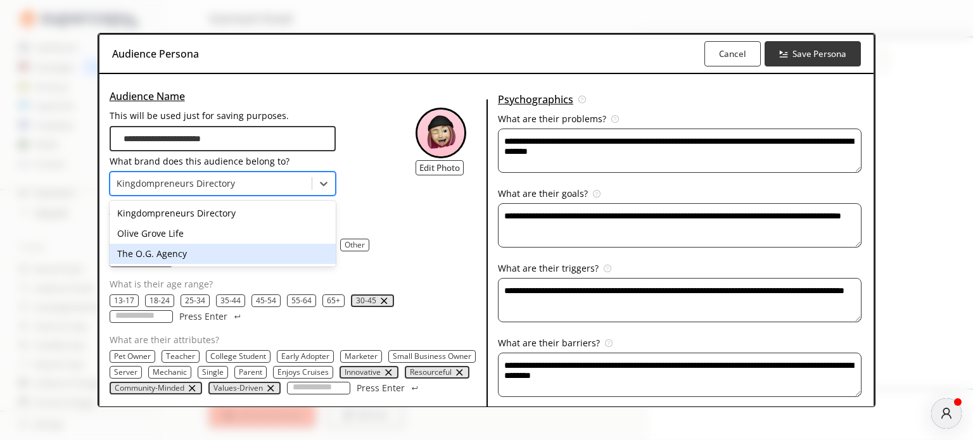
click at [318, 248] on div "The O.G. Agency" at bounding box center [223, 254] width 226 height 20
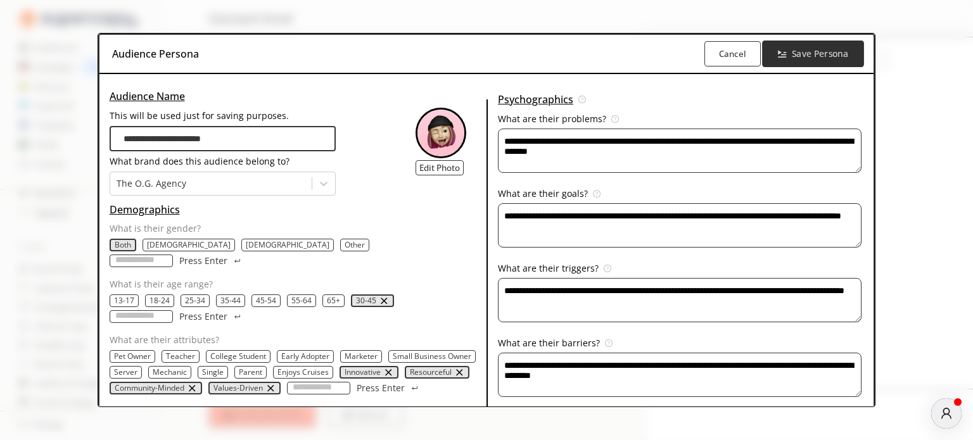
click at [796, 50] on b "Save Persona" at bounding box center [819, 54] width 56 height 12
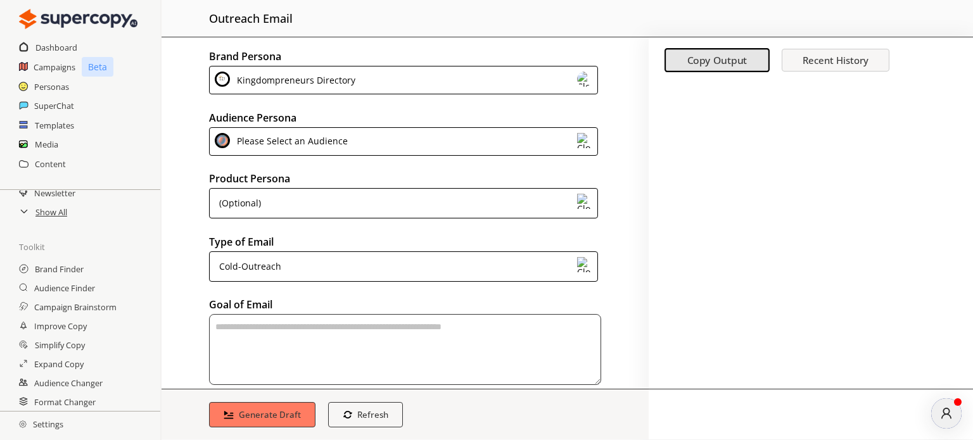
click at [561, 139] on div "Please Select an Audience" at bounding box center [403, 141] width 389 height 28
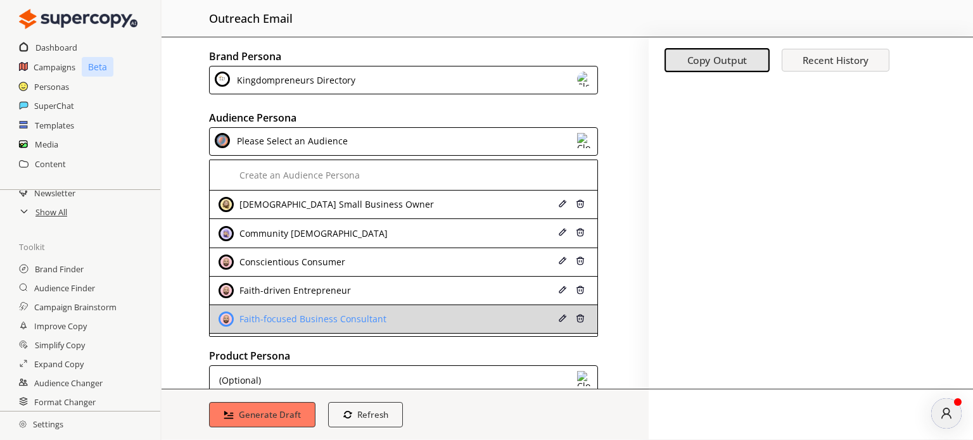
click at [558, 318] on img at bounding box center [562, 318] width 9 height 9
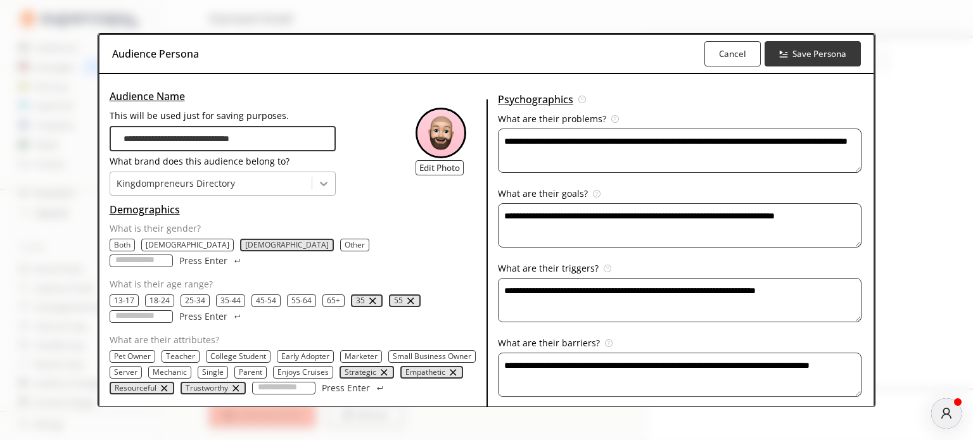
click at [319, 177] on icon at bounding box center [323, 183] width 13 height 13
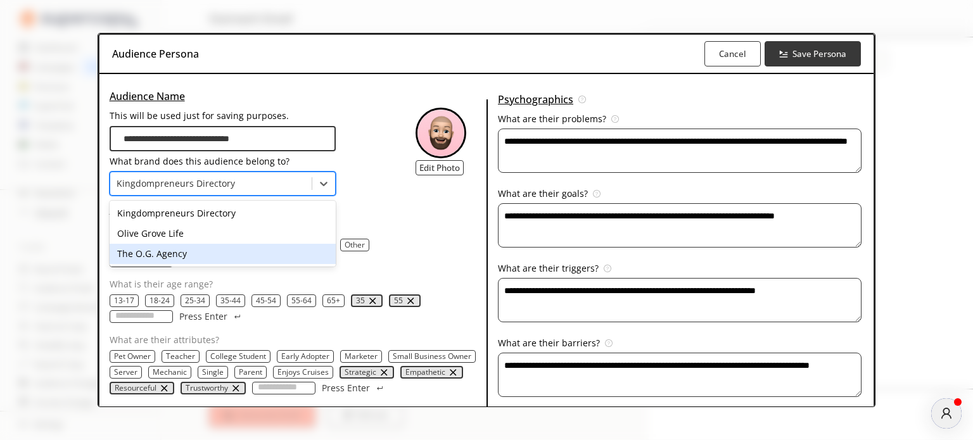
click at [263, 253] on div "The O.G. Agency" at bounding box center [223, 254] width 226 height 20
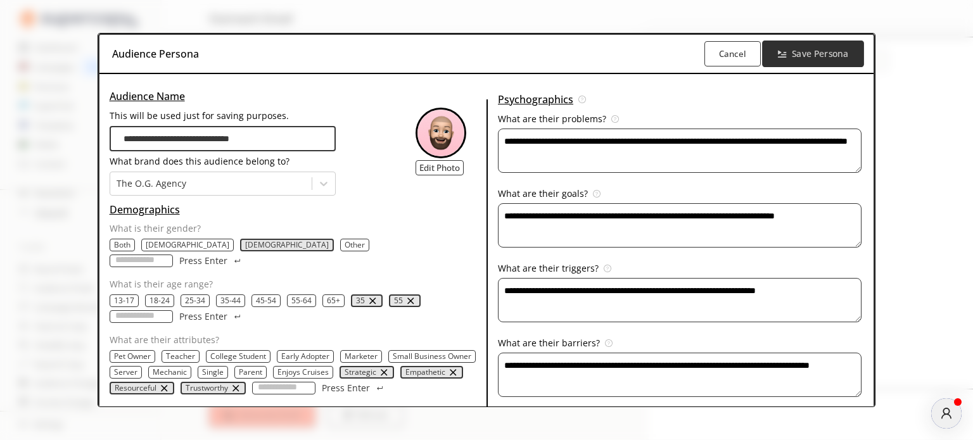
click at [826, 60] on button "Save Persona" at bounding box center [812, 54] width 101 height 27
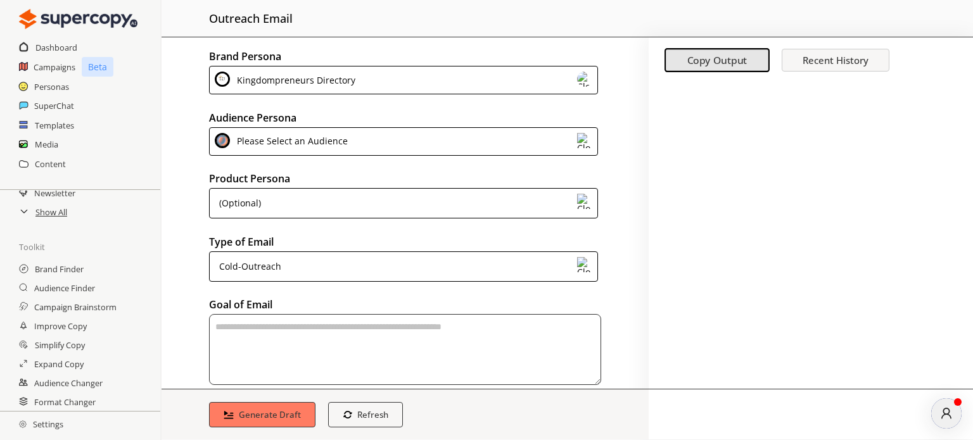
click at [587, 140] on img at bounding box center [584, 140] width 15 height 15
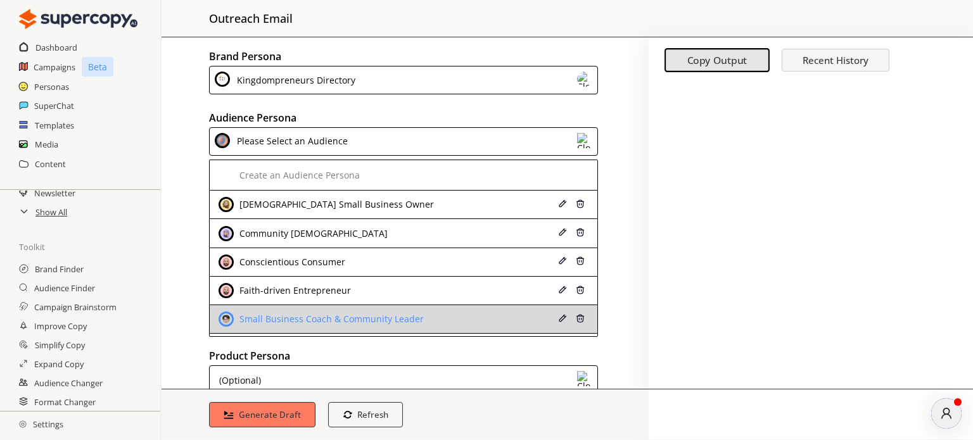
click at [388, 314] on div "Small Business Coach & Community Leader" at bounding box center [329, 319] width 187 height 10
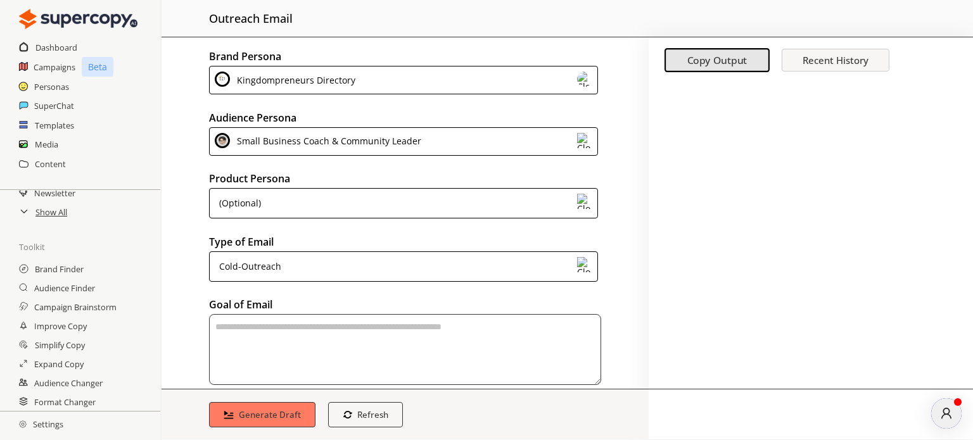
click at [263, 199] on div "(Optional)" at bounding box center [403, 203] width 389 height 30
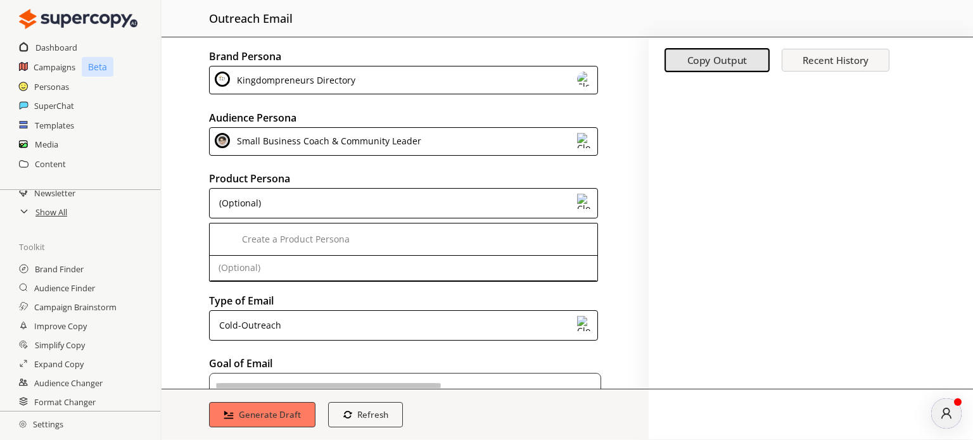
click at [367, 198] on div "(Optional)" at bounding box center [403, 203] width 389 height 30
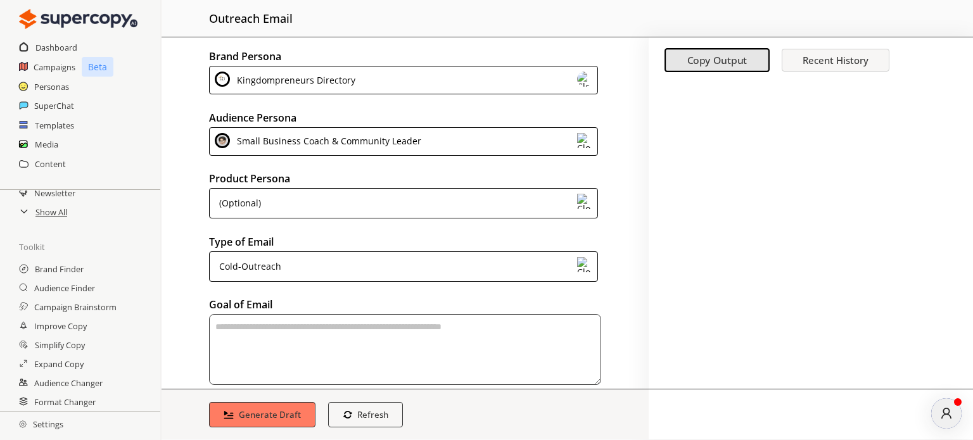
scroll to position [63, 0]
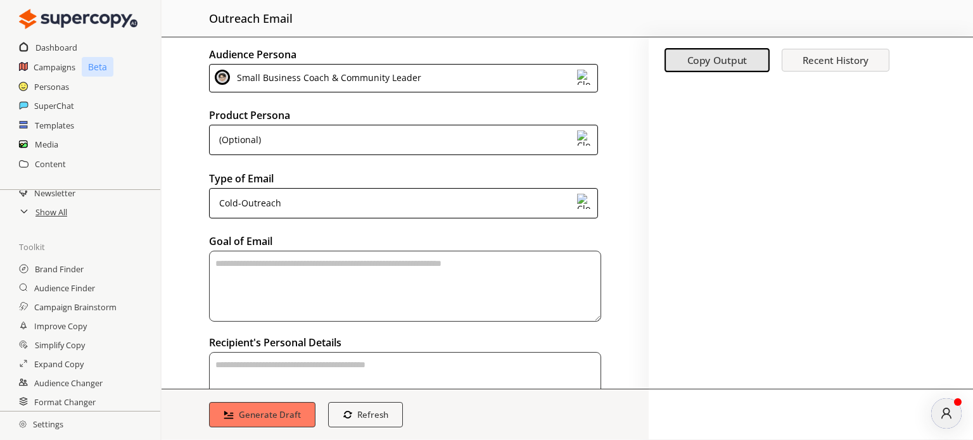
click at [296, 270] on textarea "textarea-textarea" at bounding box center [405, 286] width 392 height 71
type textarea "**********"
drag, startPoint x: 223, startPoint y: 363, endPoint x: 205, endPoint y: 362, distance: 17.8
click at [205, 362] on div "**********" at bounding box center [404, 212] width 487 height 351
paste textarea "**********"
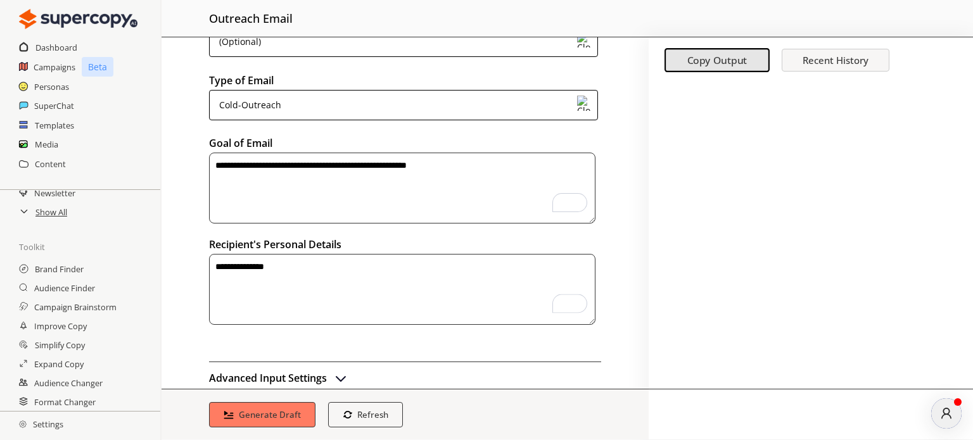
scroll to position [190, 0]
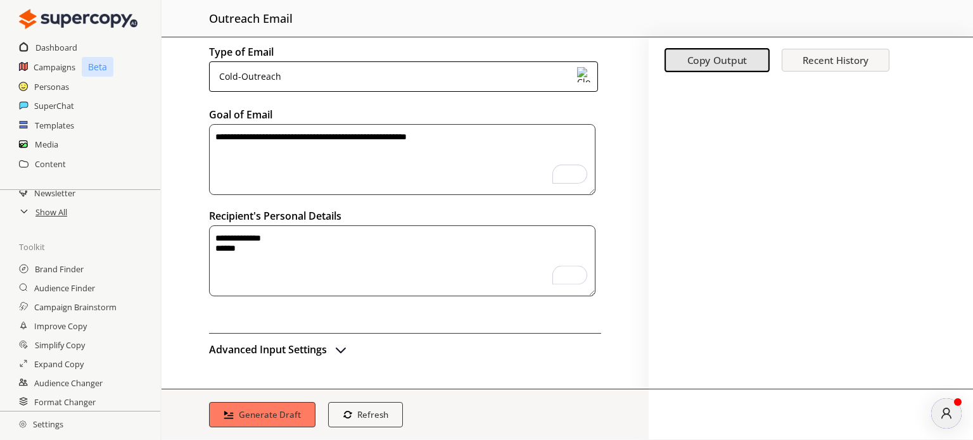
type textarea "**********"
drag, startPoint x: 264, startPoint y: 237, endPoint x: 256, endPoint y: 236, distance: 8.3
click at [256, 236] on textarea "**********" at bounding box center [402, 260] width 386 height 71
click at [251, 245] on textarea "**********" at bounding box center [402, 260] width 386 height 71
drag, startPoint x: 251, startPoint y: 245, endPoint x: 214, endPoint y: 237, distance: 37.5
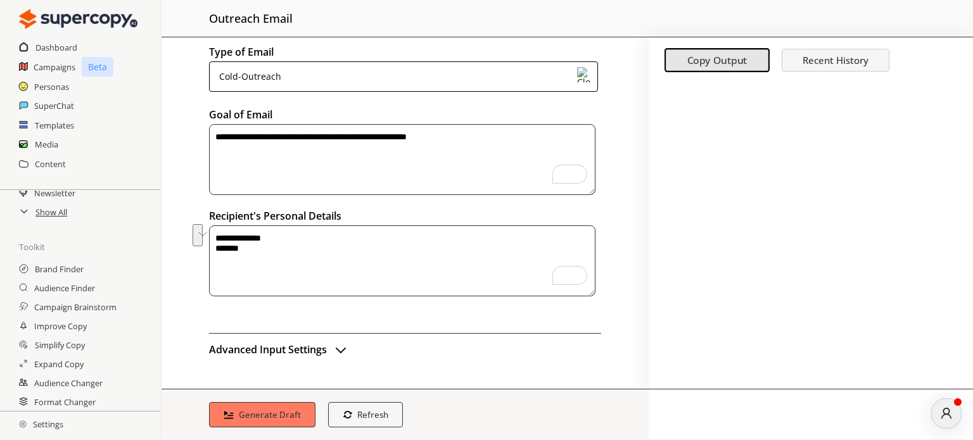
click at [214, 232] on div "**********" at bounding box center [404, 212] width 487 height 351
paste textarea "**********"
type textarea "**********"
drag, startPoint x: 251, startPoint y: 252, endPoint x: 209, endPoint y: 235, distance: 45.2
click at [209, 235] on div "**********" at bounding box center [404, 212] width 487 height 351
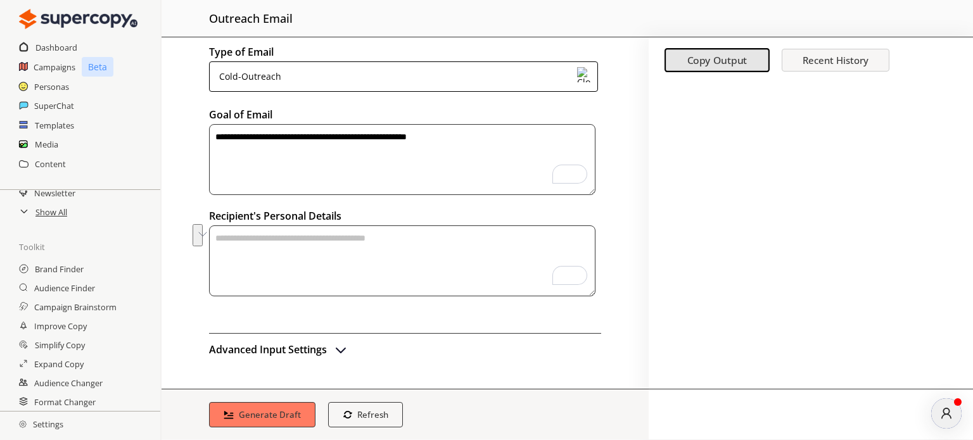
paste textarea "**********"
click at [331, 343] on button "Advanced Input Settings" at bounding box center [278, 349] width 139 height 19
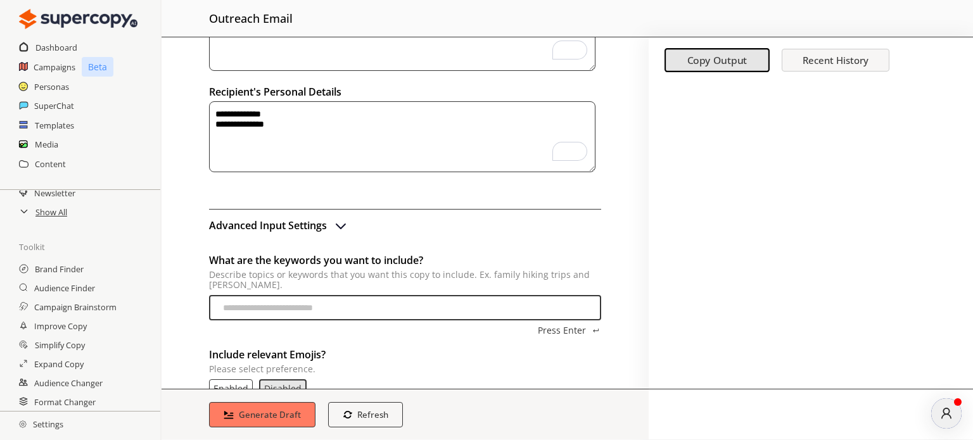
scroll to position [251, 0]
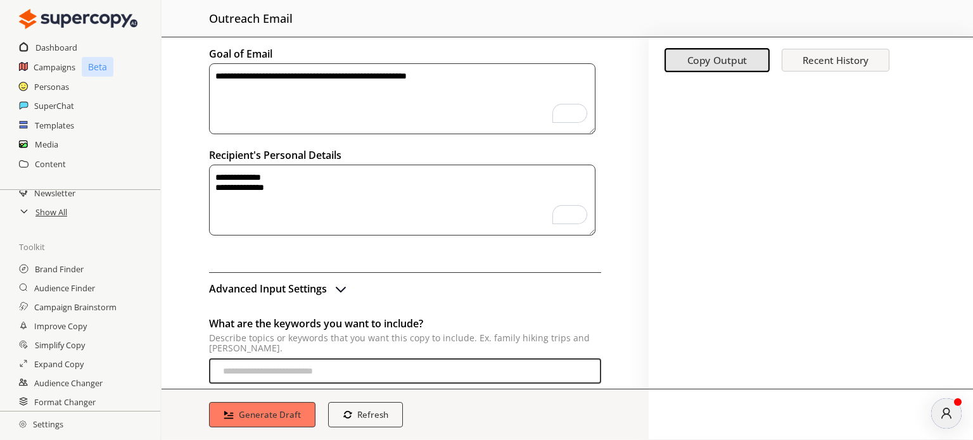
click at [308, 188] on textarea "**********" at bounding box center [402, 200] width 386 height 71
paste textarea "**********"
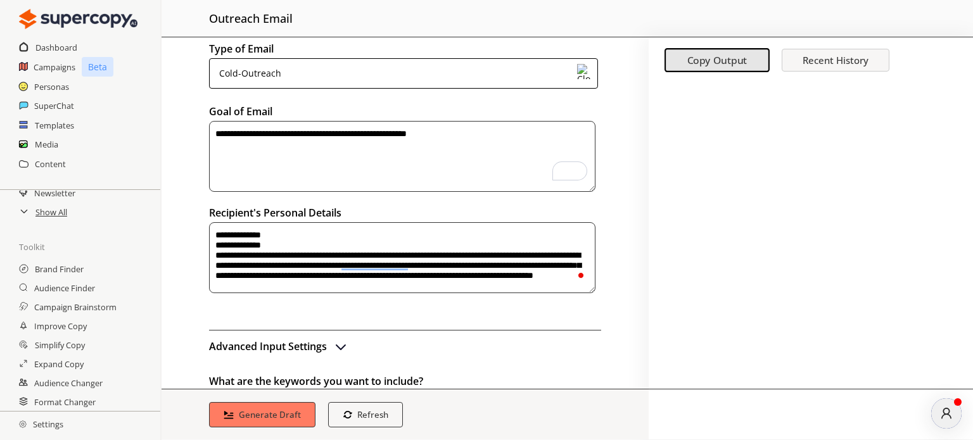
scroll to position [187, 0]
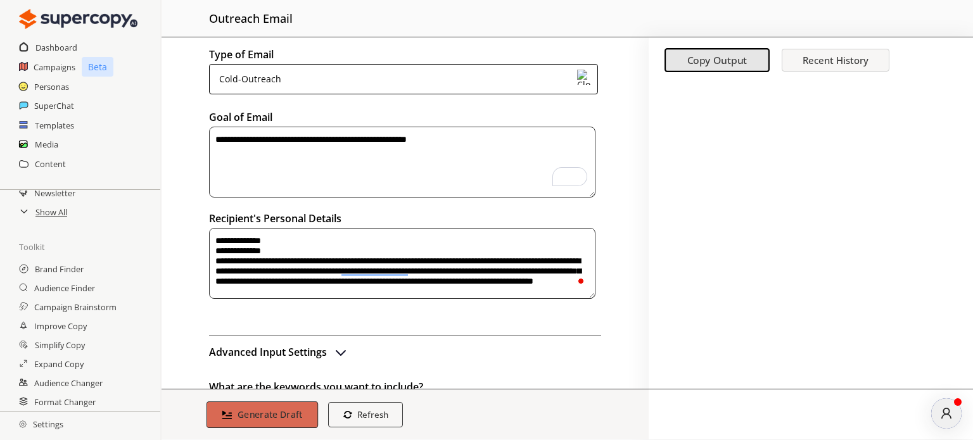
type textarea "**********"
click at [295, 415] on b "Generate Draft" at bounding box center [269, 414] width 65 height 12
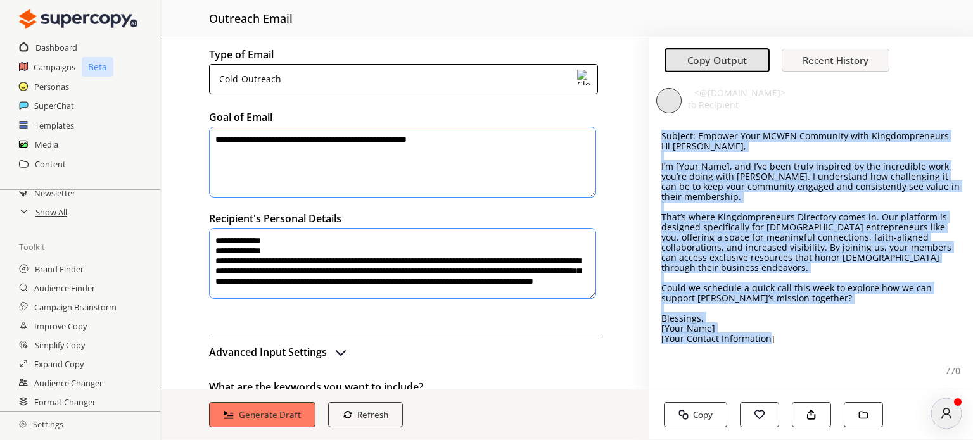
drag, startPoint x: 768, startPoint y: 332, endPoint x: 652, endPoint y: 129, distance: 234.3
click at [652, 129] on div "Subject: Empower Your MCWEN Community with Kingdompreneurs Hi [PERSON_NAME], I’…" at bounding box center [810, 254] width 324 height 269
copy div "Subject: Empower Your MCWEN Community with Kingdompreneurs Hi [PERSON_NAME], I’…"
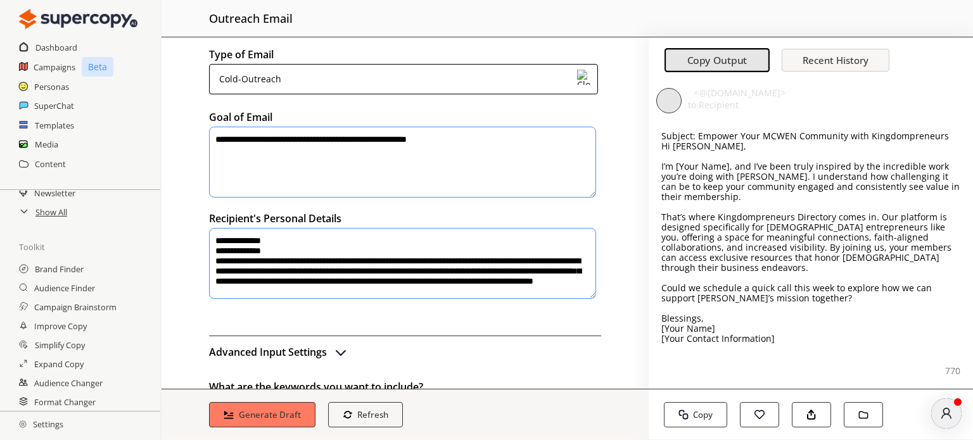
click at [469, 141] on textarea "**********" at bounding box center [402, 162] width 387 height 71
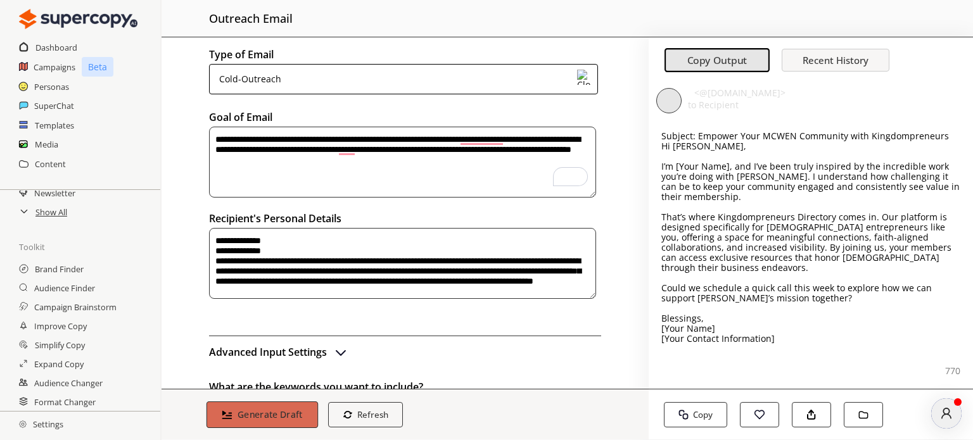
click at [293, 410] on b "Generate Draft" at bounding box center [269, 414] width 65 height 12
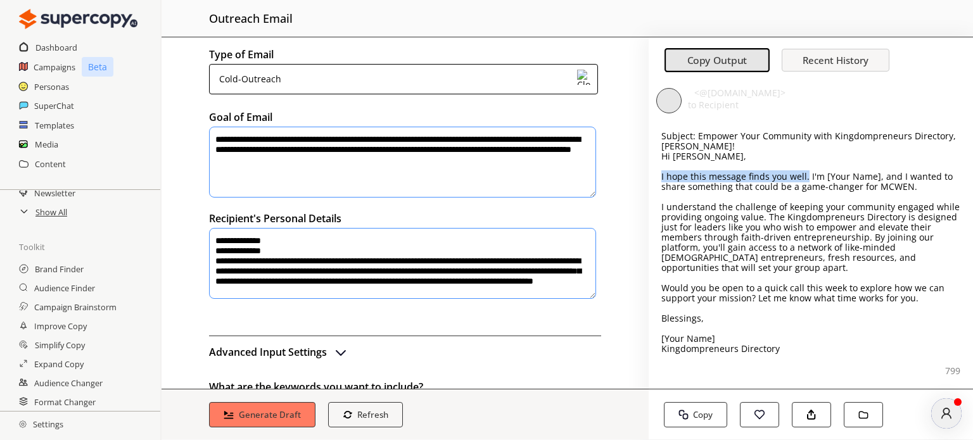
drag, startPoint x: 804, startPoint y: 179, endPoint x: 653, endPoint y: 180, distance: 150.7
click at [653, 180] on div "Subject: Empower Your Community with Kingdompreneurs Directory, [PERSON_NAME]! …" at bounding box center [810, 254] width 324 height 269
copy p "I hope this message finds you well."
click at [337, 147] on textarea "**********" at bounding box center [402, 162] width 387 height 71
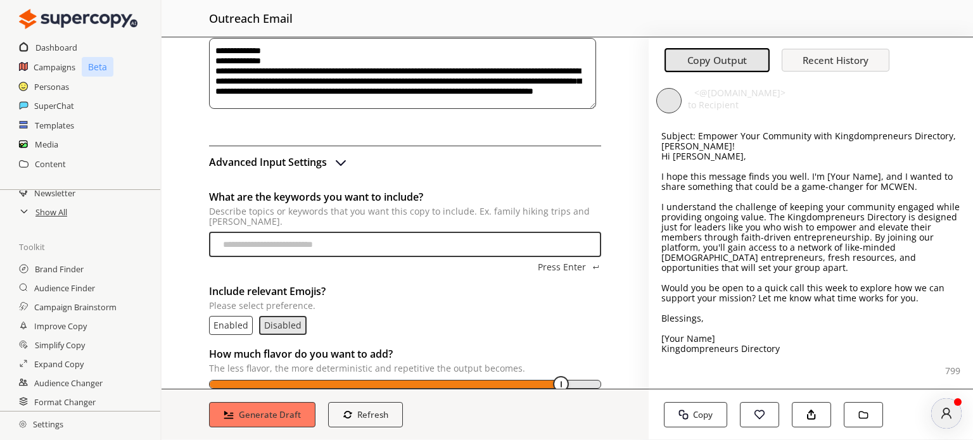
scroll to position [431, 0]
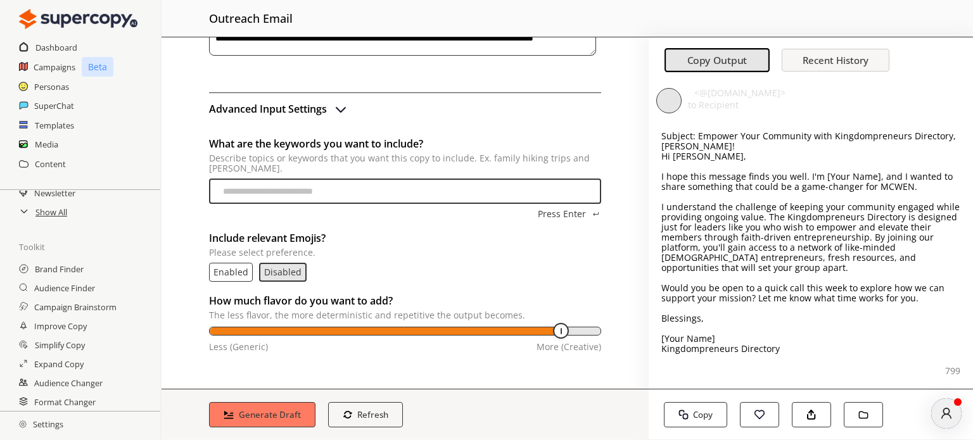
type textarea "**********"
drag, startPoint x: 562, startPoint y: 330, endPoint x: 491, endPoint y: 334, distance: 71.0
type input "**"
click at [491, 334] on input "temperature-input" at bounding box center [406, 334] width 391 height 10
click at [264, 413] on b "Generate Draft" at bounding box center [269, 414] width 65 height 12
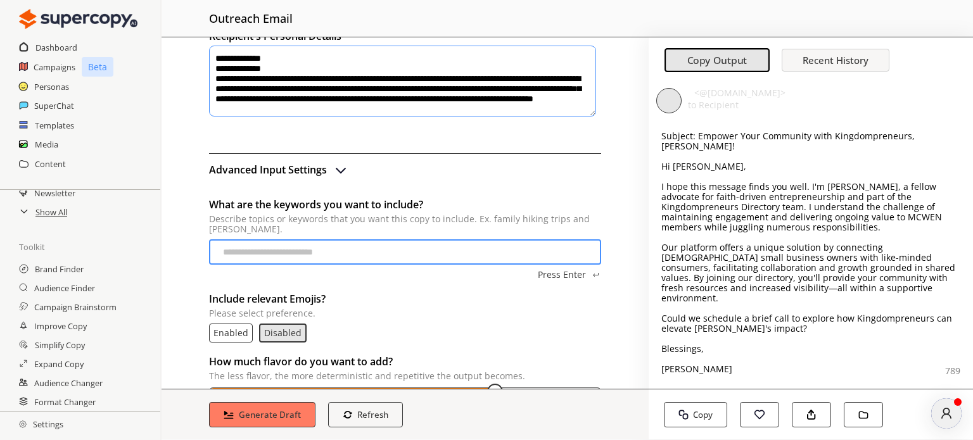
scroll to position [422, 0]
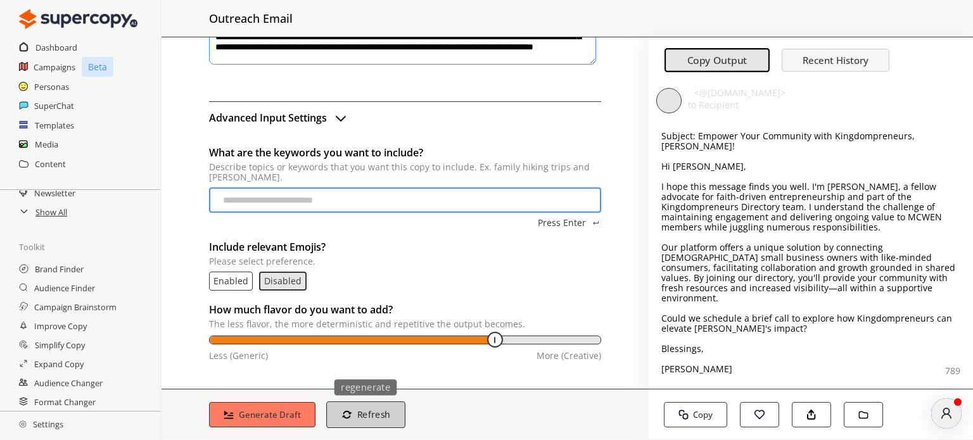
click at [353, 420] on button "Refresh regenerate" at bounding box center [365, 414] width 79 height 27
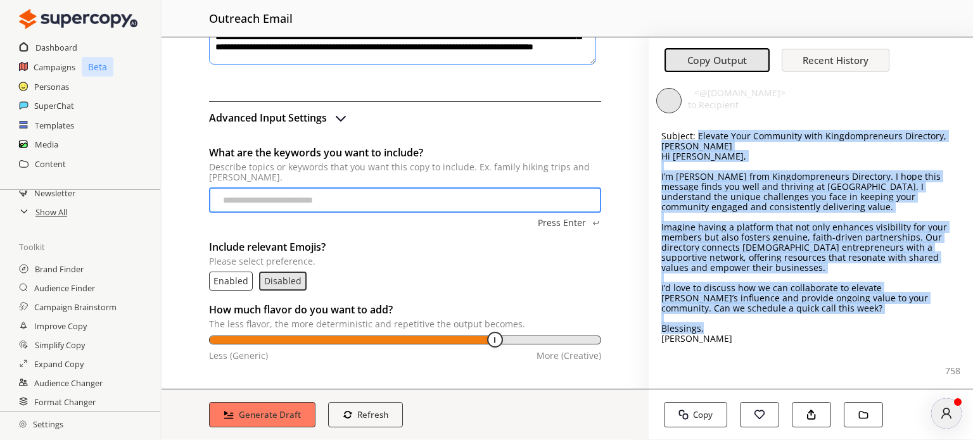
drag, startPoint x: 703, startPoint y: 329, endPoint x: 697, endPoint y: 142, distance: 186.9
click at [697, 142] on div "Subject: Elevate Your Community with Kingdompreneurs Directory, [PERSON_NAME] H…" at bounding box center [810, 237] width 299 height 213
copy div "Elevate Your Community with Kingdompreneurs Directory, [PERSON_NAME] Hi [PERSON…"
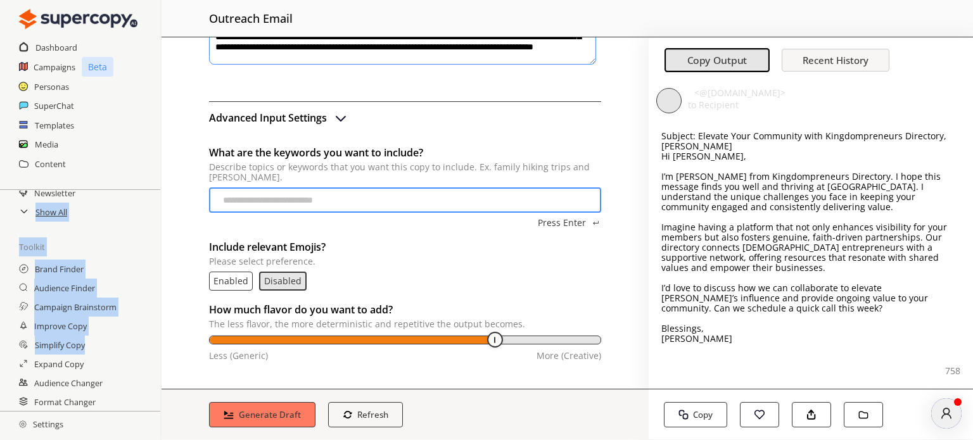
drag, startPoint x: 157, startPoint y: 339, endPoint x: 152, endPoint y: 200, distance: 138.8
click at [152, 200] on div "Templates Tweet Instagram Caption Facebook Post LinkedIn Post Email Blog Post N…" at bounding box center [80, 237] width 160 height 386
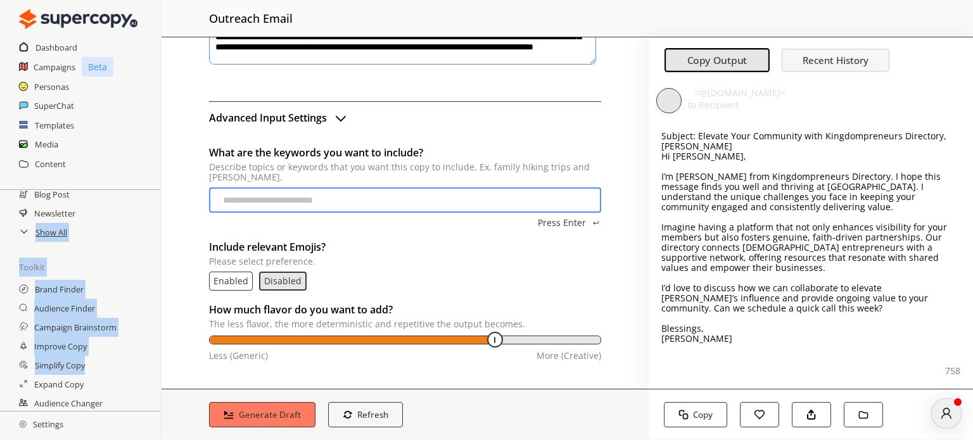
scroll to position [190, 0]
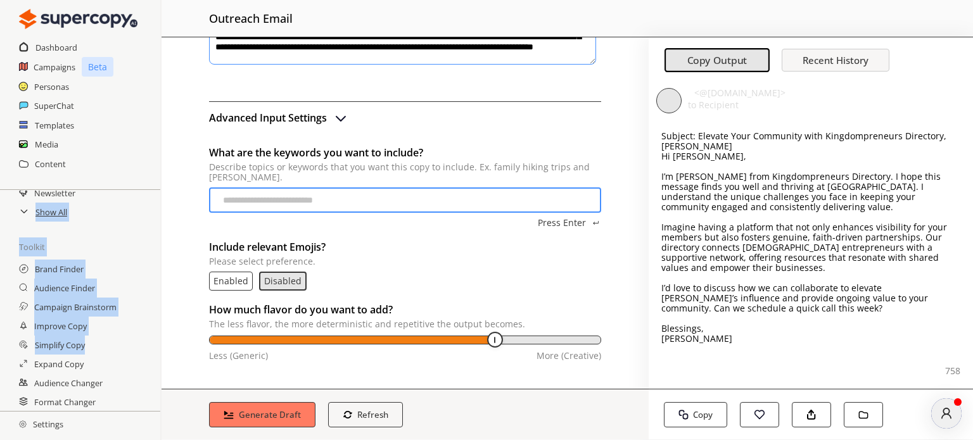
click at [101, 264] on div "Brand Finder" at bounding box center [80, 269] width 160 height 19
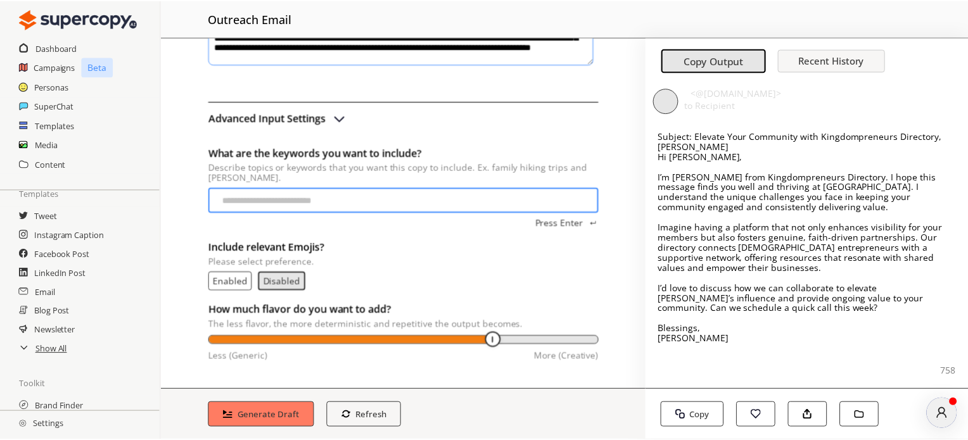
scroll to position [0, 0]
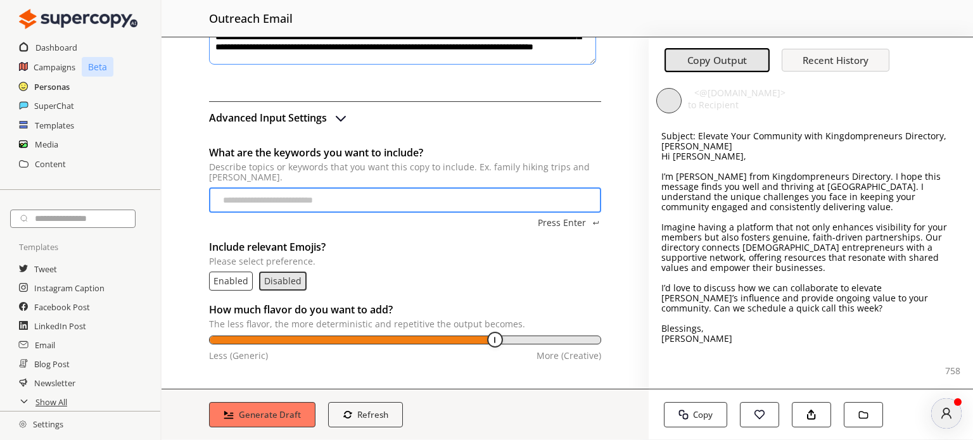
click at [54, 87] on h2 "Personas" at bounding box center [51, 86] width 35 height 19
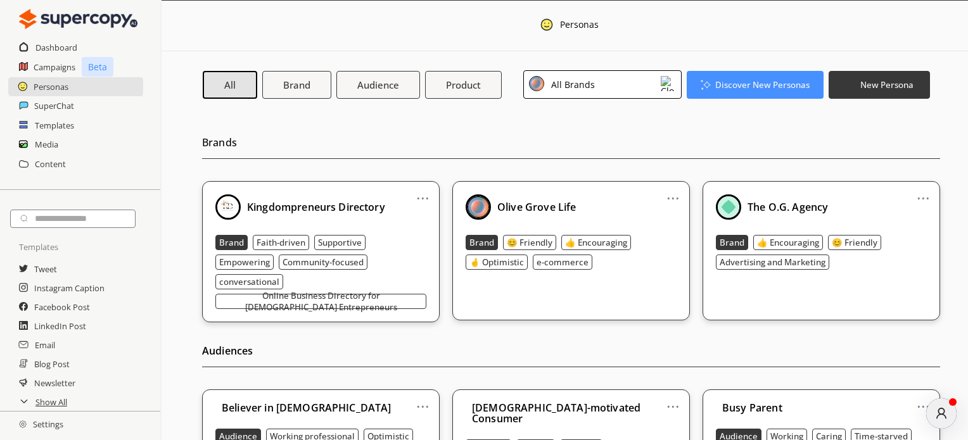
click at [431, 197] on div "... Kingdompreneurs Directory Brand Faith-driven Supportive Empowering Communit…" at bounding box center [320, 251] width 237 height 141
click at [422, 198] on link "..." at bounding box center [422, 193] width 13 height 10
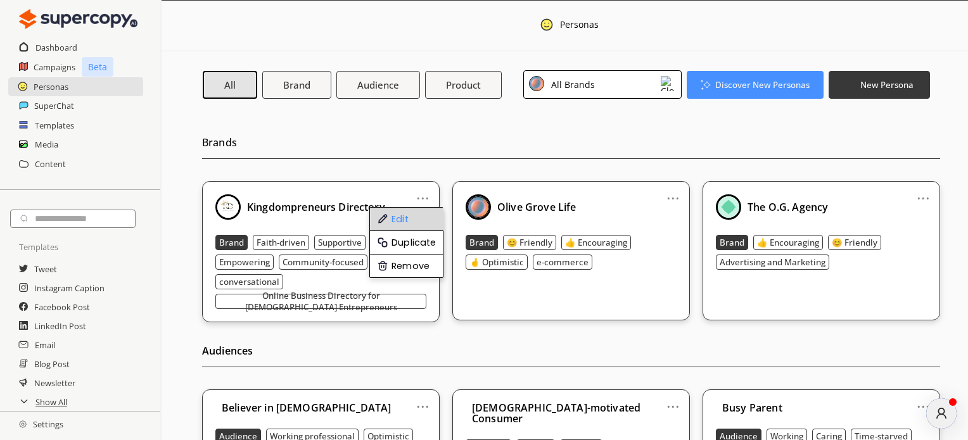
click at [410, 222] on li "Edit" at bounding box center [406, 219] width 73 height 23
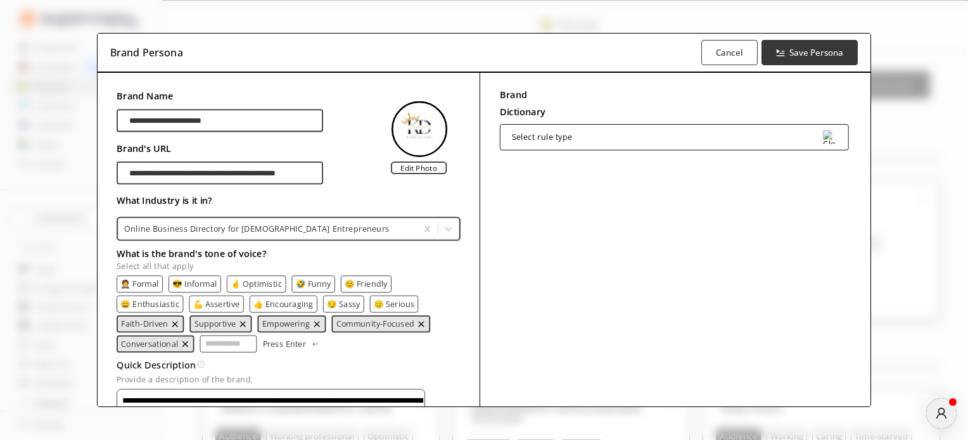
click at [588, 144] on div "Select rule type" at bounding box center [674, 137] width 349 height 26
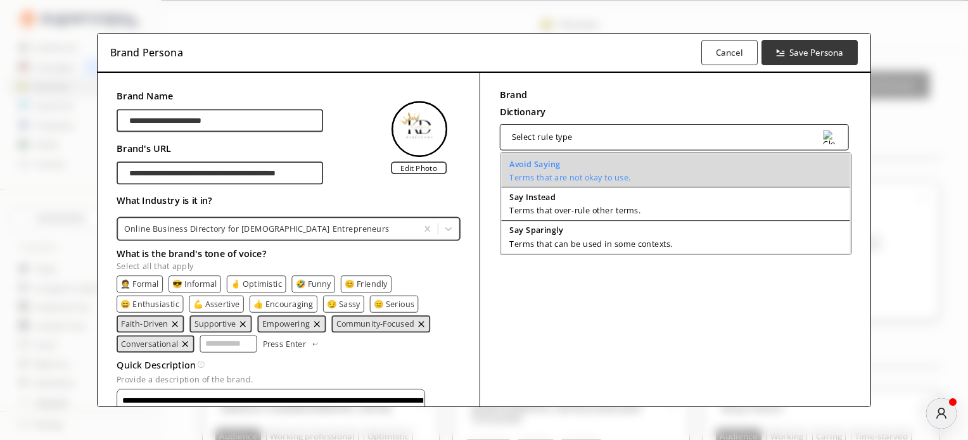
click at [581, 170] on div "Avoid Saying Terms that are not okay to use." at bounding box center [569, 171] width 121 height 23
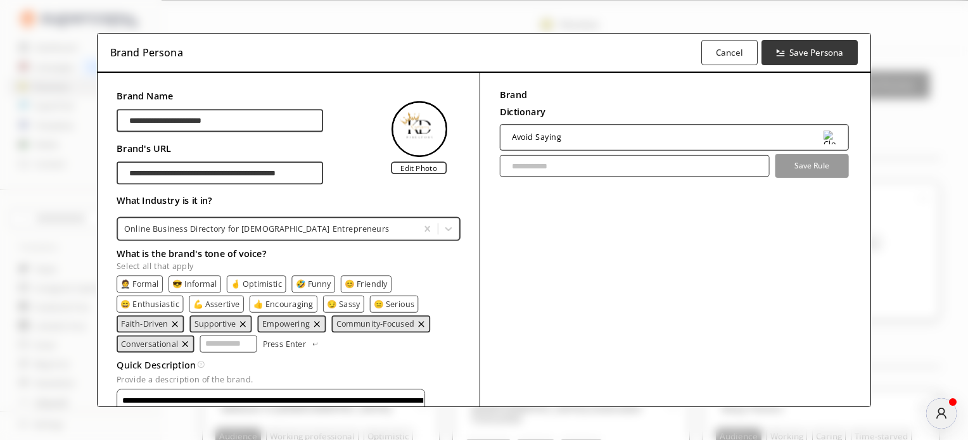
paste input "**********"
type input "**********"
drag, startPoint x: 743, startPoint y: 171, endPoint x: 486, endPoint y: 179, distance: 257.2
click at [486, 179] on div "**********" at bounding box center [674, 303] width 391 height 460
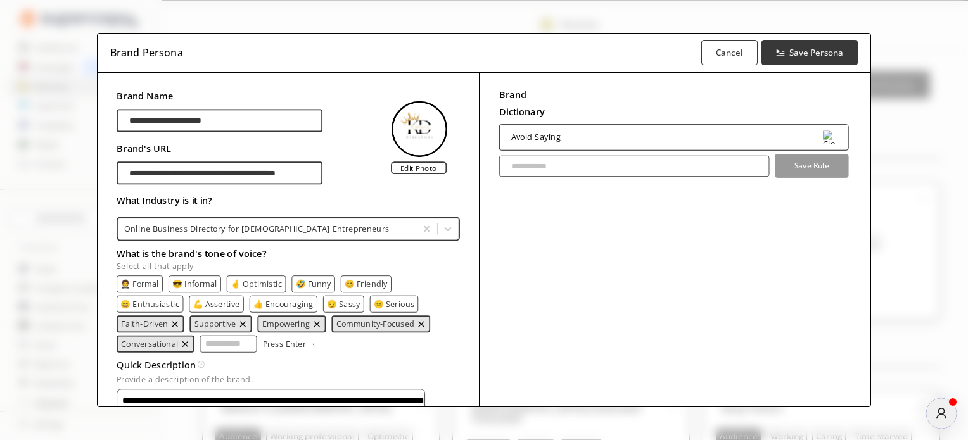
scroll to position [0, 0]
paste input "**********"
type input "**********"
click at [793, 168] on b "Save Rule" at bounding box center [811, 166] width 37 height 11
